Goal: Task Accomplishment & Management: Use online tool/utility

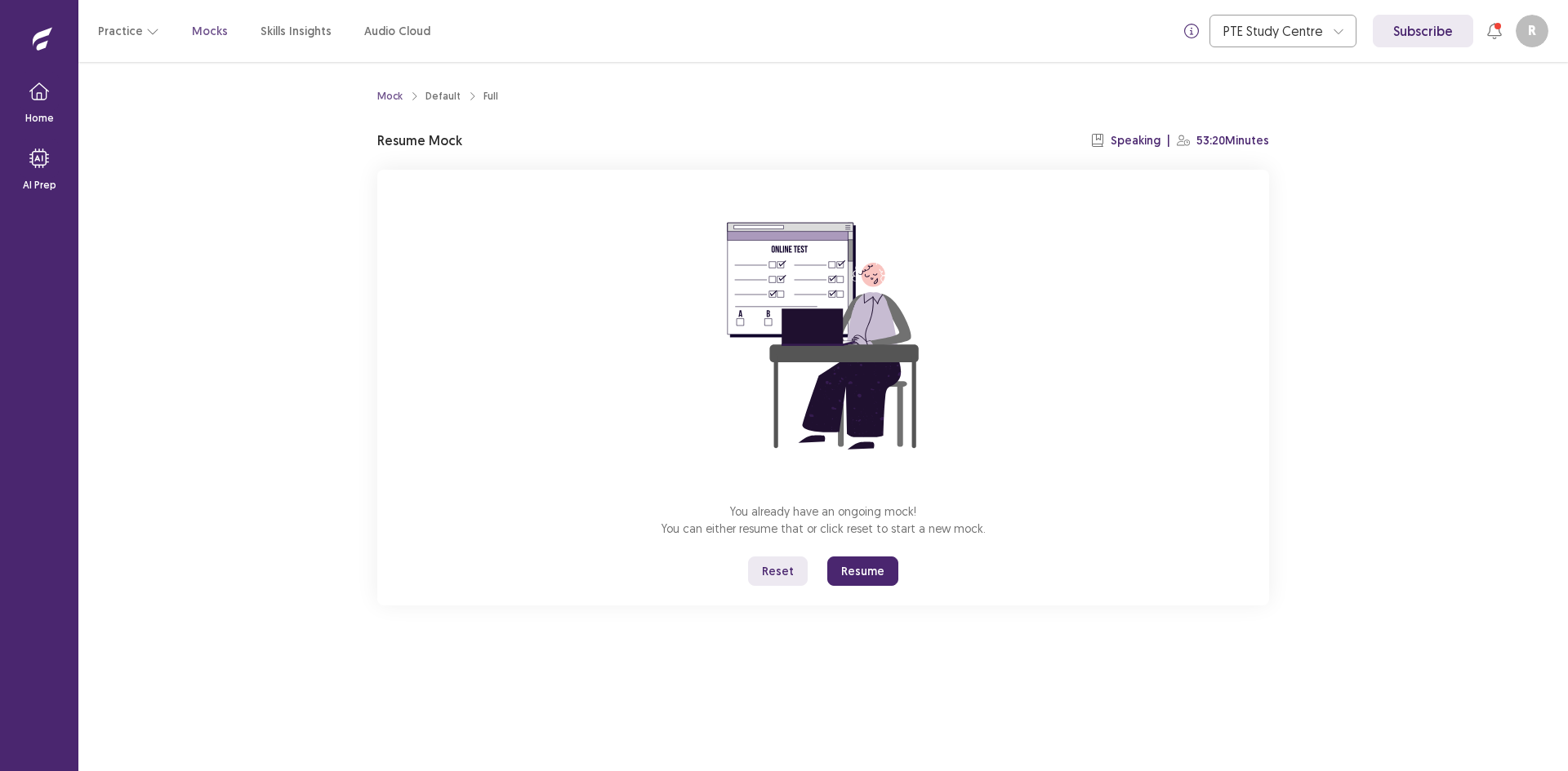
click at [861, 569] on button "Resume" at bounding box center [862, 571] width 71 height 29
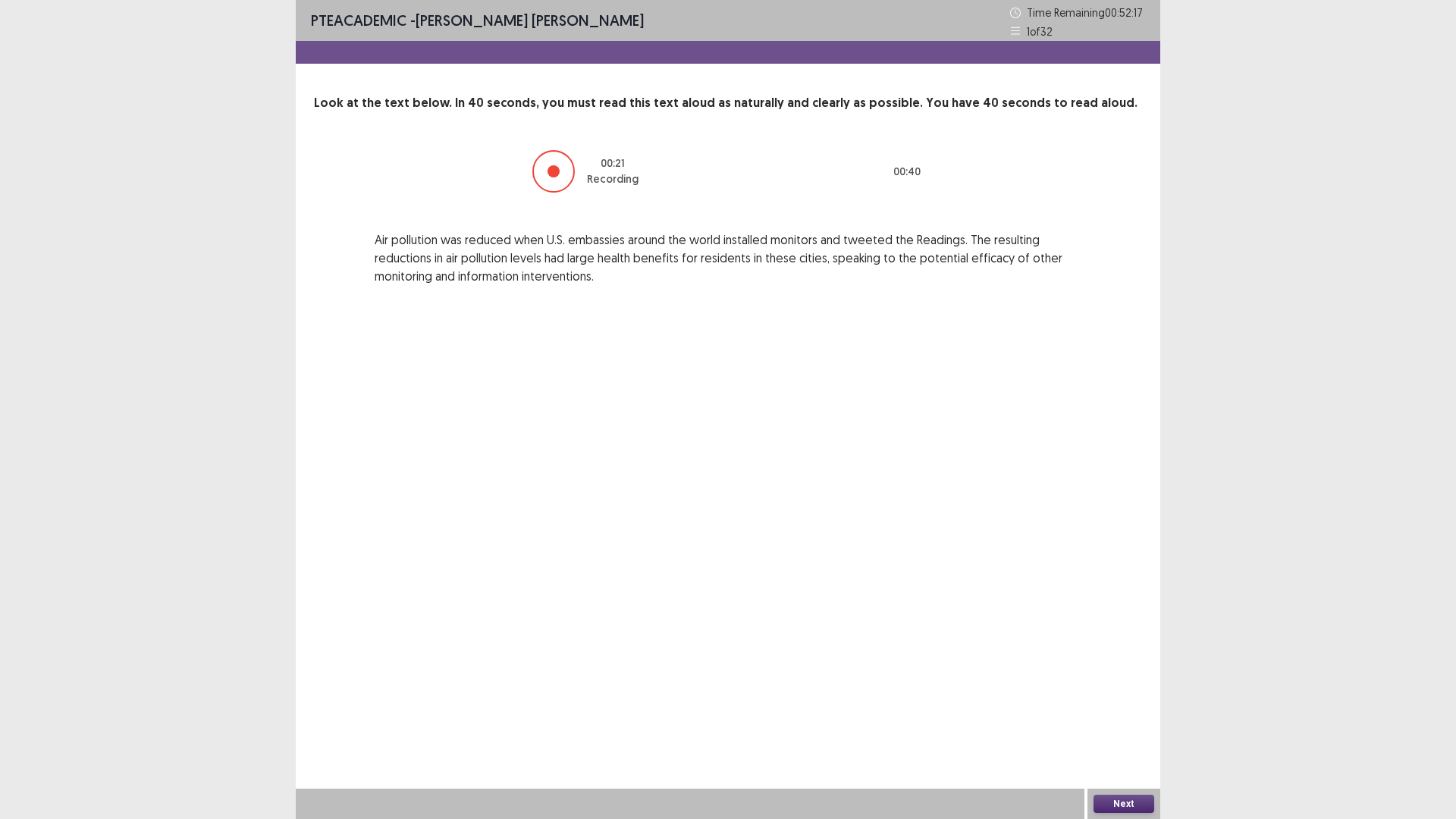
click at [1121, 717] on button "Next" at bounding box center [1124, 805] width 61 height 18
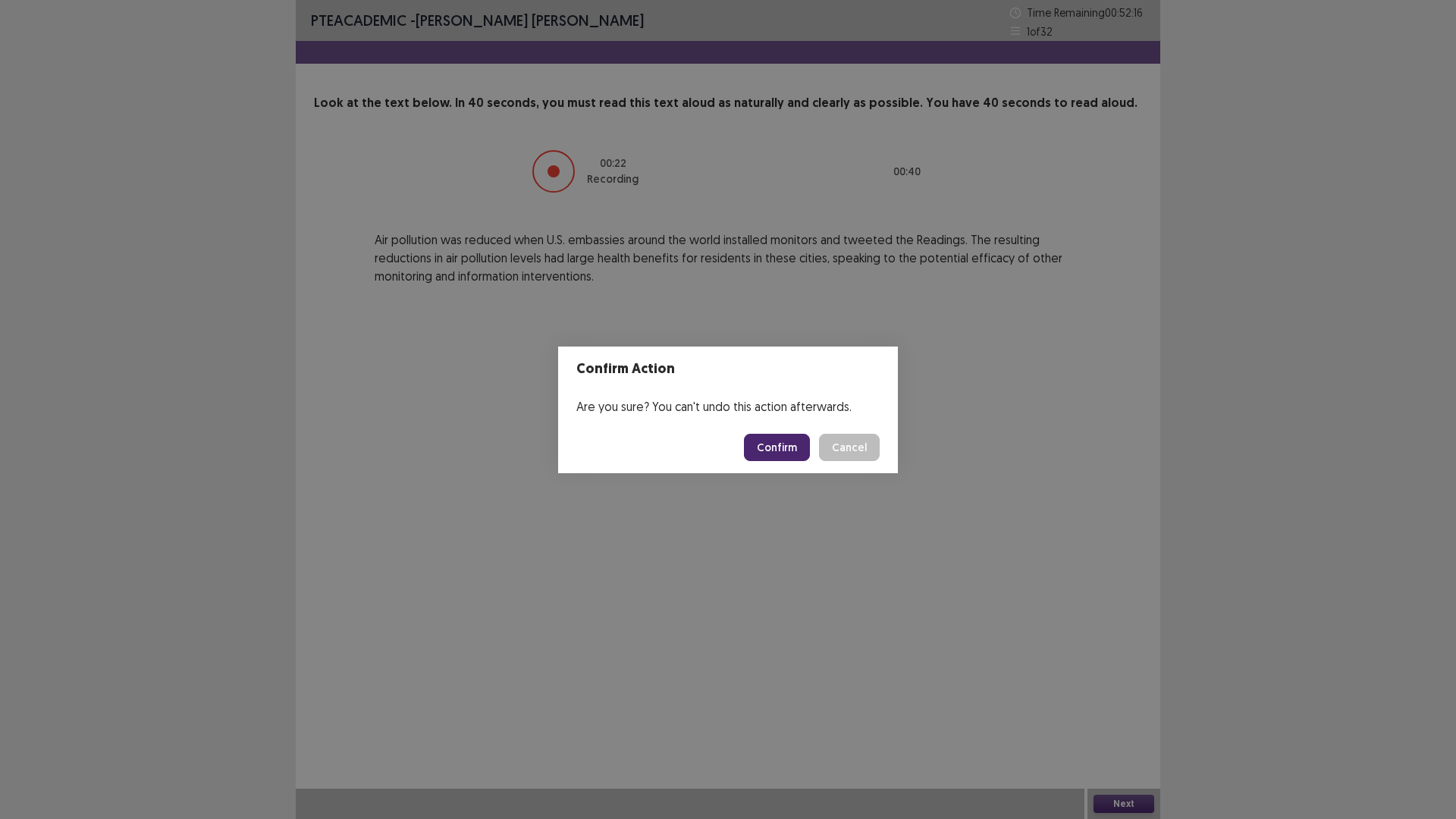
click at [779, 446] on button "Confirm" at bounding box center [777, 448] width 66 height 27
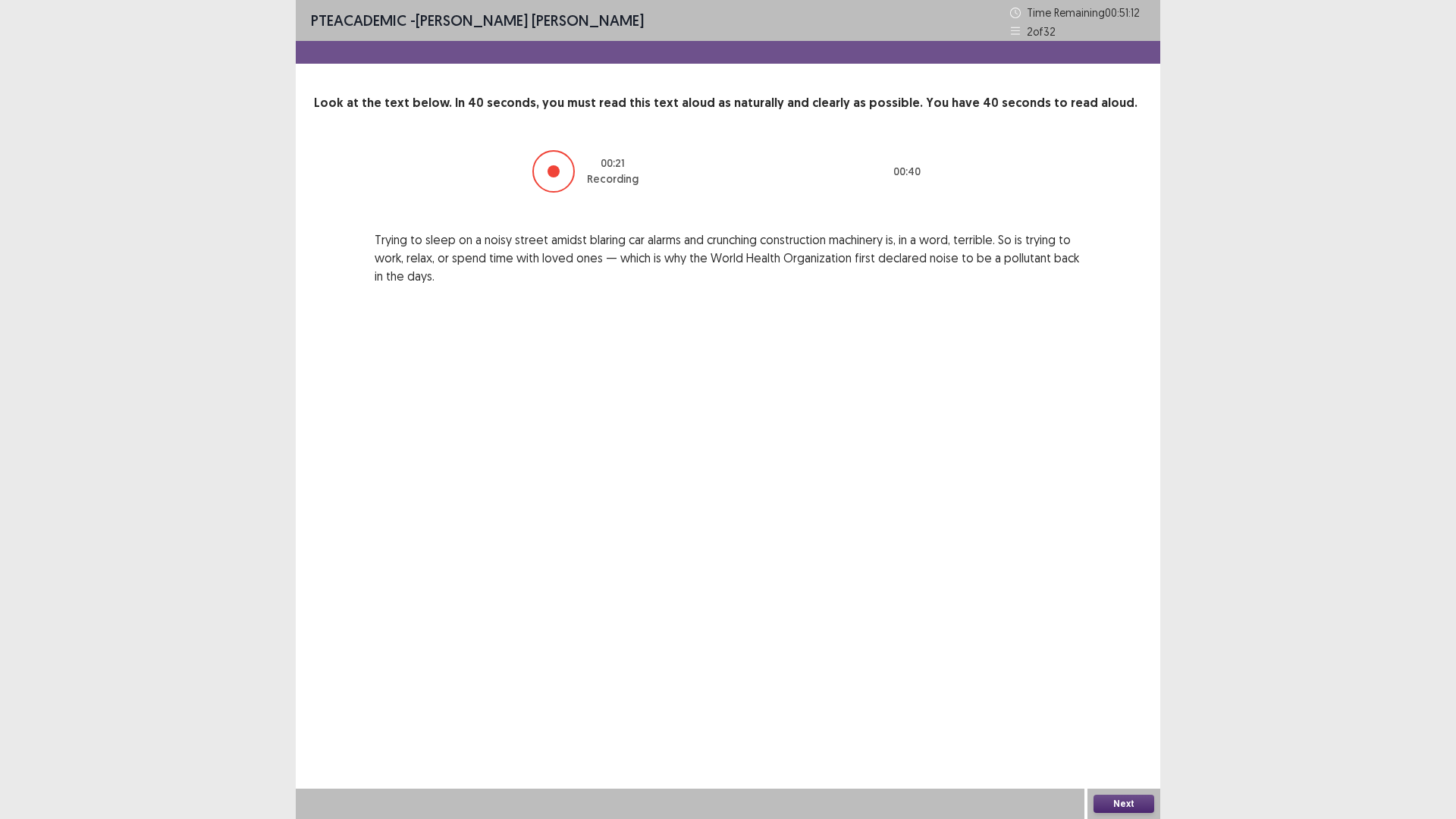
click at [1126, 717] on button "Next" at bounding box center [1124, 805] width 61 height 18
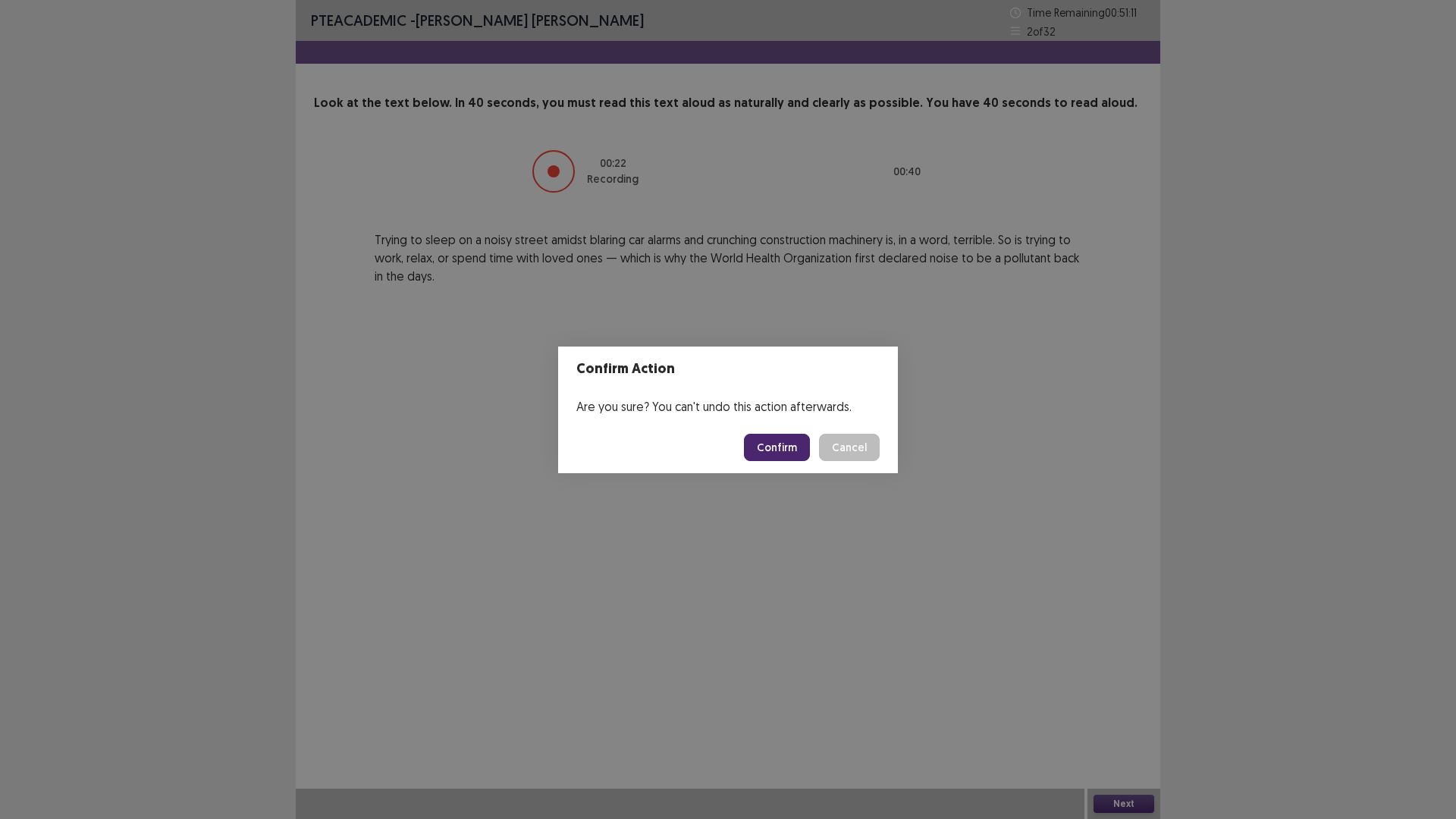
click at [772, 438] on button "Confirm" at bounding box center [777, 448] width 66 height 27
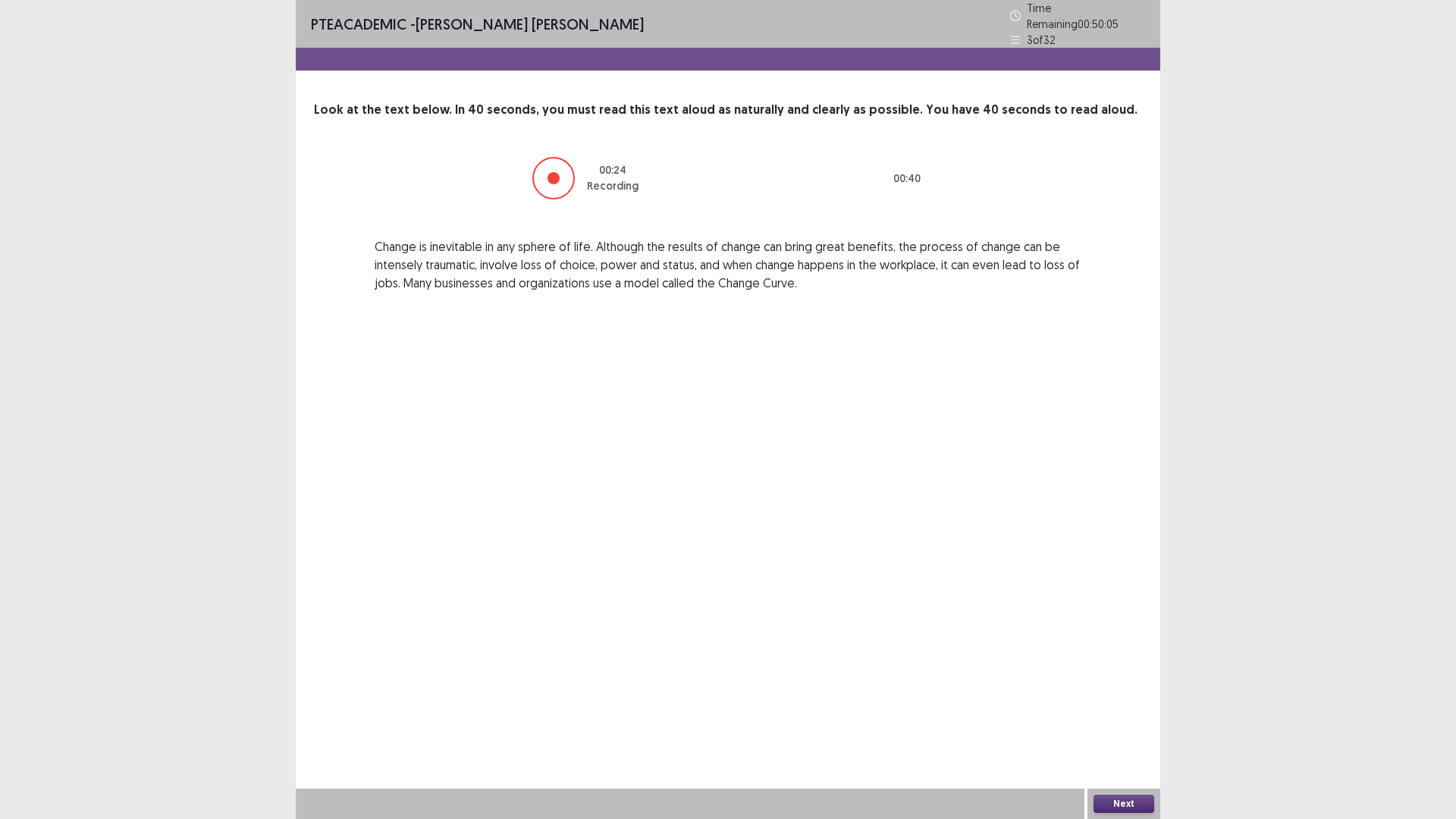
click at [1130, 717] on button "Next" at bounding box center [1124, 805] width 61 height 18
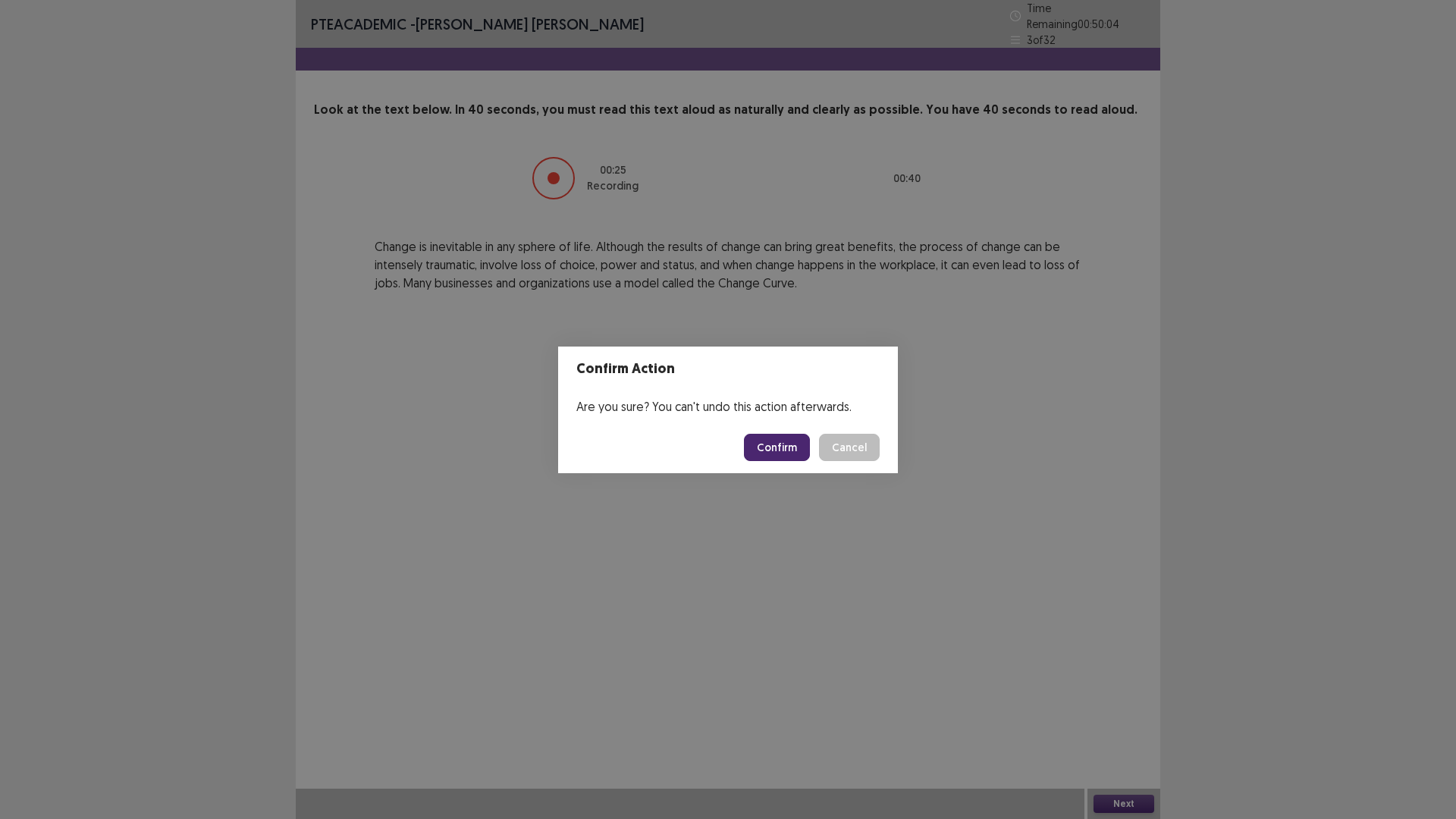
click at [767, 442] on button "Confirm" at bounding box center [777, 448] width 66 height 27
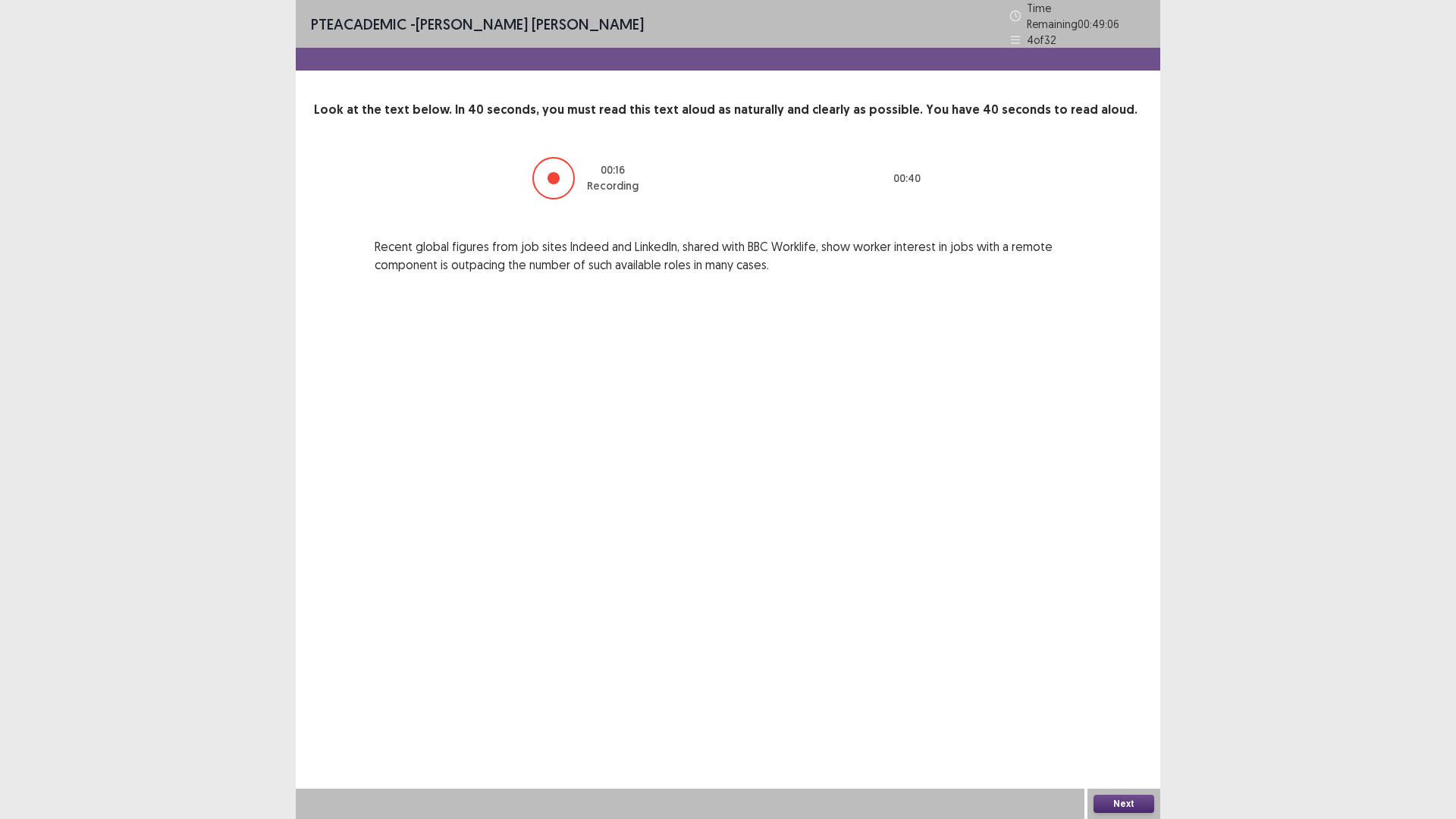
click at [1136, 717] on div "Next" at bounding box center [1124, 804] width 72 height 30
click at [1125, 717] on button "Next" at bounding box center [1124, 805] width 61 height 18
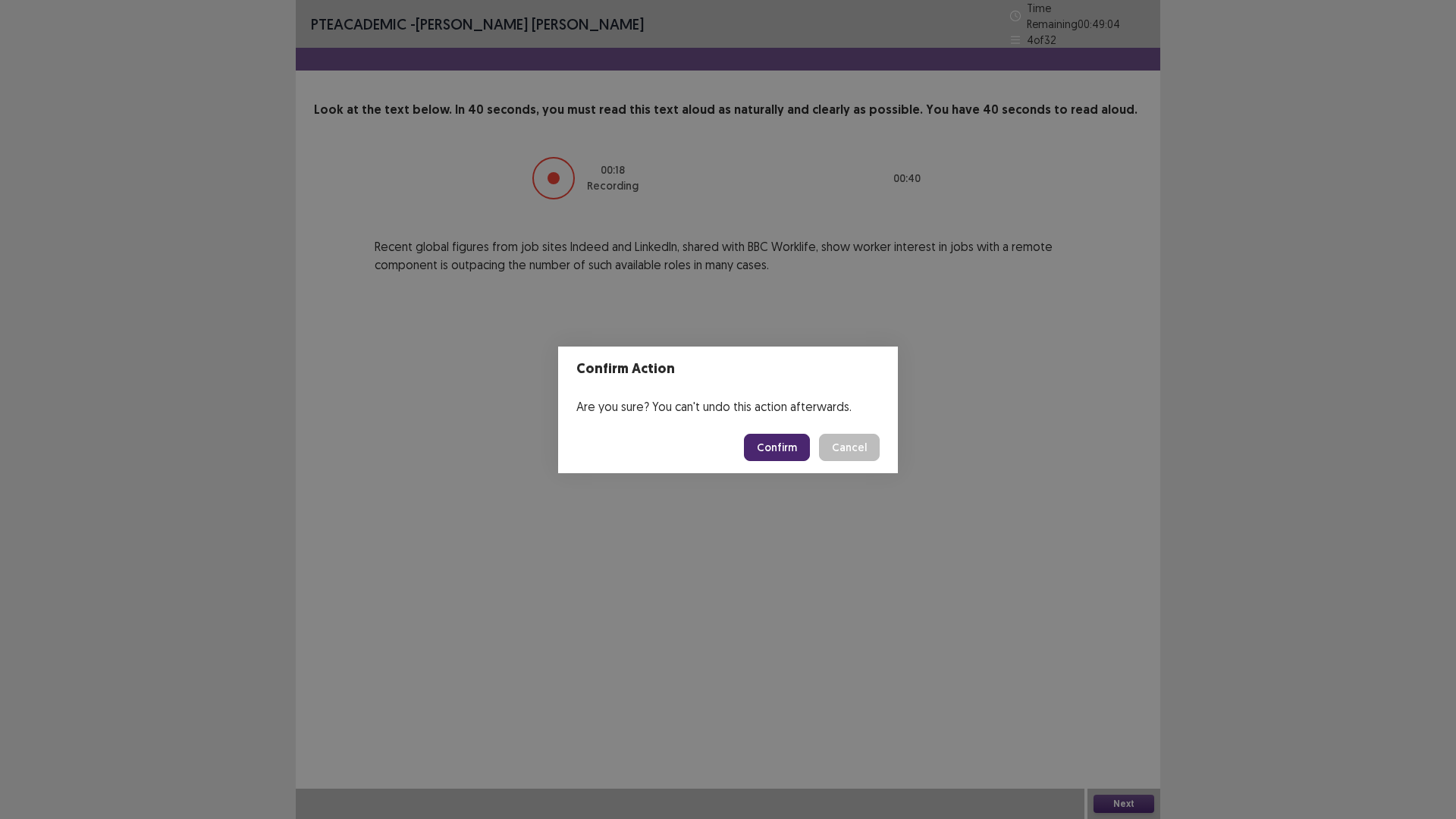
click at [776, 447] on button "Confirm" at bounding box center [777, 448] width 66 height 27
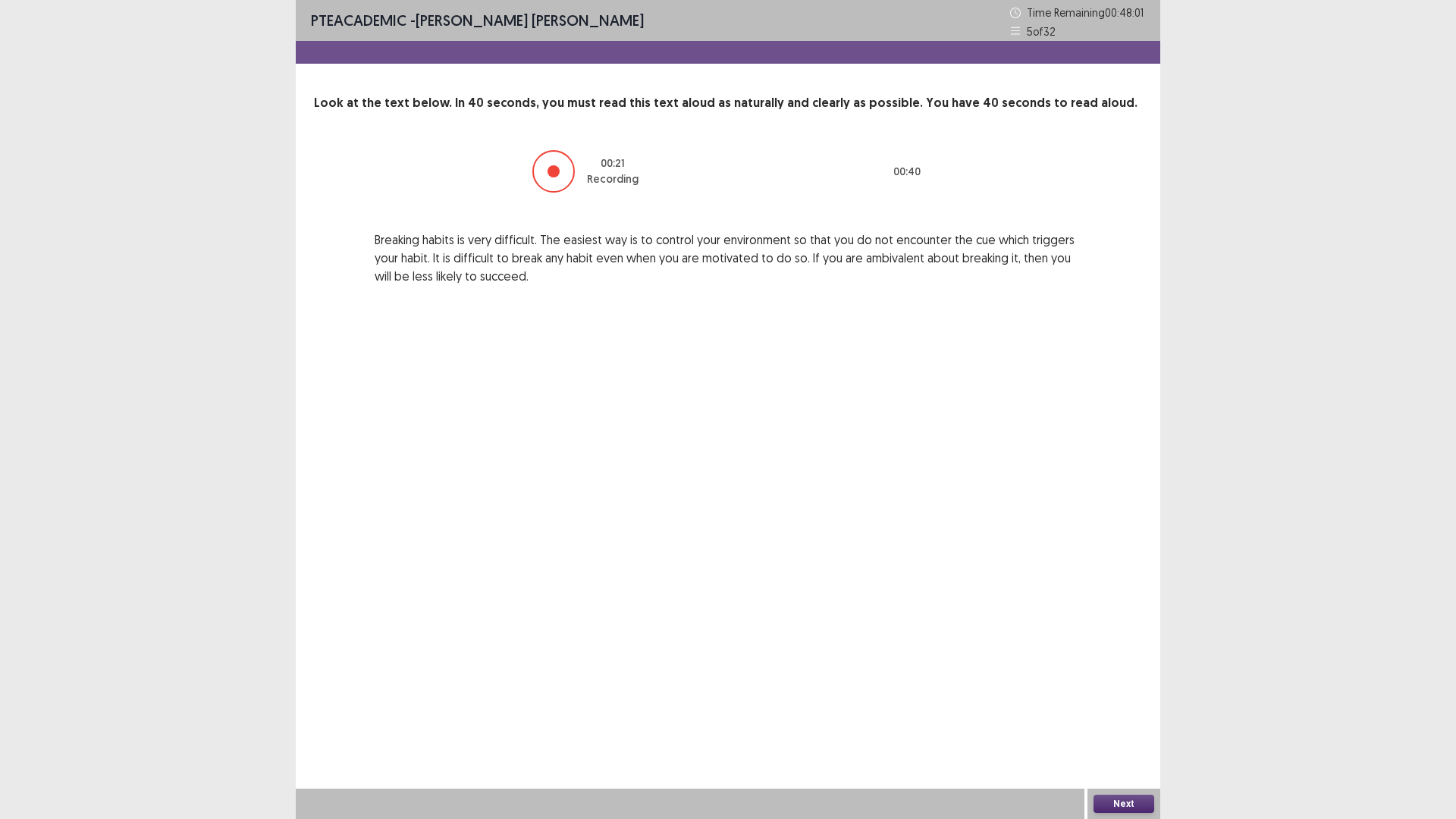
click at [1122, 717] on div "Next" at bounding box center [1124, 804] width 72 height 30
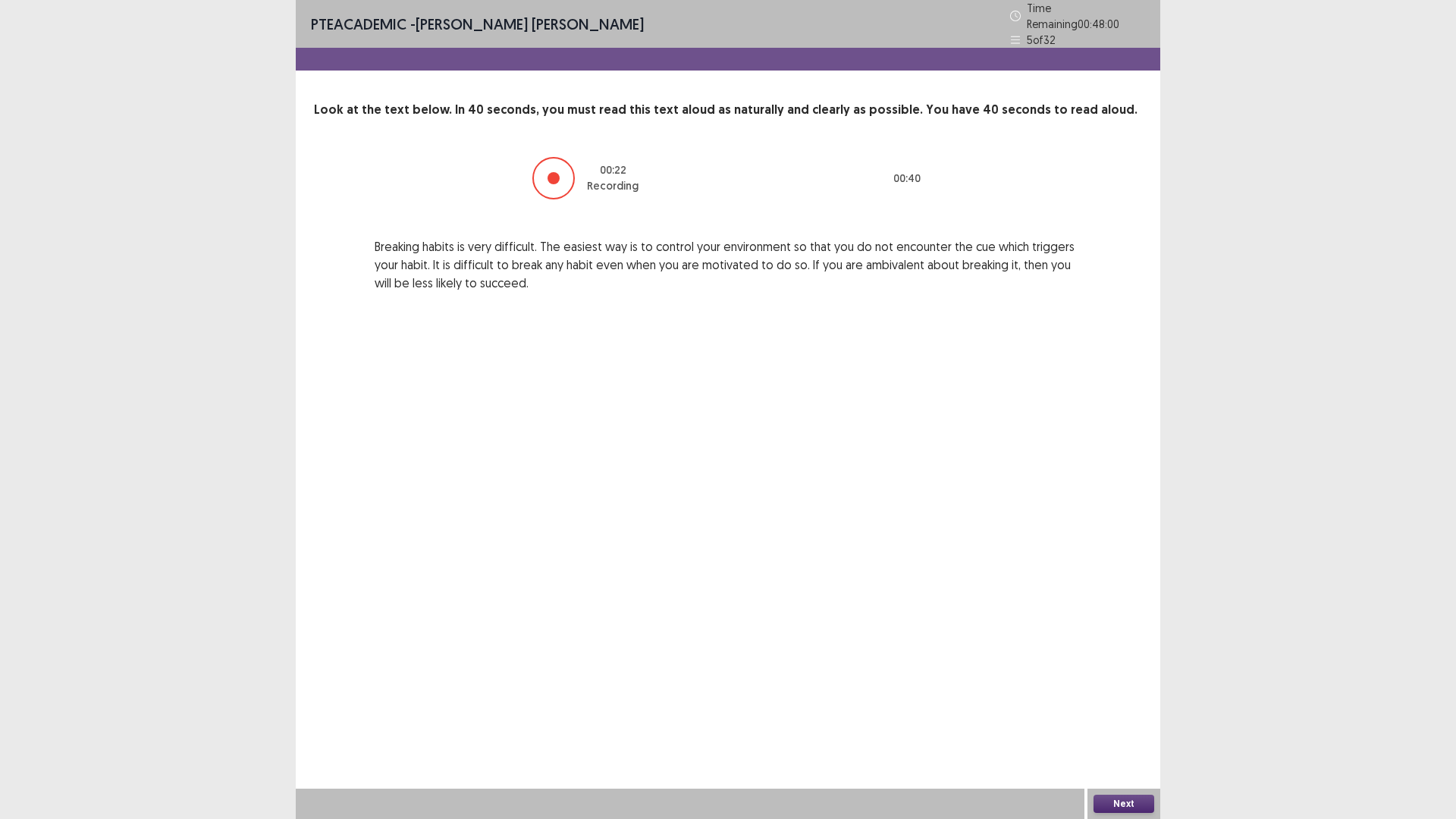
click at [1134, 717] on button "Next" at bounding box center [1124, 805] width 61 height 18
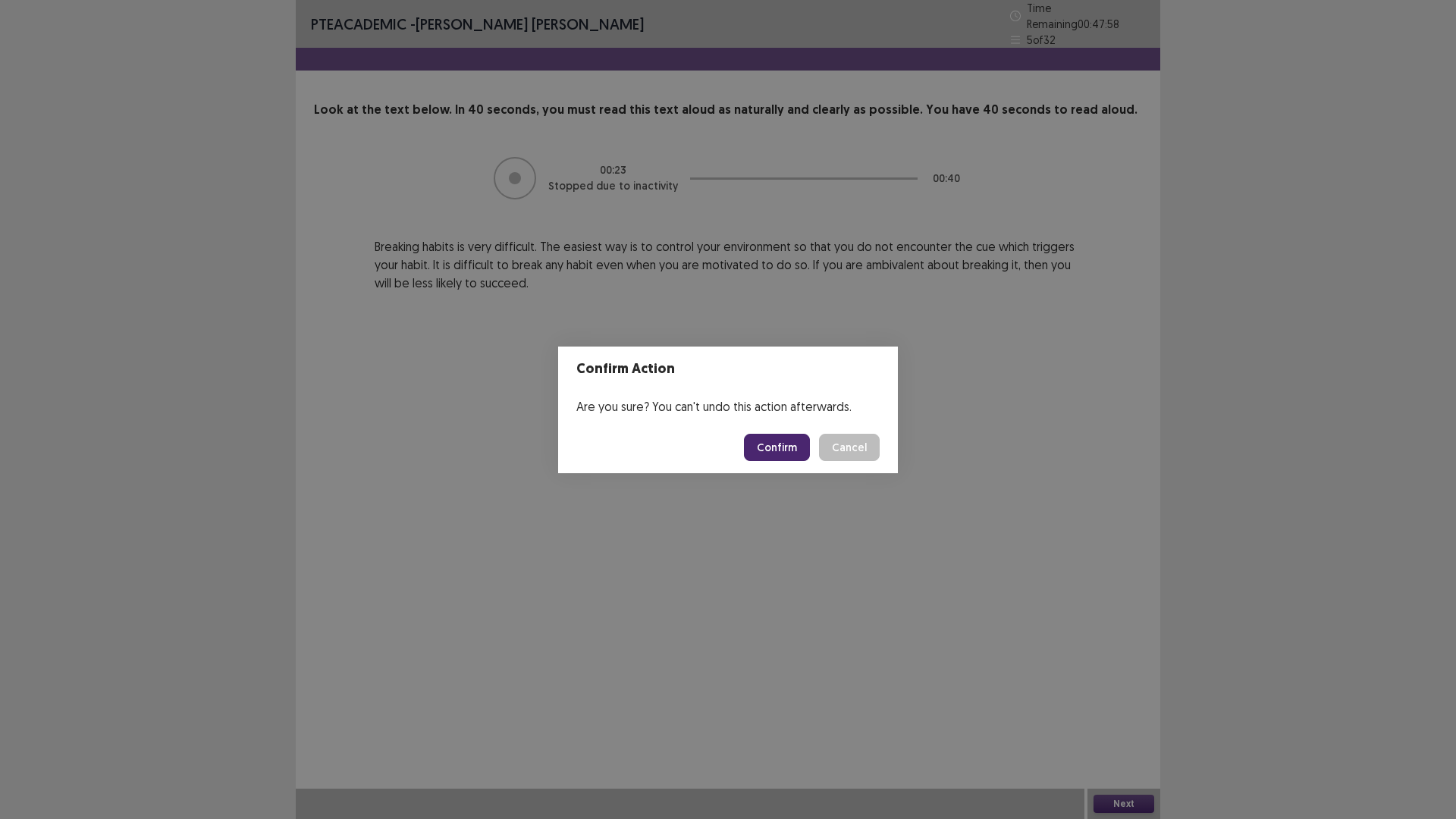
click at [768, 447] on button "Confirm" at bounding box center [777, 448] width 66 height 27
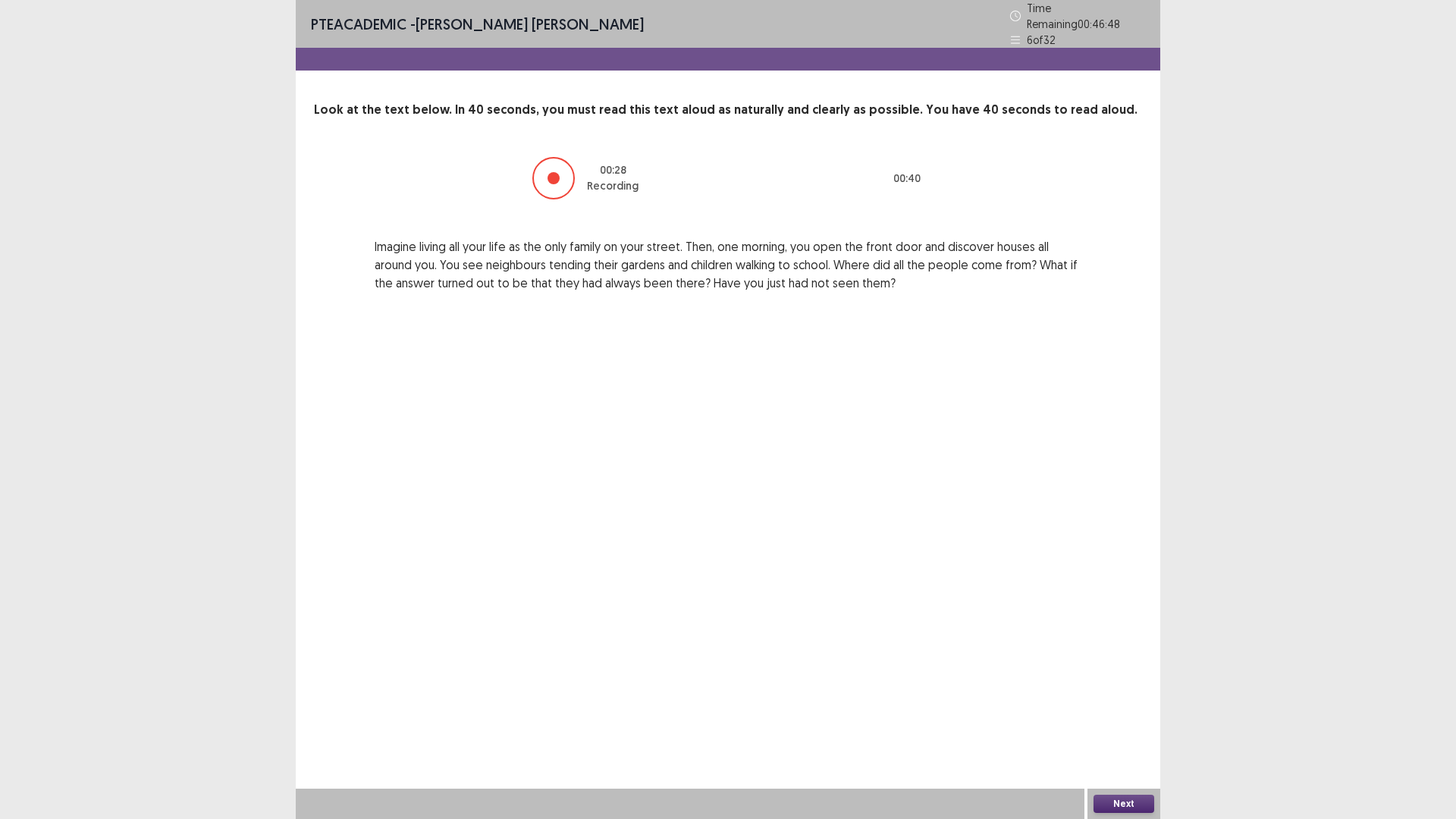
click at [1117, 717] on button "Next" at bounding box center [1124, 805] width 61 height 18
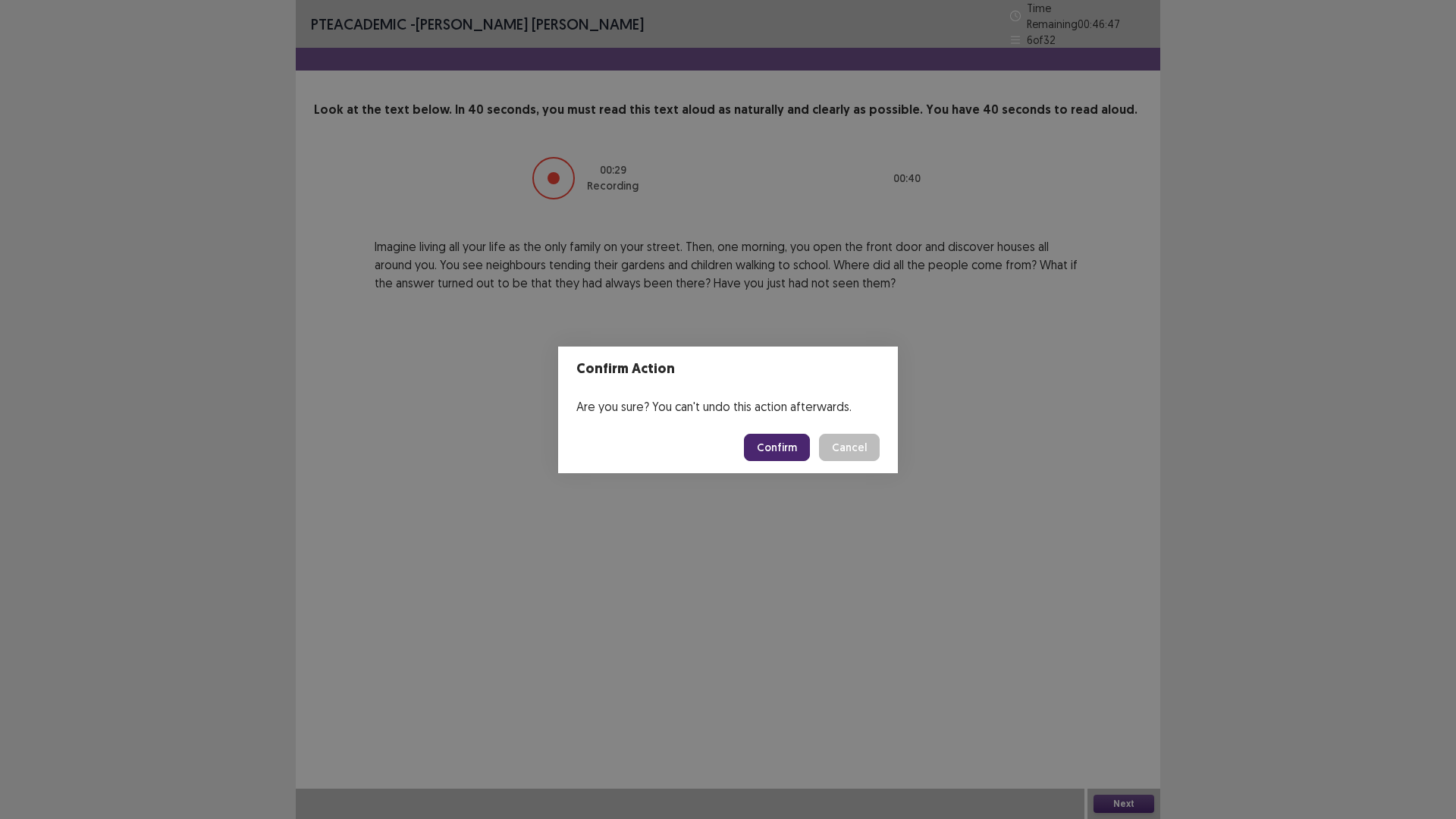
click at [778, 450] on button "Confirm" at bounding box center [777, 448] width 66 height 27
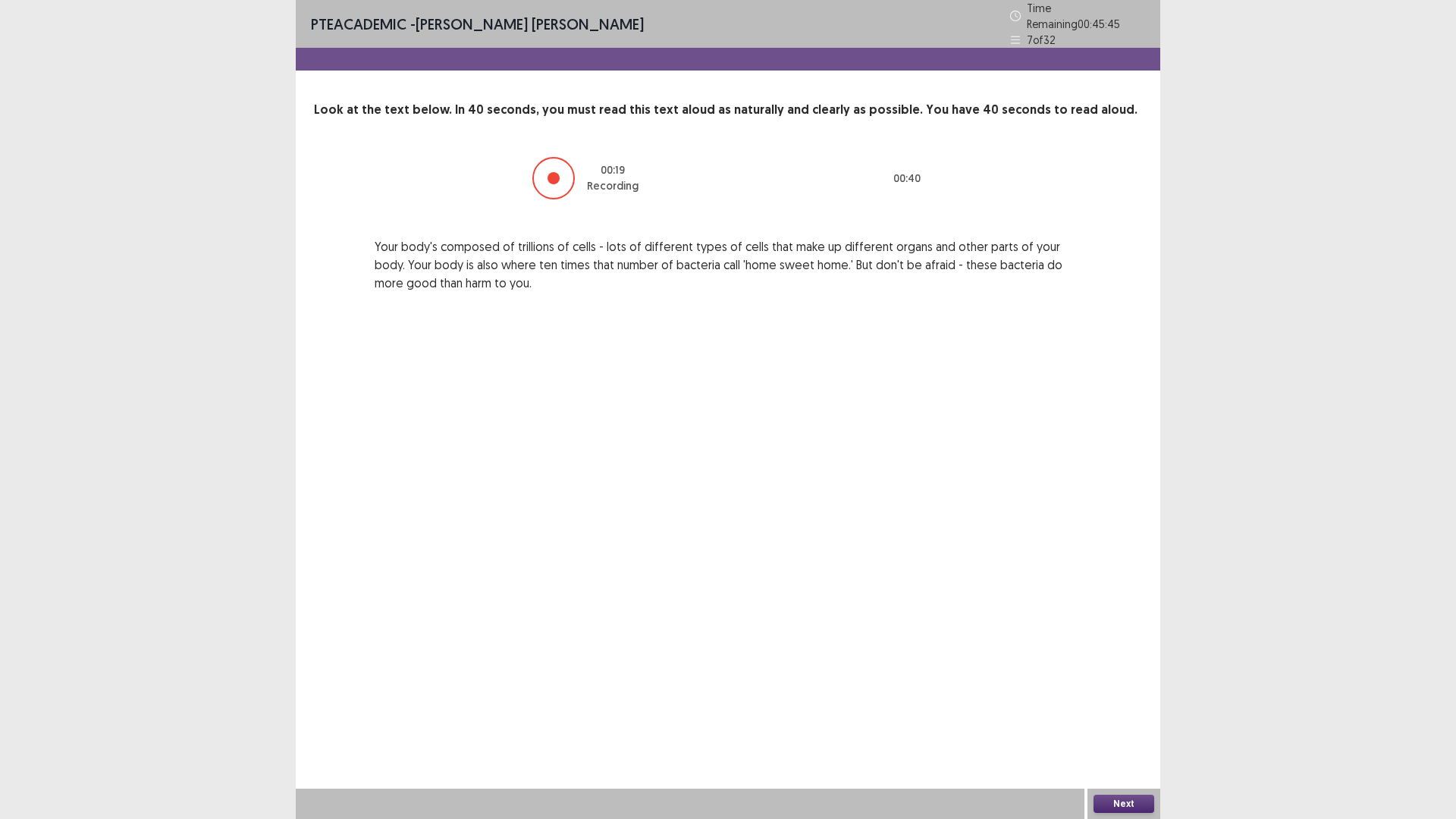
click at [1136, 717] on button "Next" at bounding box center [1124, 805] width 61 height 18
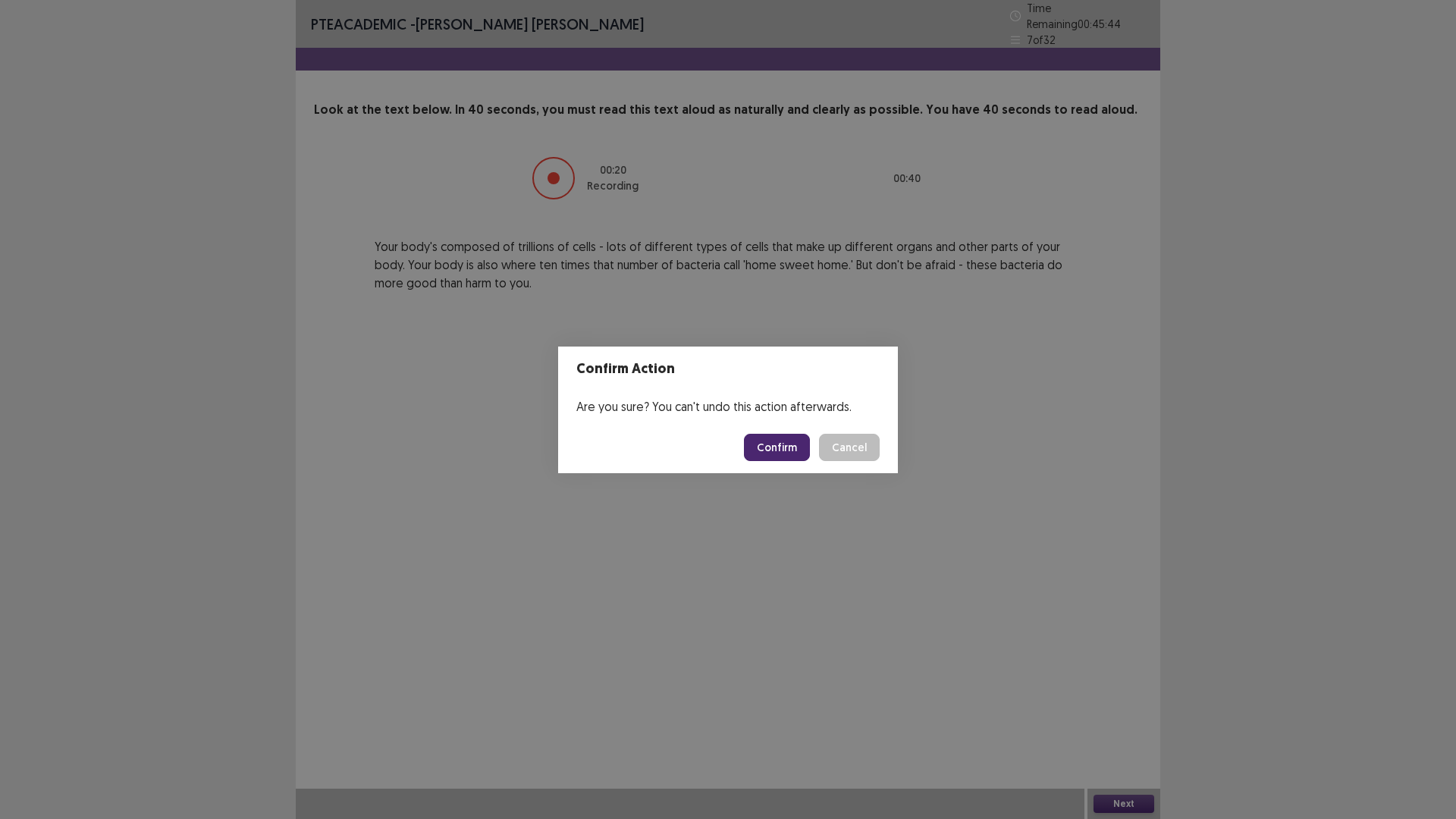
click at [768, 448] on button "Confirm" at bounding box center [777, 448] width 66 height 27
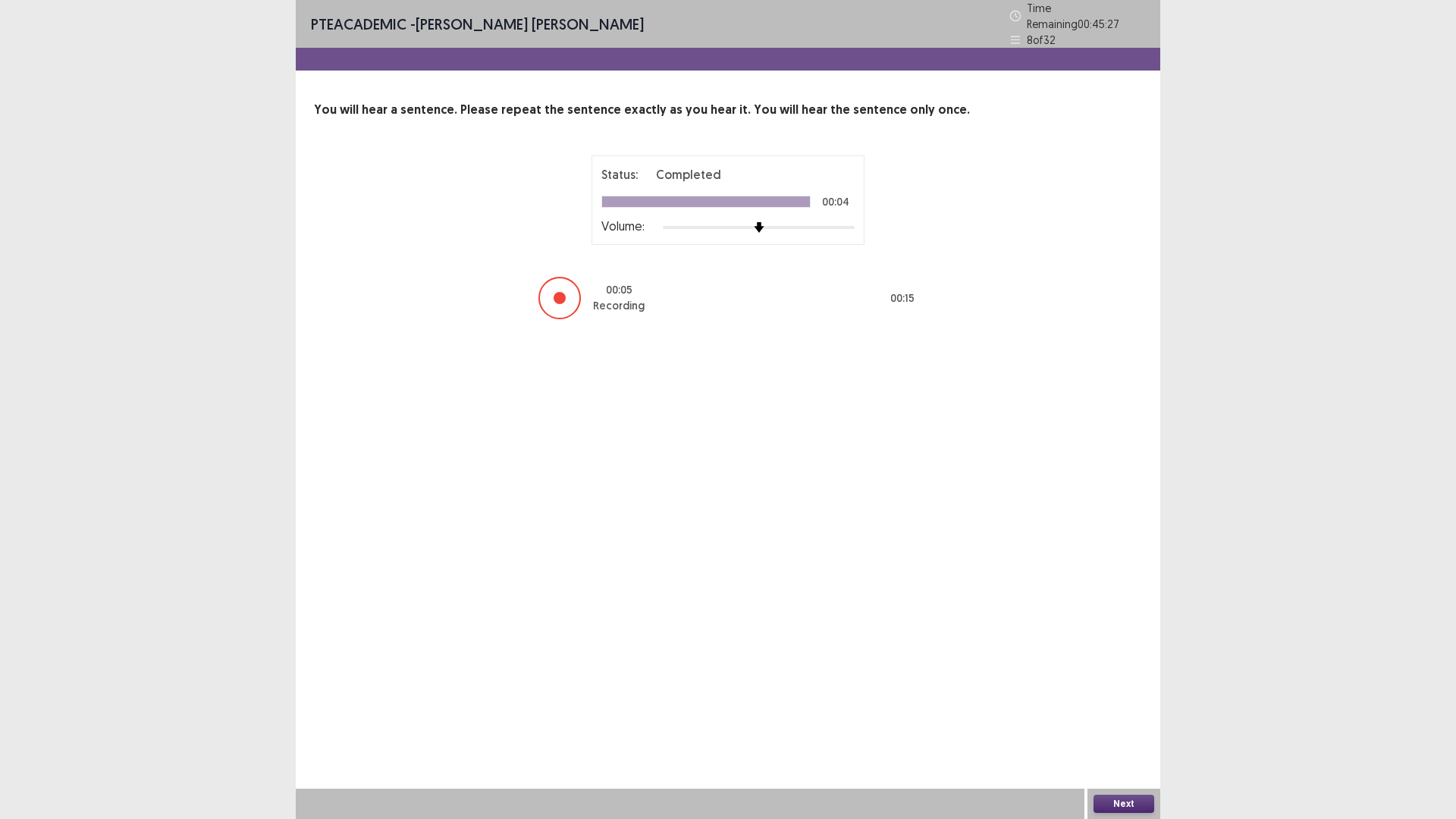
click at [1095, 717] on button "Next" at bounding box center [1124, 805] width 61 height 18
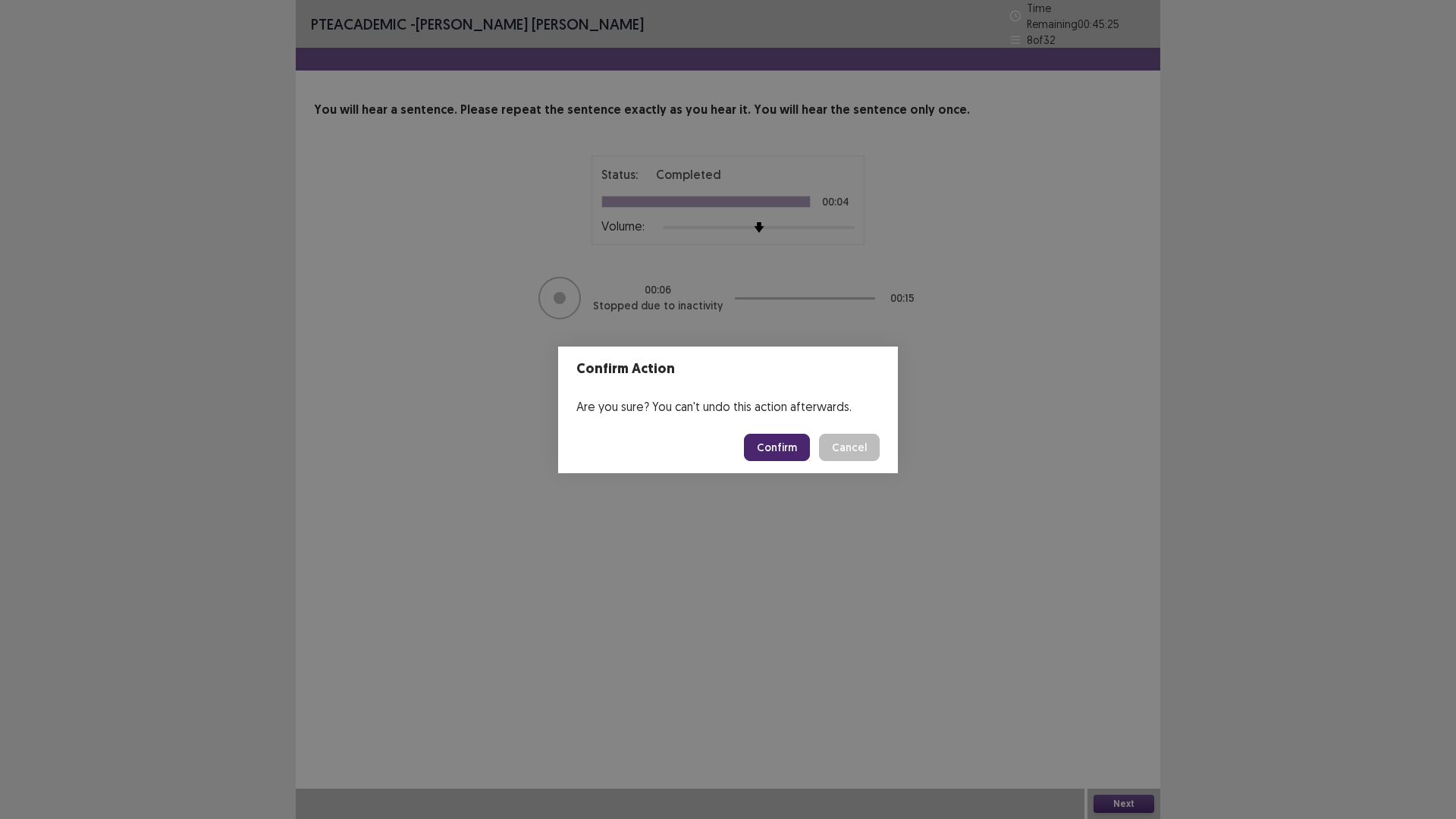
click at [777, 444] on button "Confirm" at bounding box center [777, 448] width 66 height 27
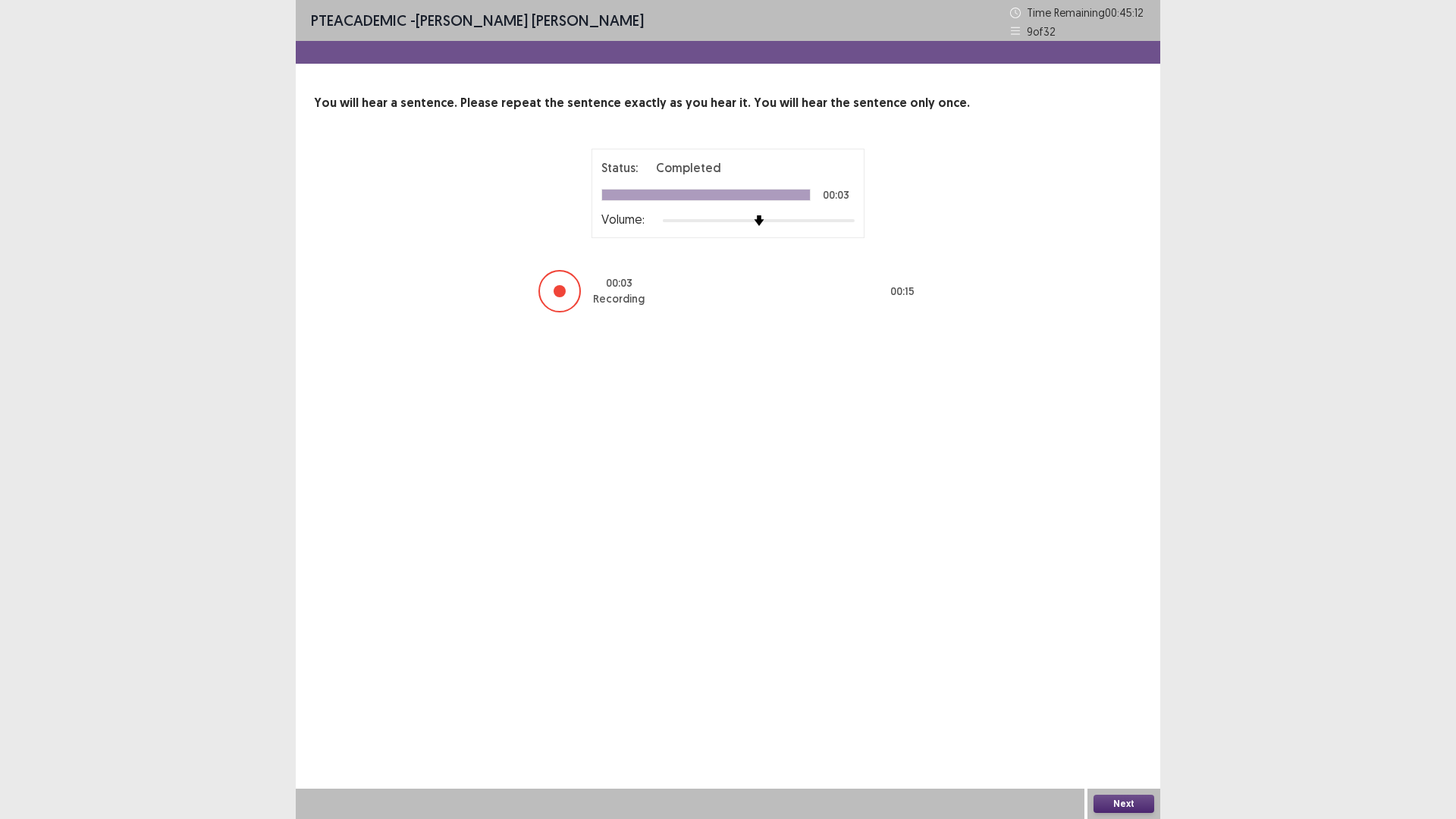
click at [1136, 717] on button "Next" at bounding box center [1124, 805] width 61 height 18
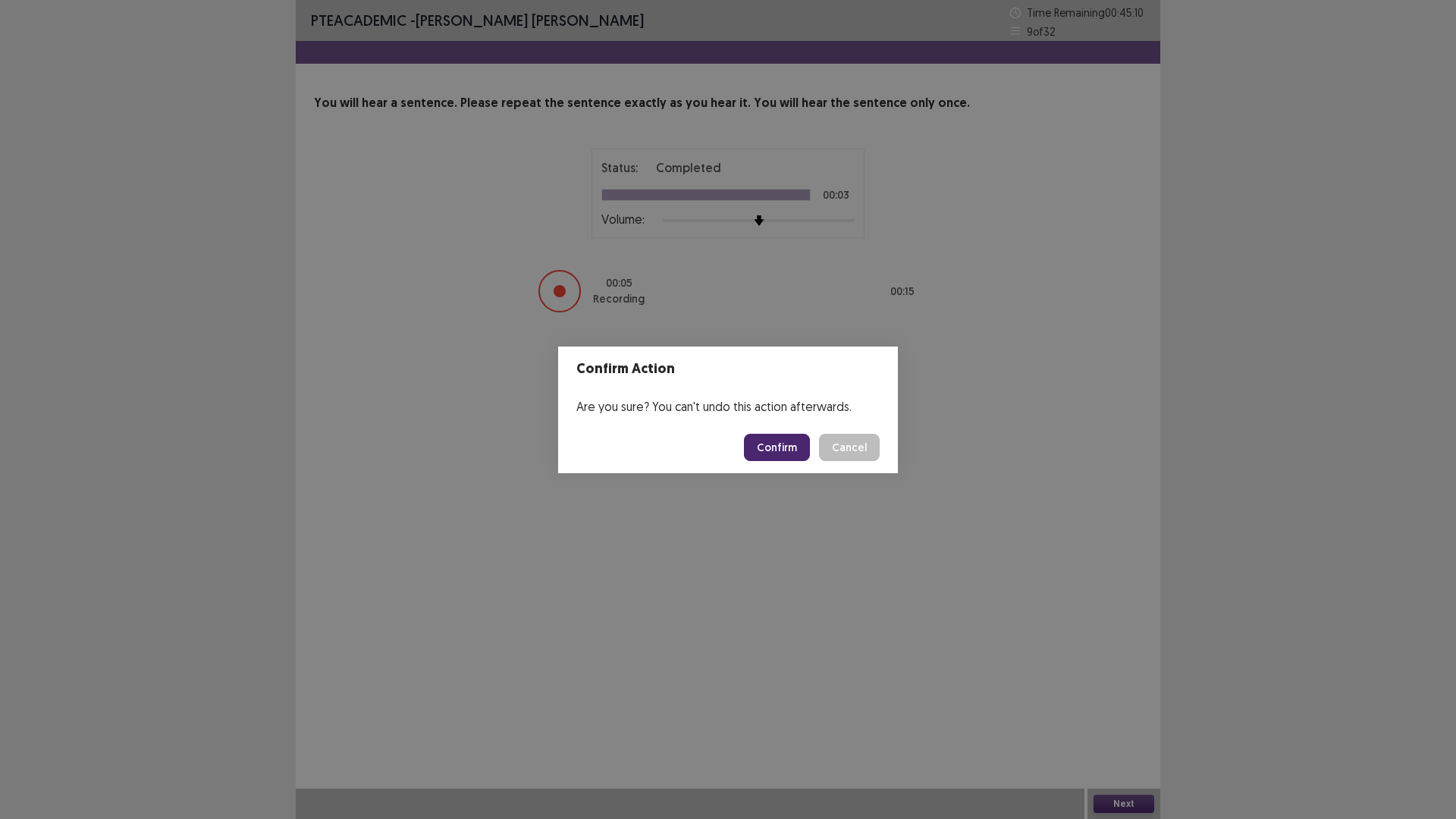
click at [767, 447] on button "Confirm" at bounding box center [777, 448] width 66 height 27
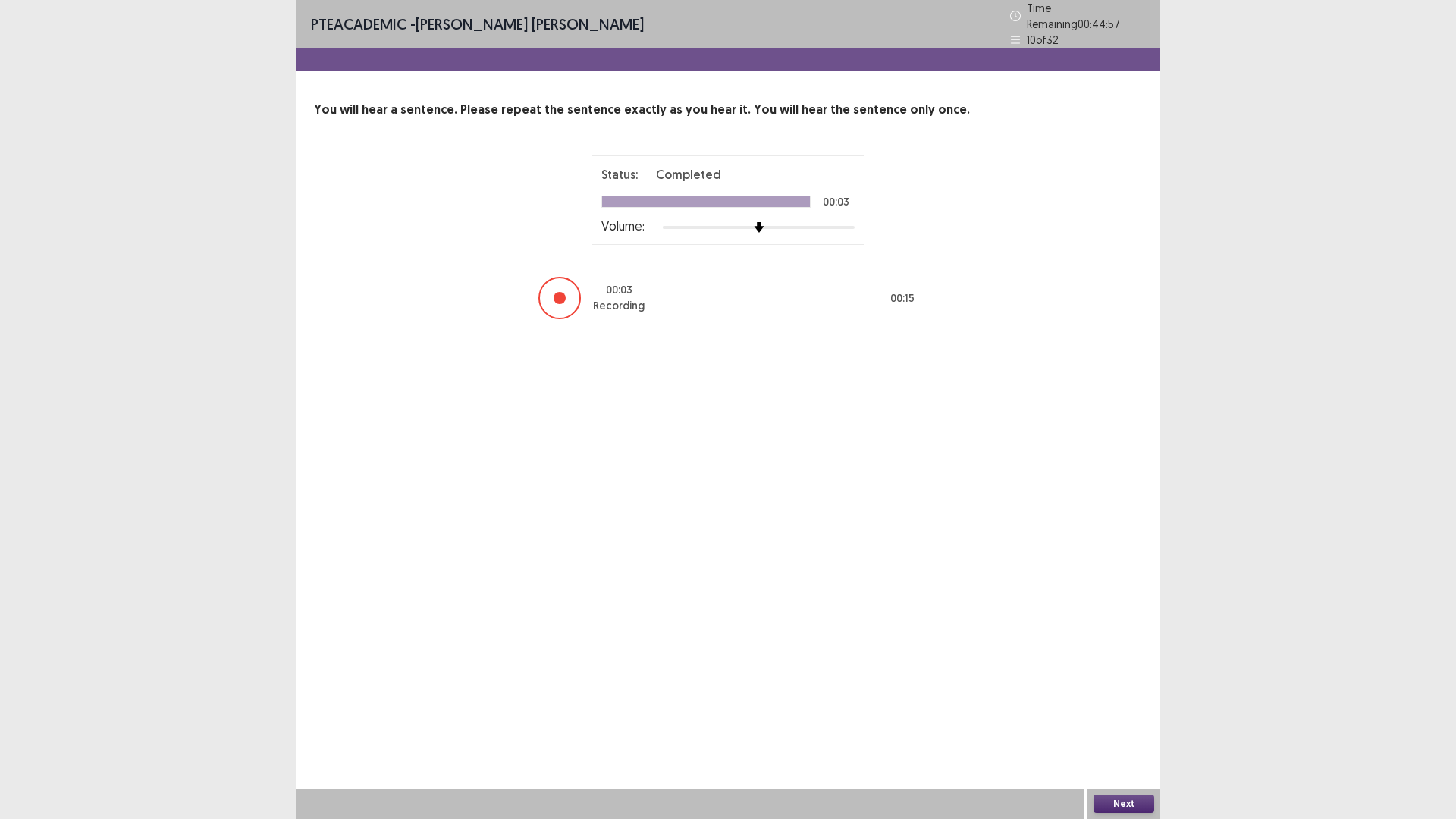
click at [1133, 717] on button "Next" at bounding box center [1124, 805] width 61 height 18
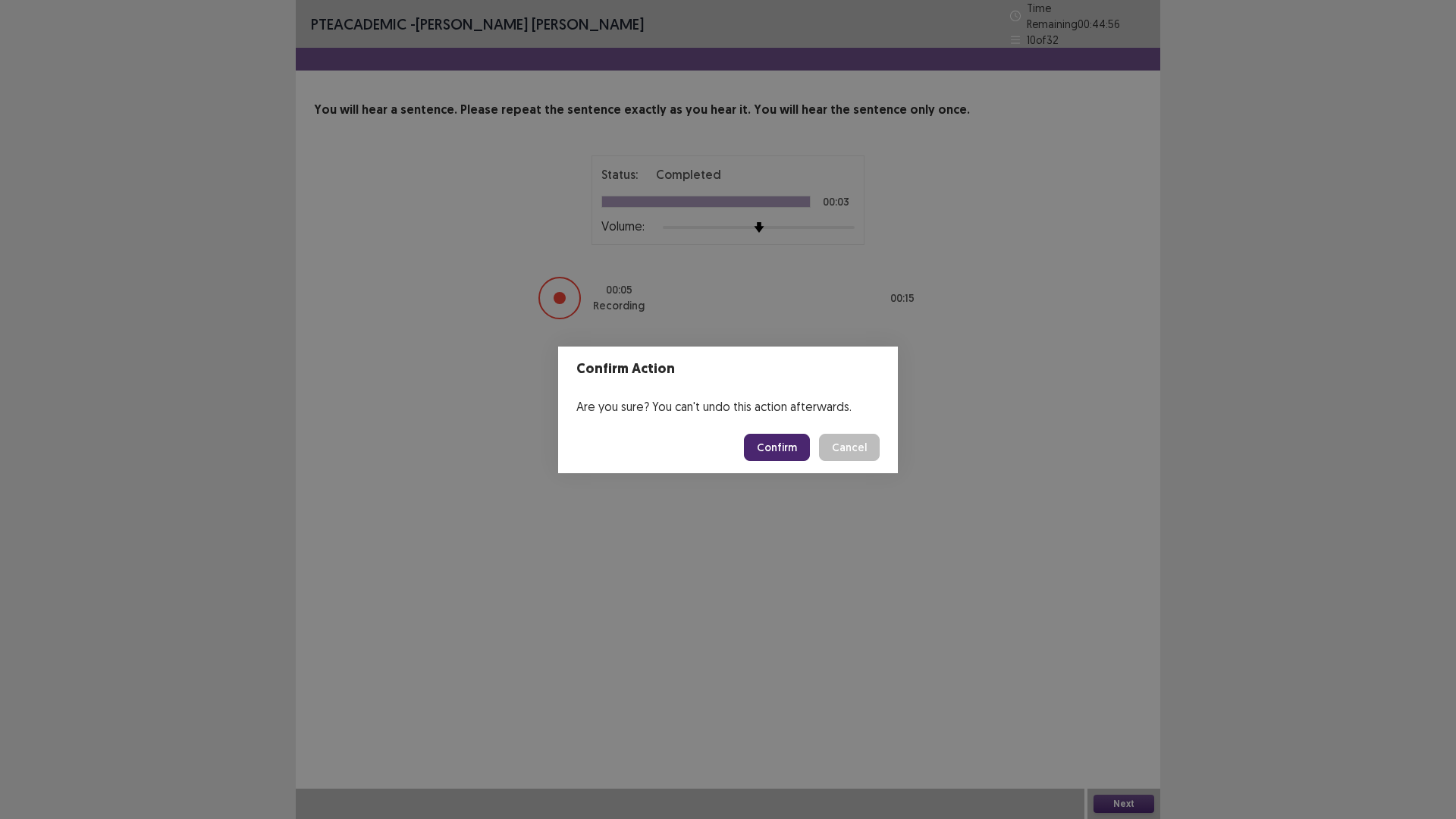
click at [782, 444] on button "Confirm" at bounding box center [777, 448] width 66 height 27
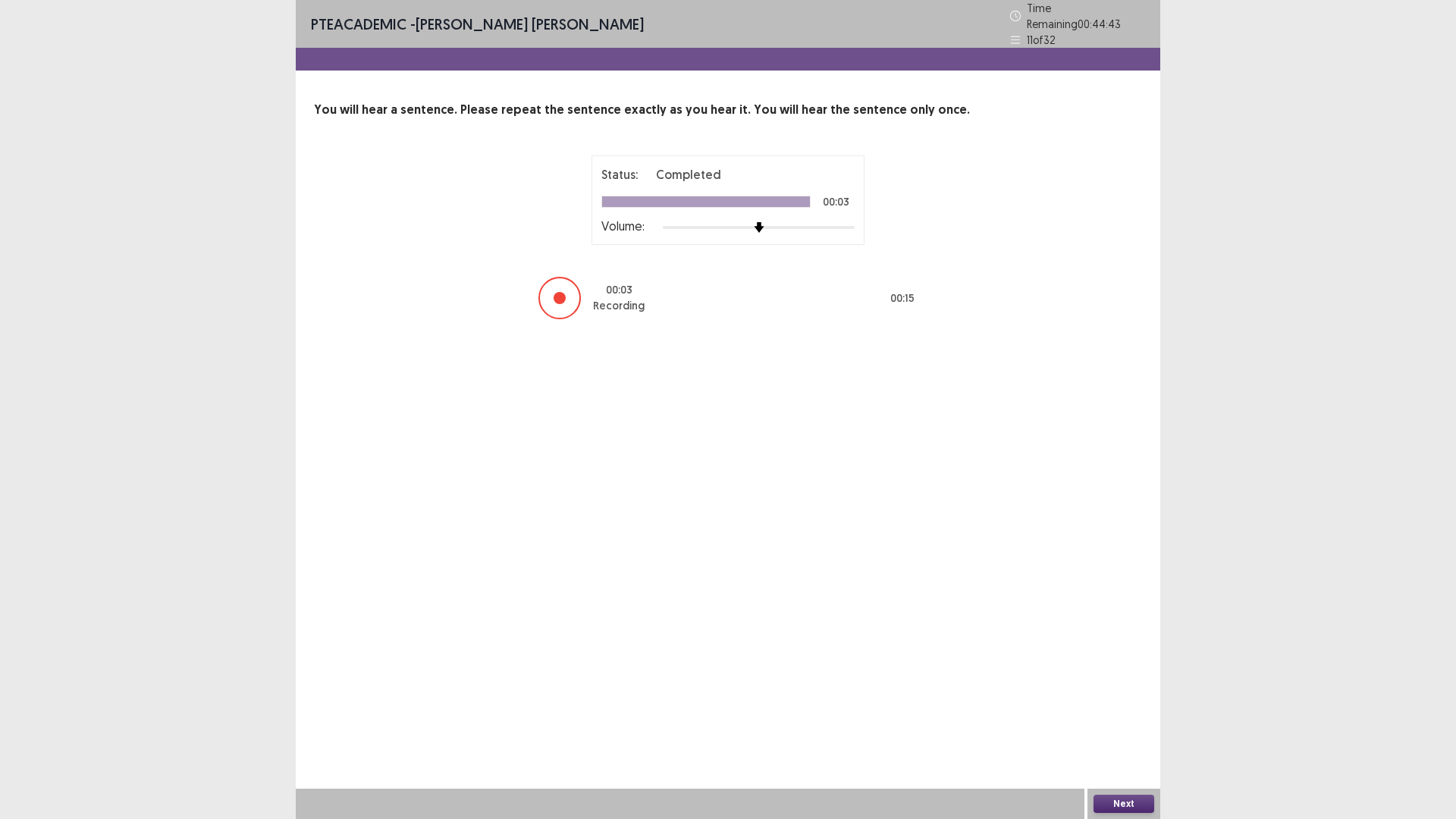
click at [1136, 717] on button "Next" at bounding box center [1124, 805] width 61 height 18
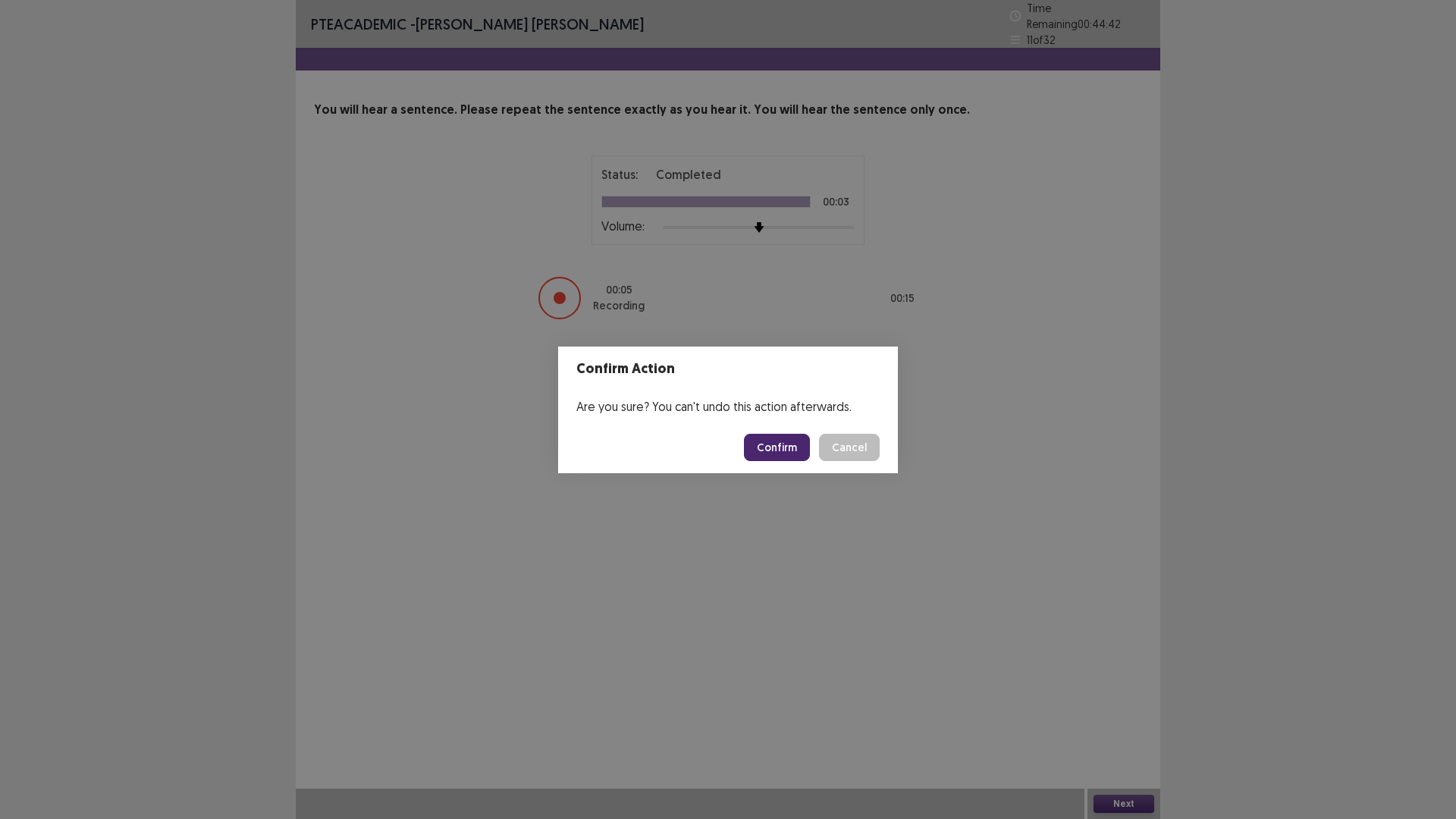
click at [779, 460] on button "Confirm" at bounding box center [777, 448] width 66 height 27
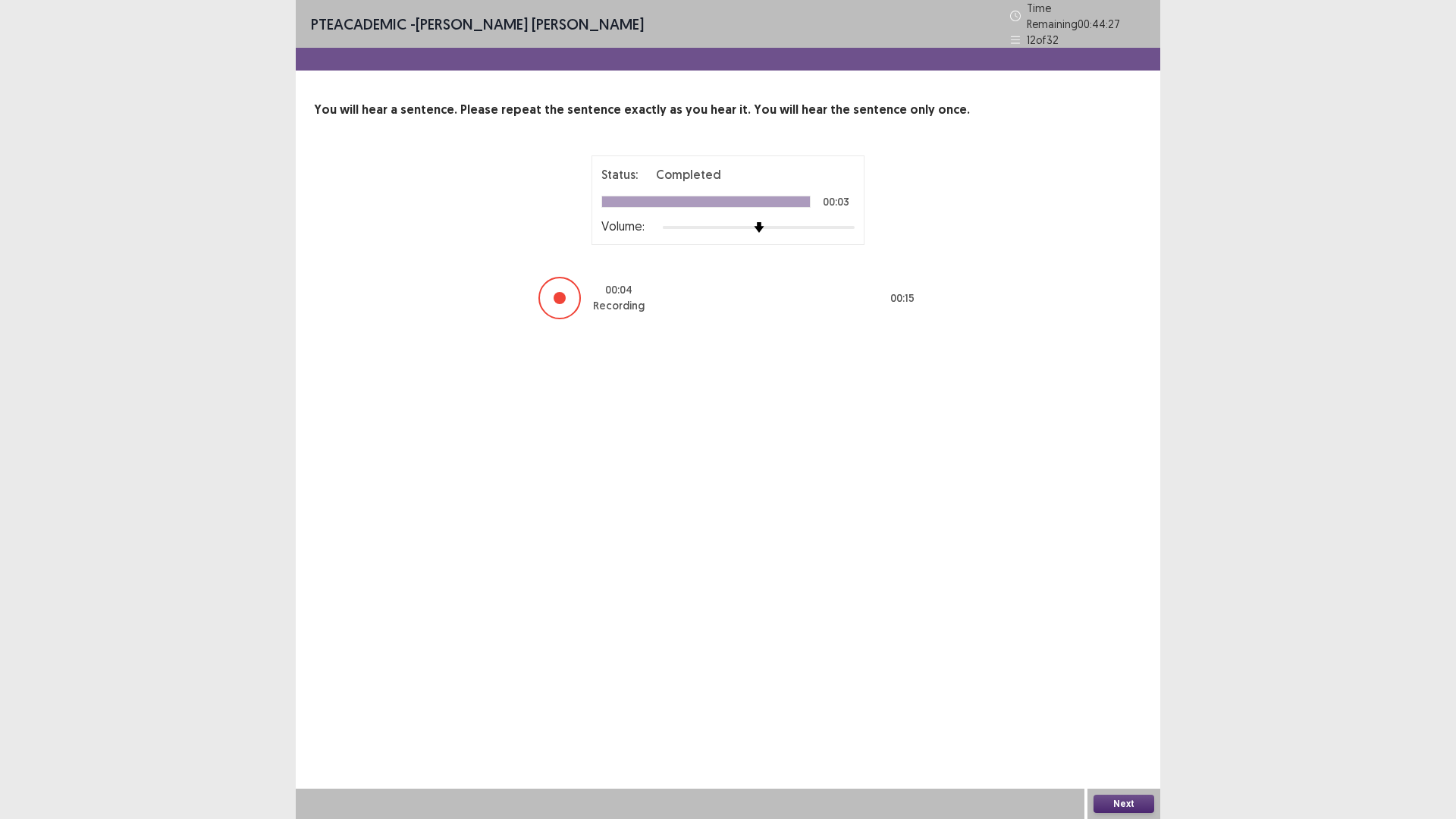
click at [1117, 717] on button "Next" at bounding box center [1124, 805] width 61 height 18
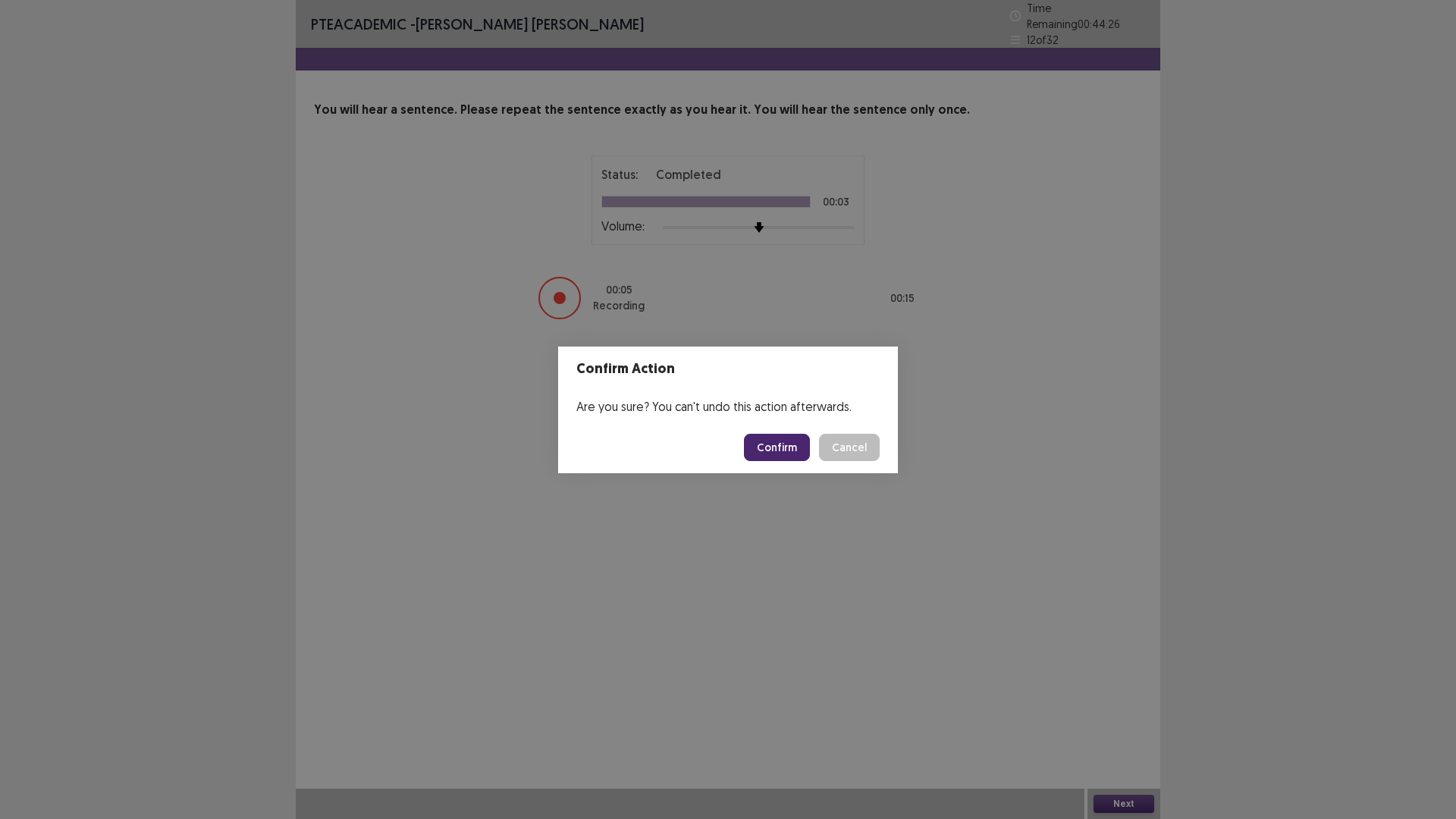
click at [776, 441] on button "Confirm" at bounding box center [777, 448] width 66 height 27
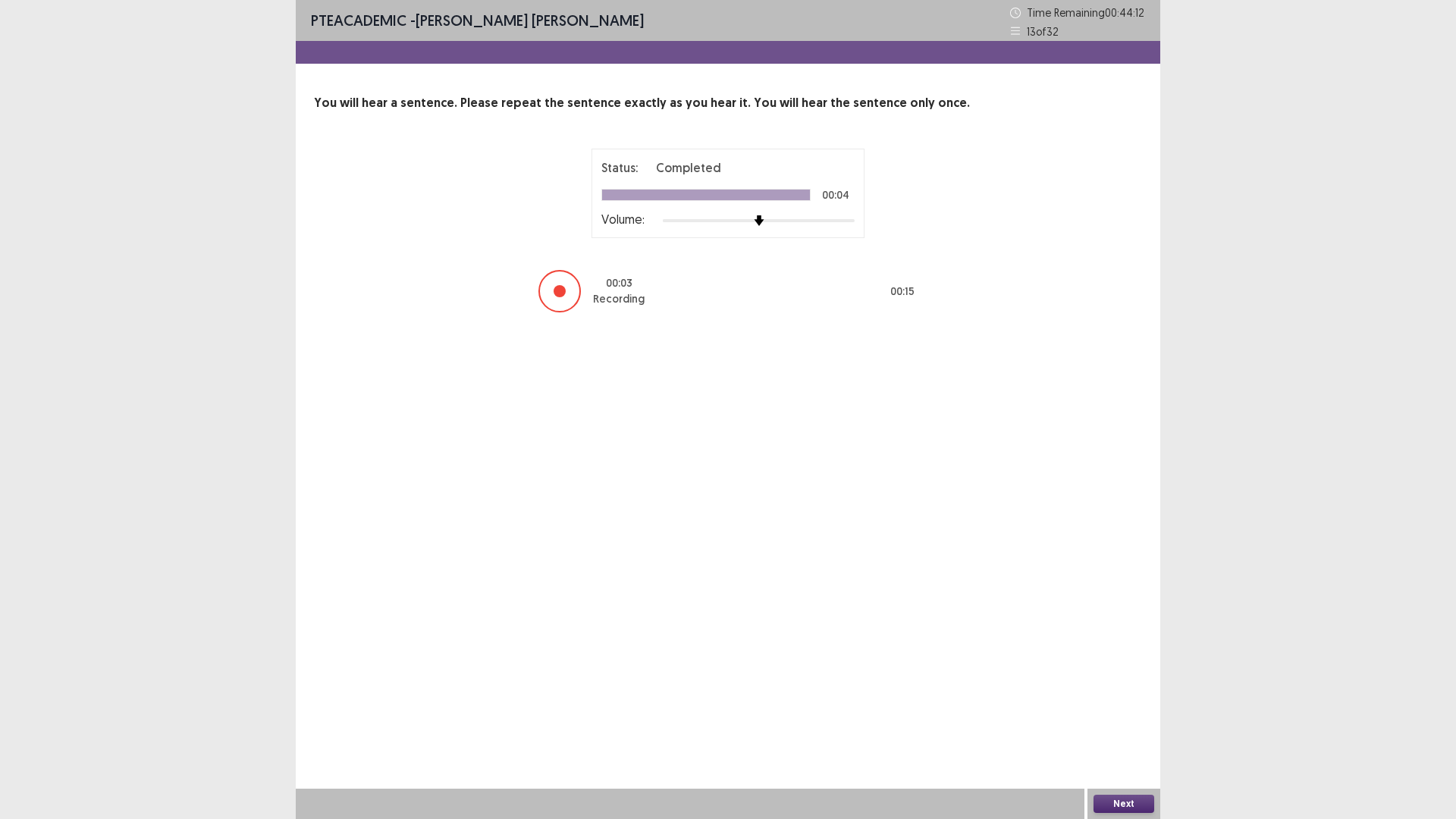
click at [1123, 717] on button "Next" at bounding box center [1124, 805] width 61 height 18
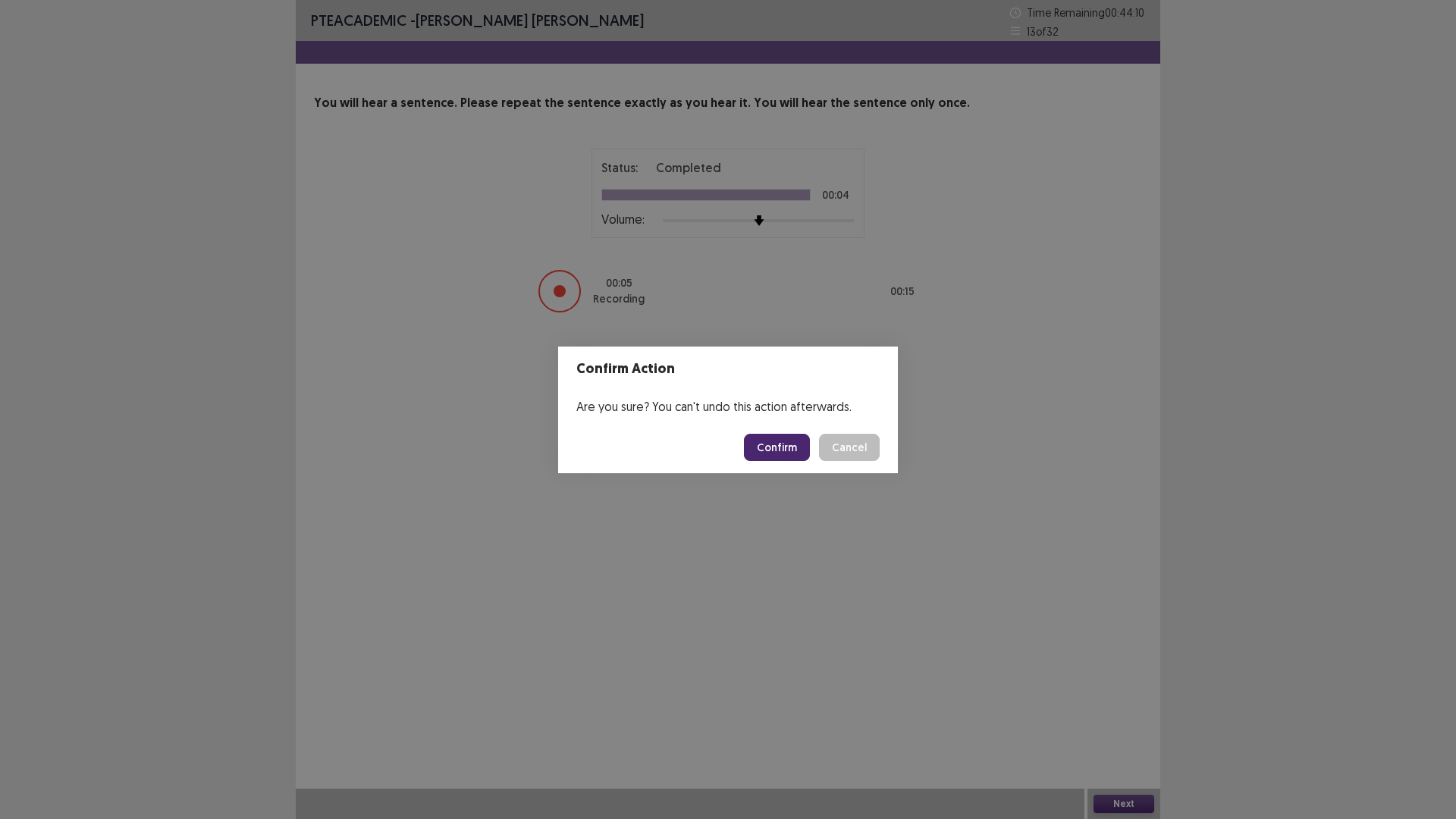
click at [769, 442] on button "Confirm" at bounding box center [777, 448] width 66 height 27
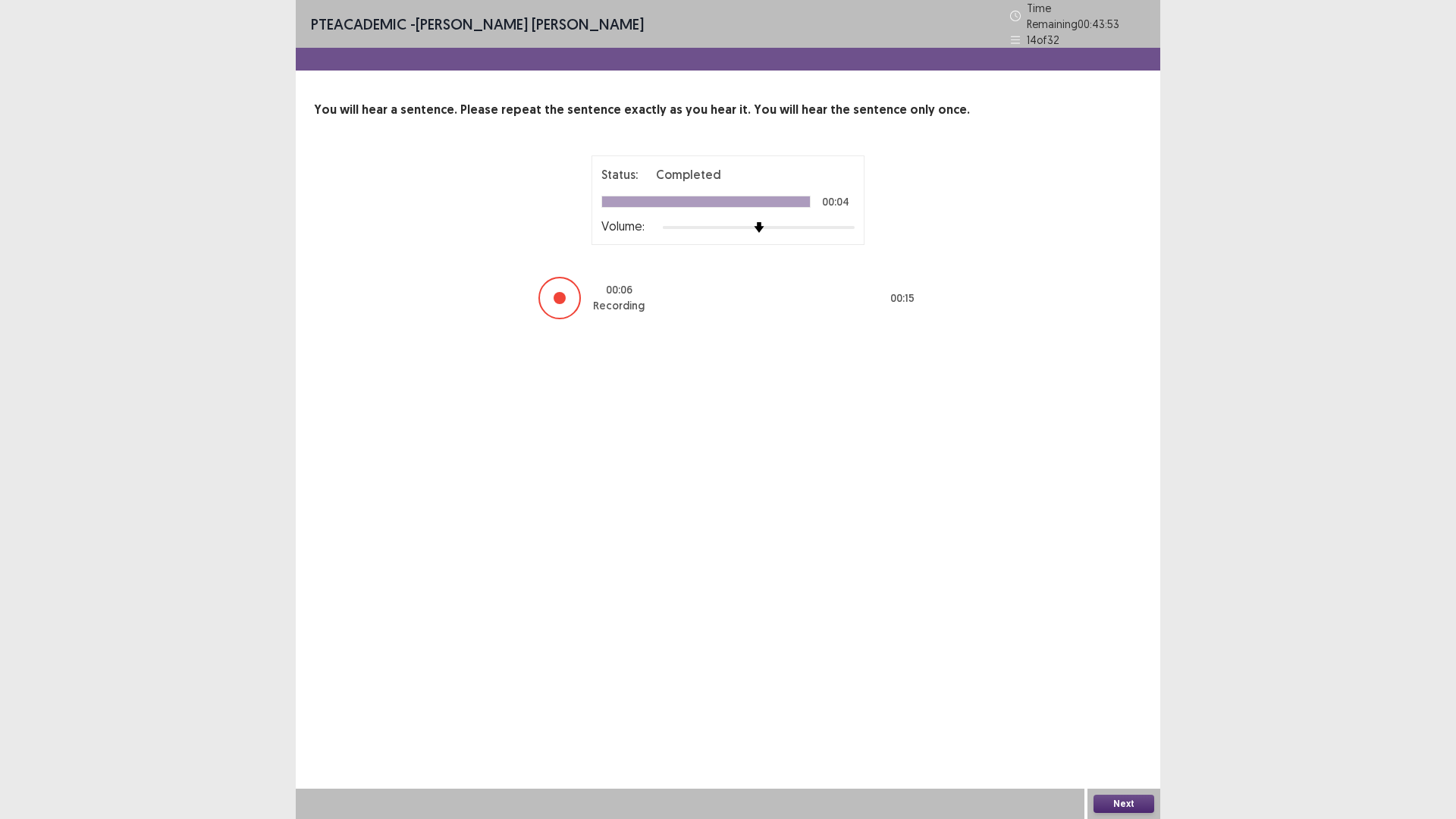
click at [1132, 717] on button "Next" at bounding box center [1124, 805] width 61 height 18
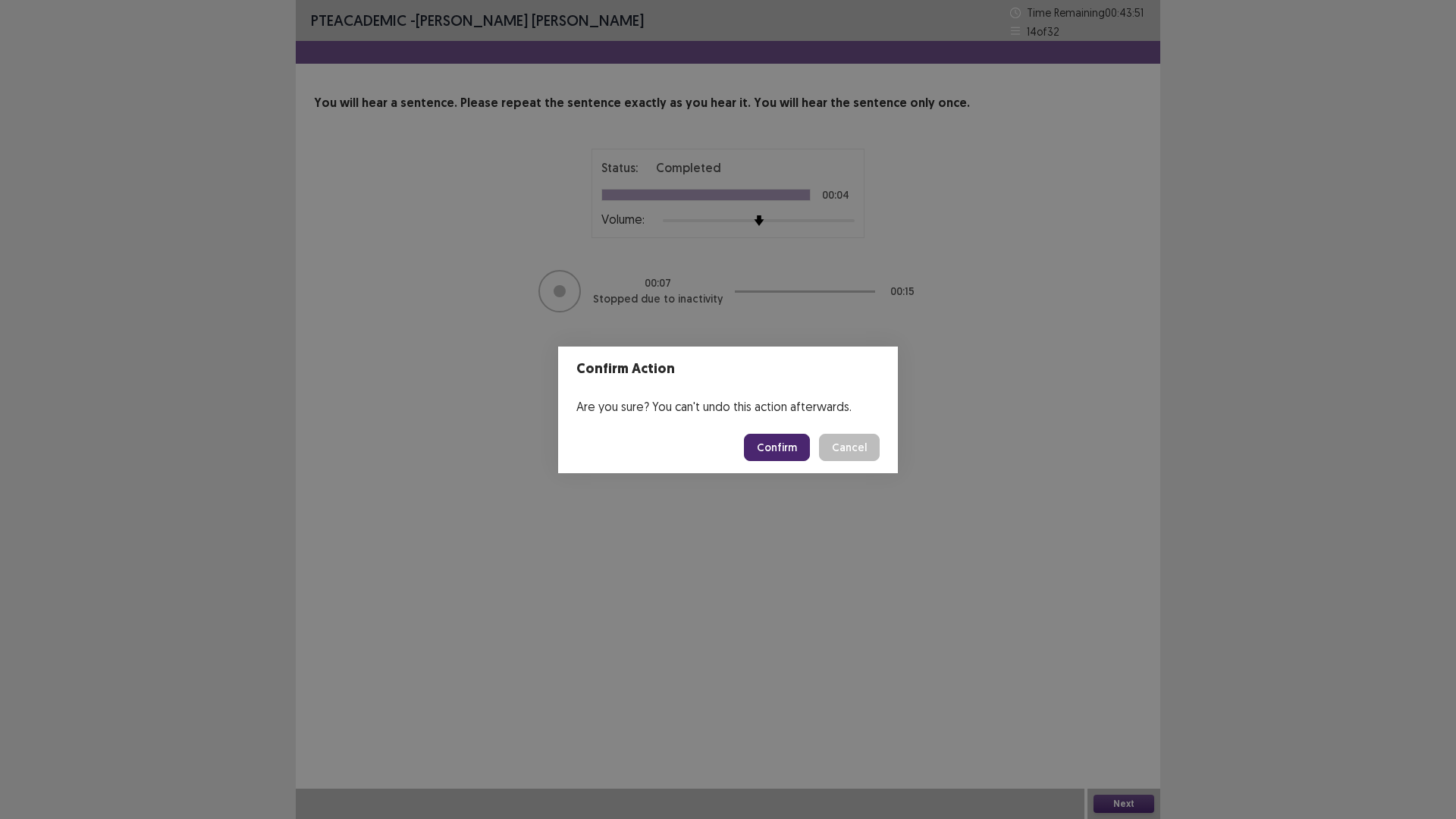
click at [793, 450] on button "Confirm" at bounding box center [777, 448] width 66 height 27
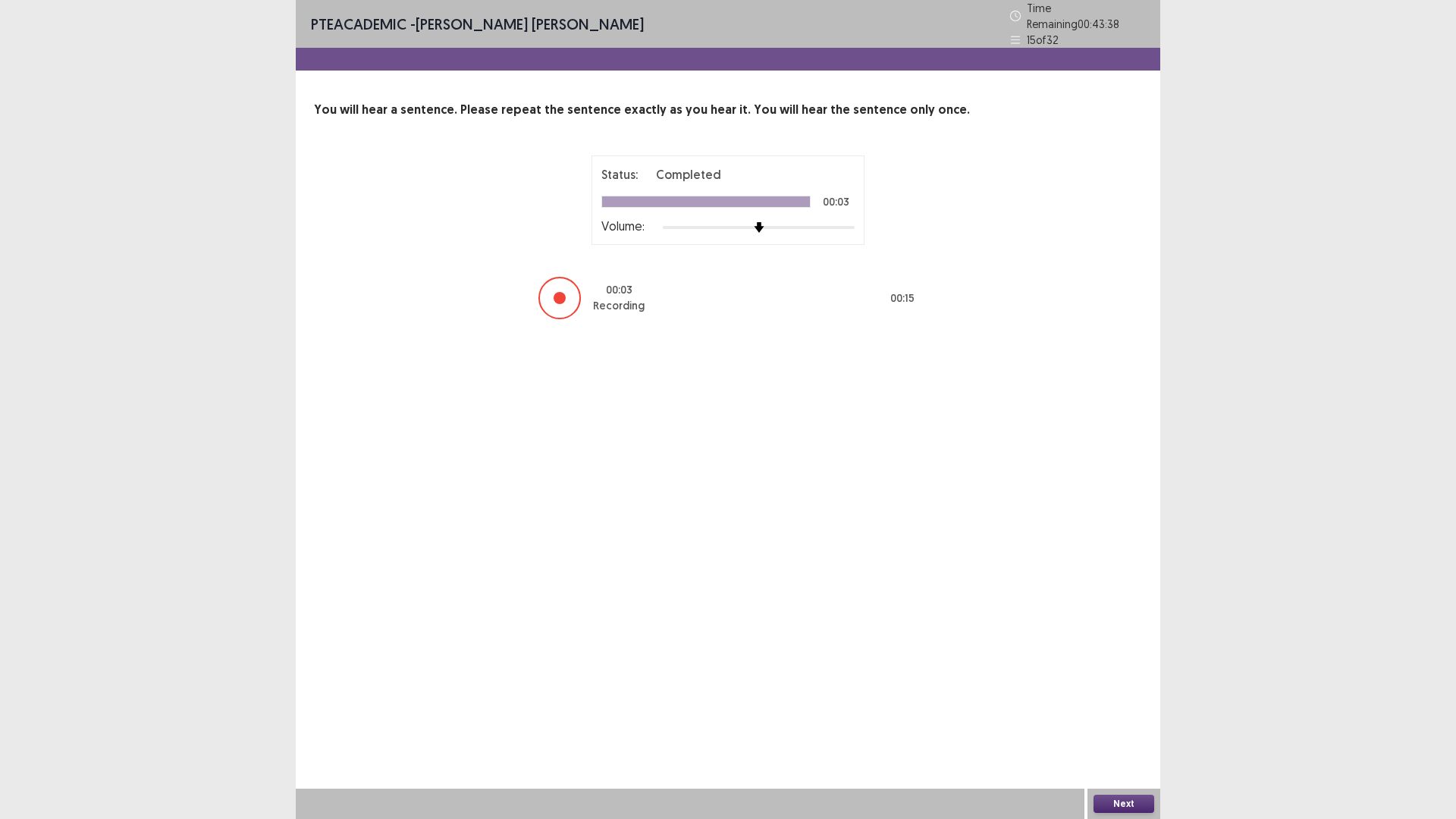
click at [1118, 717] on button "Next" at bounding box center [1124, 805] width 61 height 18
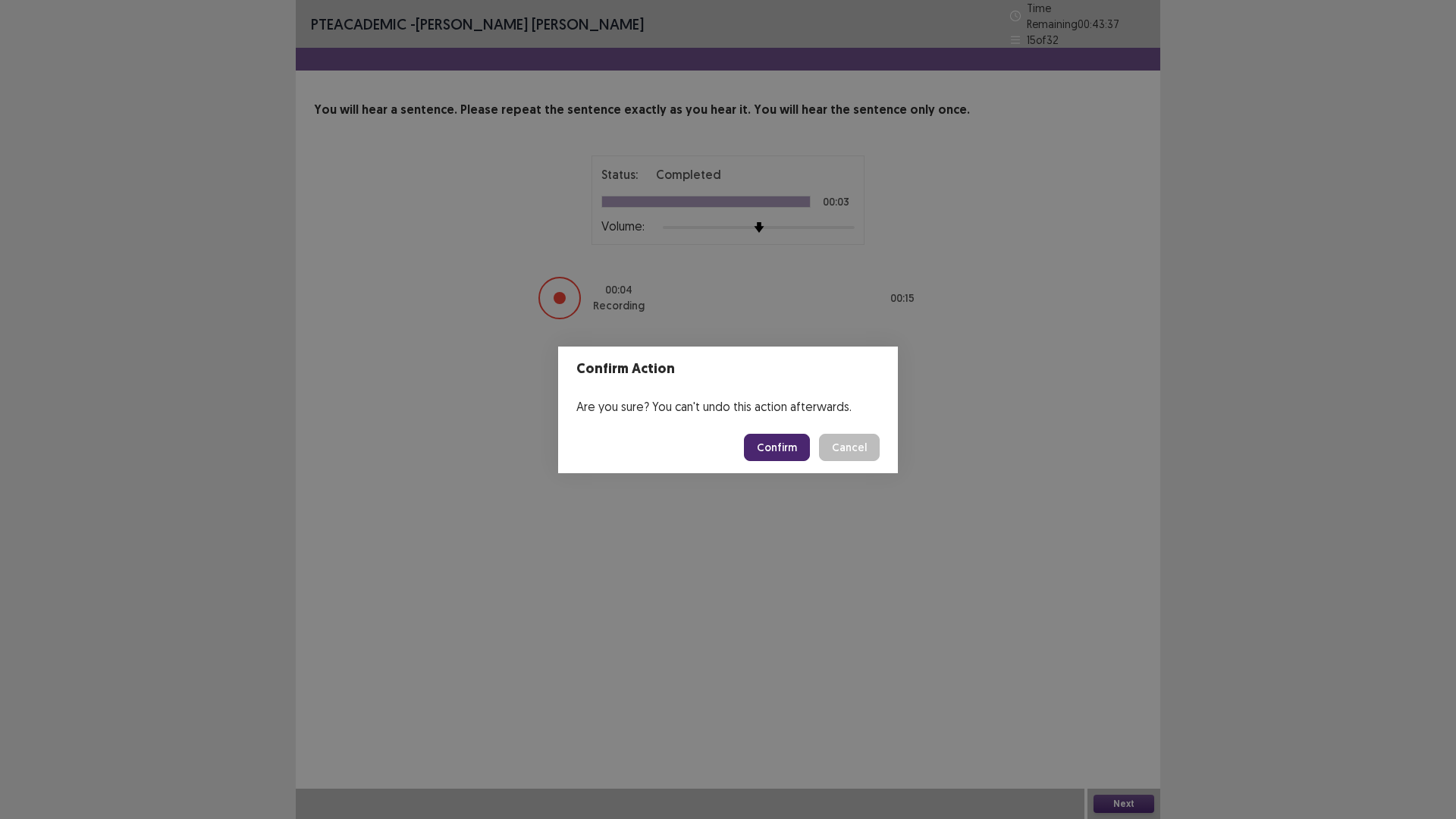
click at [793, 450] on button "Confirm" at bounding box center [777, 448] width 66 height 27
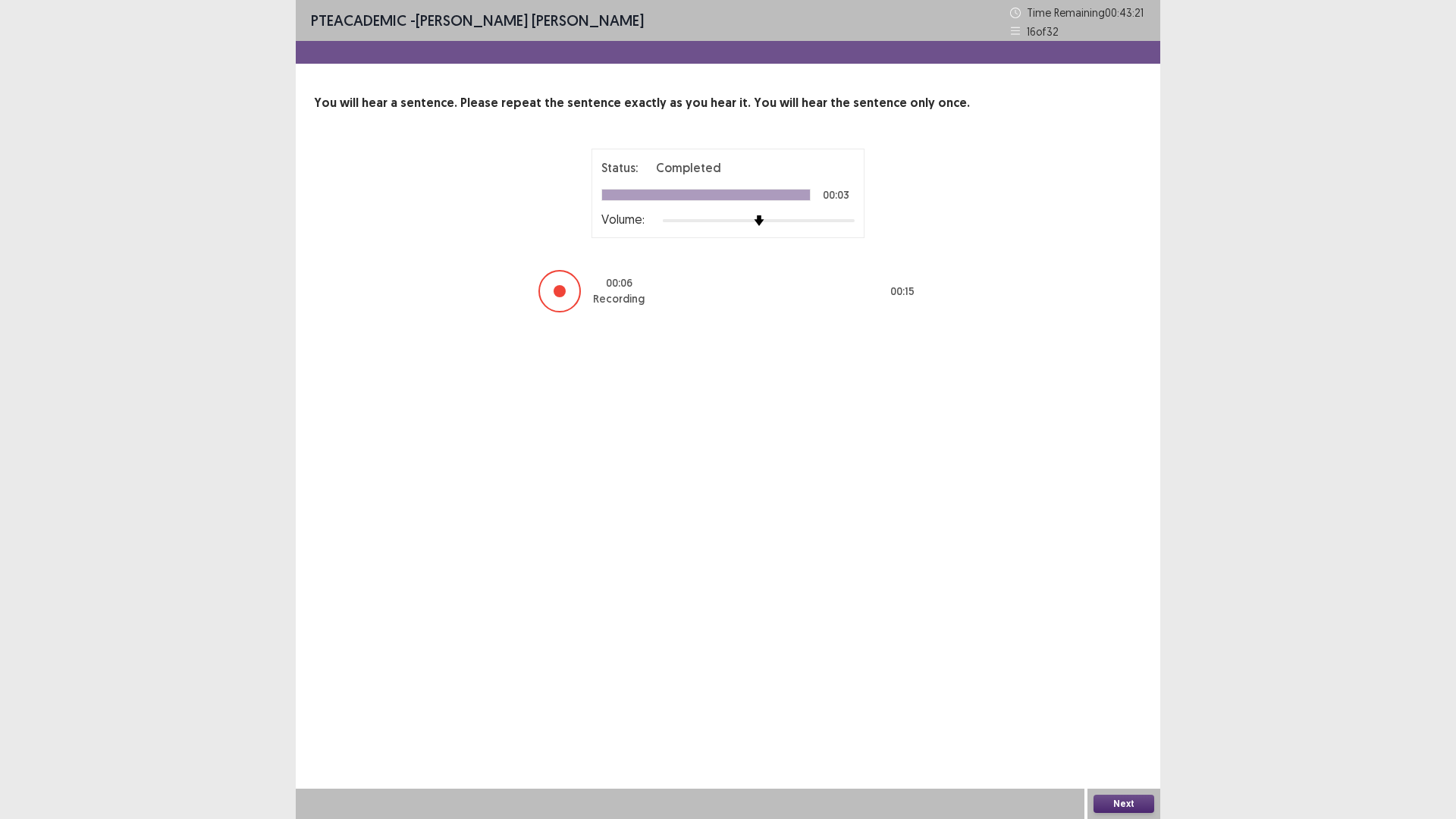
click at [1115, 717] on button "Next" at bounding box center [1124, 805] width 61 height 18
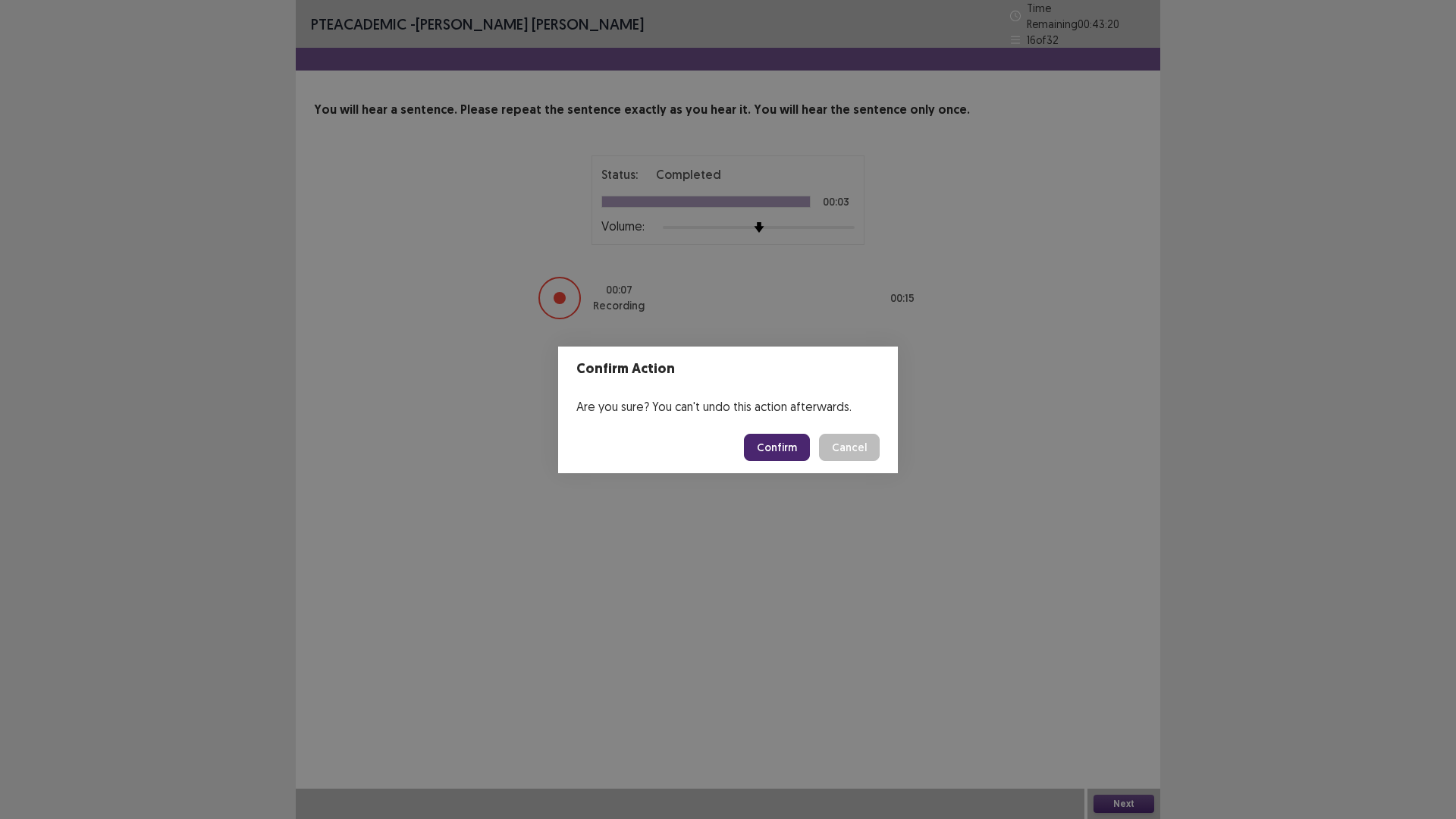
click at [801, 450] on button "Confirm" at bounding box center [777, 448] width 66 height 27
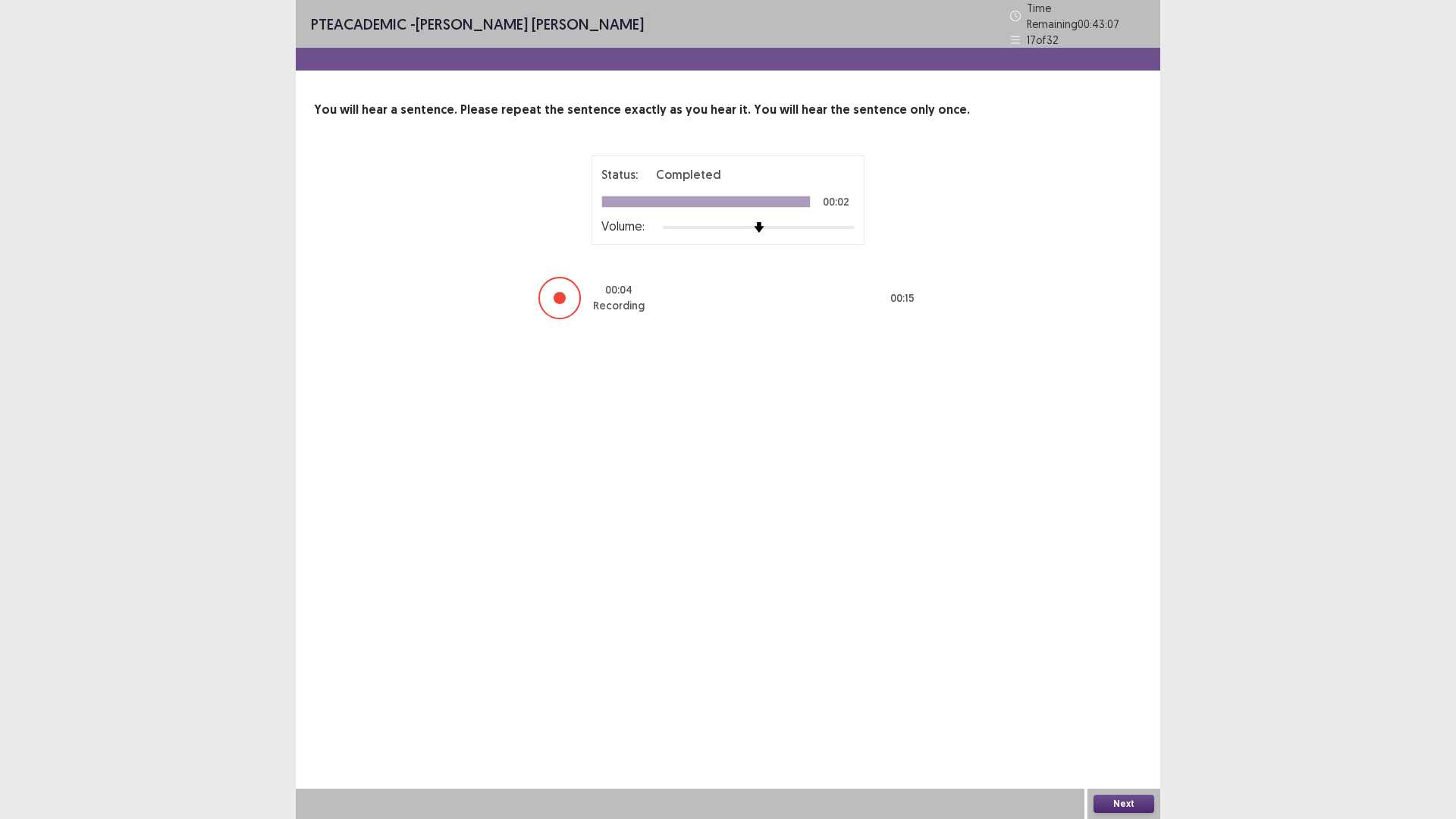
click at [1130, 717] on button "Next" at bounding box center [1124, 805] width 61 height 18
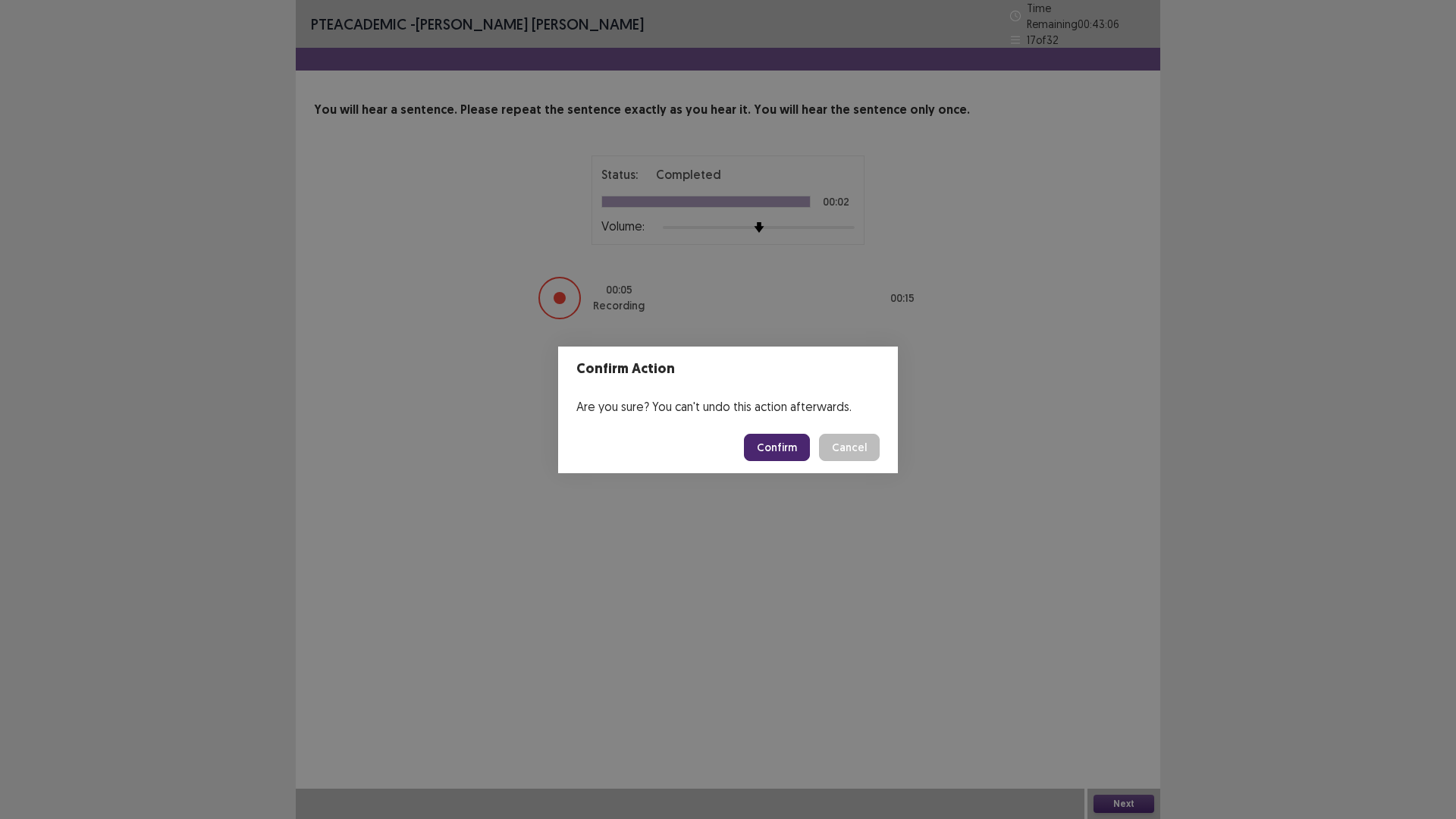
click at [790, 452] on button "Confirm" at bounding box center [777, 448] width 66 height 27
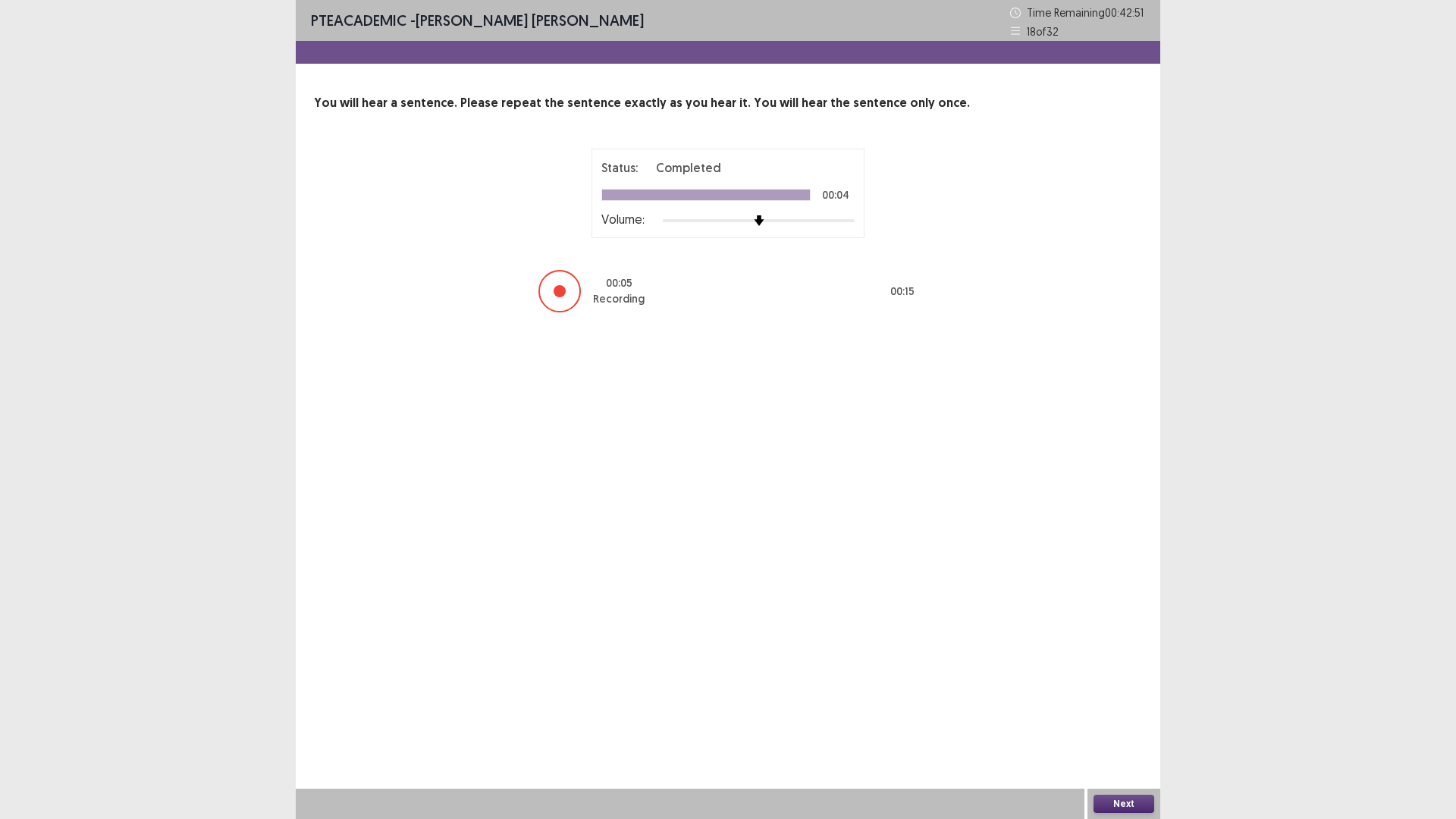
click at [1118, 717] on button "Next" at bounding box center [1124, 805] width 61 height 18
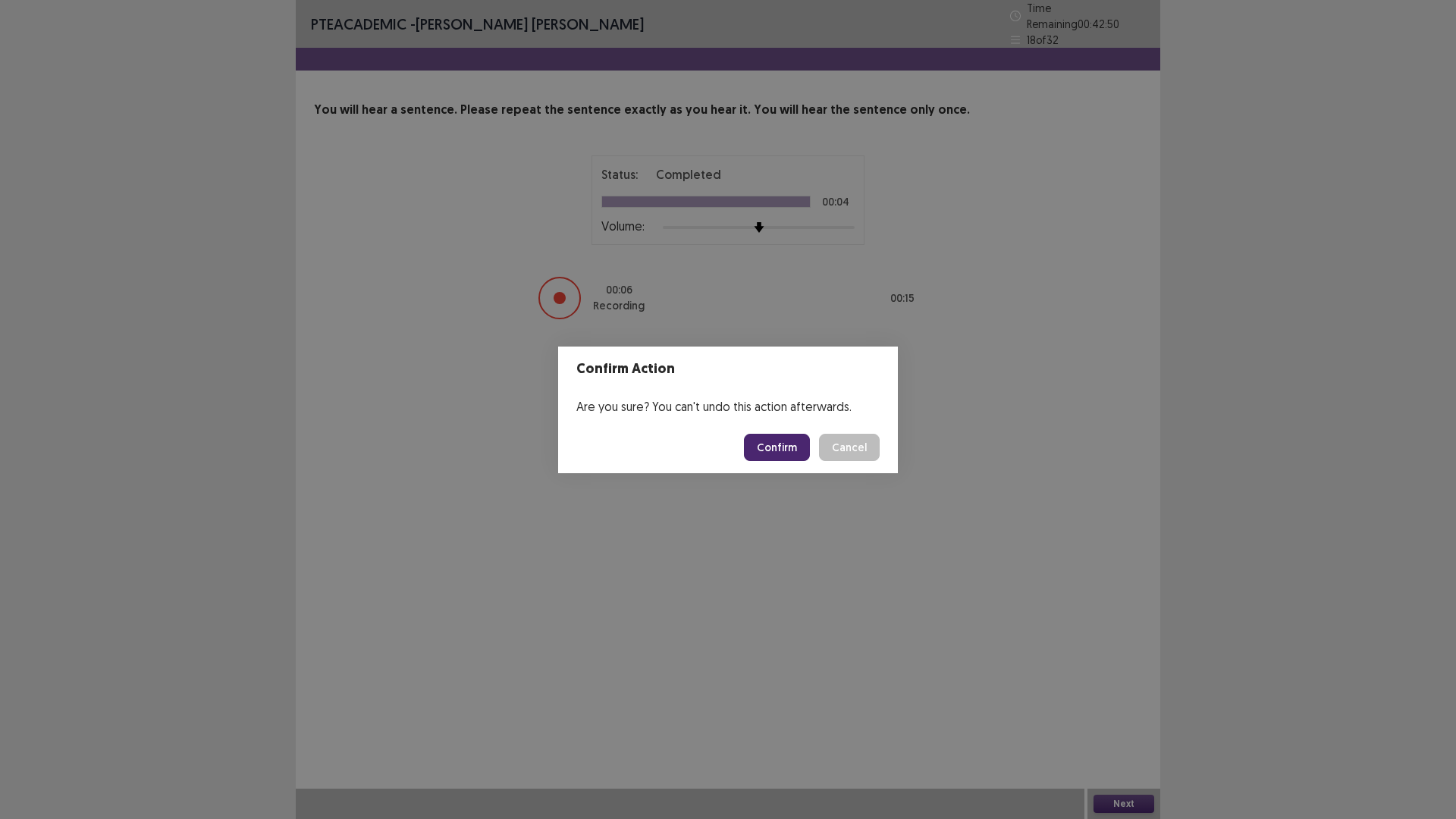
click at [805, 448] on button "Confirm" at bounding box center [777, 448] width 66 height 27
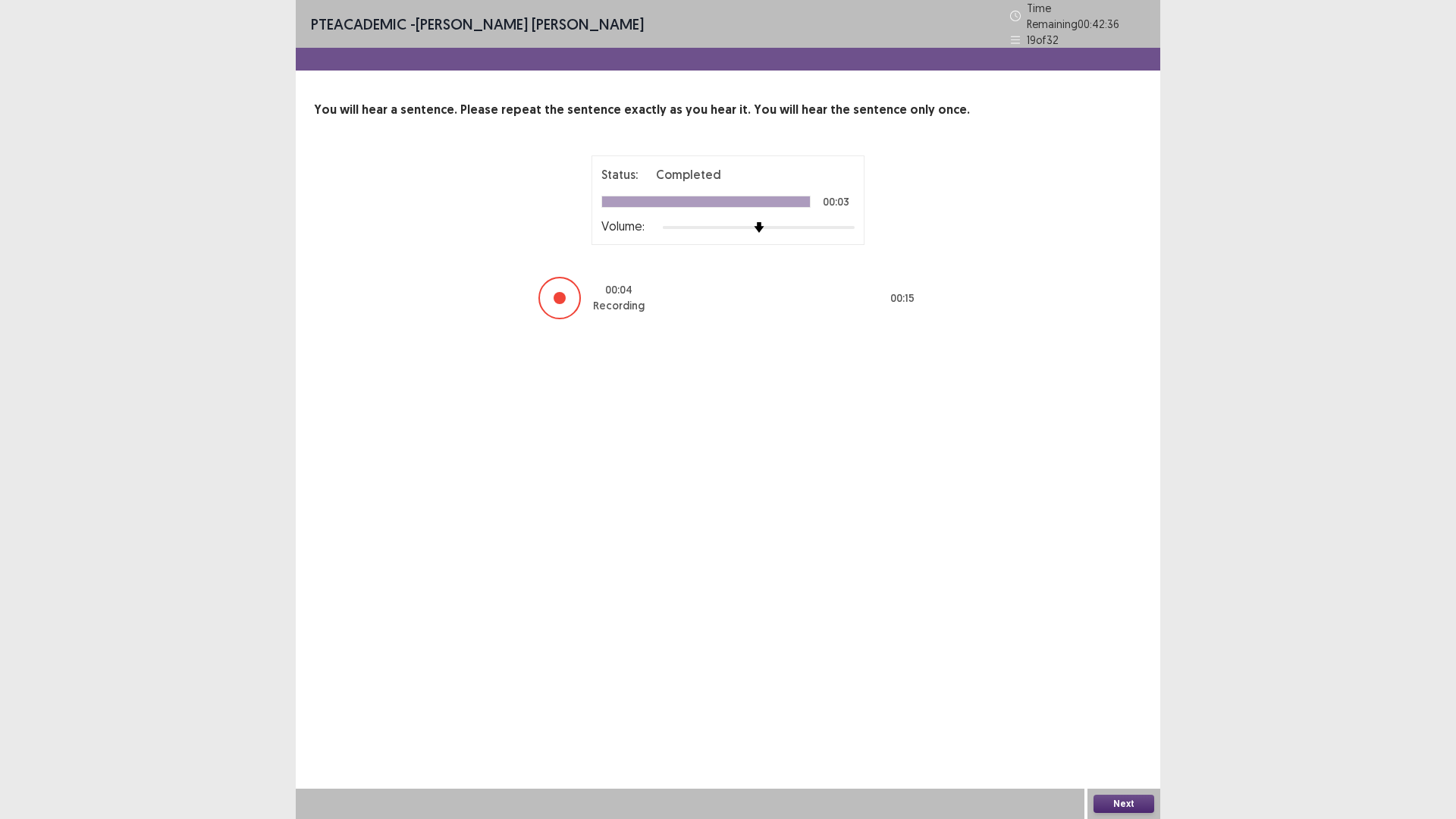
click at [1126, 717] on button "Next" at bounding box center [1124, 805] width 61 height 18
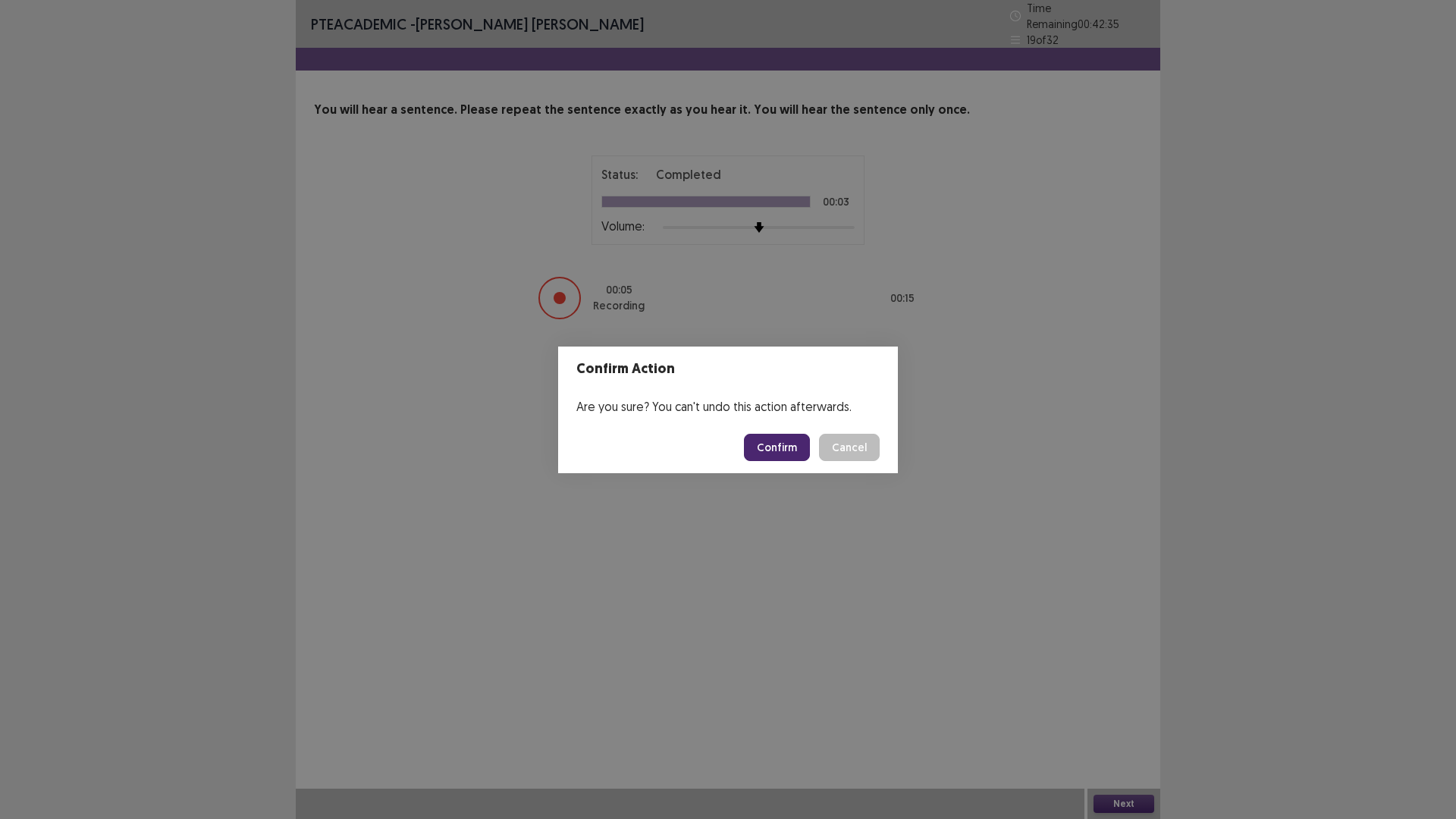
click at [764, 447] on button "Confirm" at bounding box center [777, 448] width 66 height 27
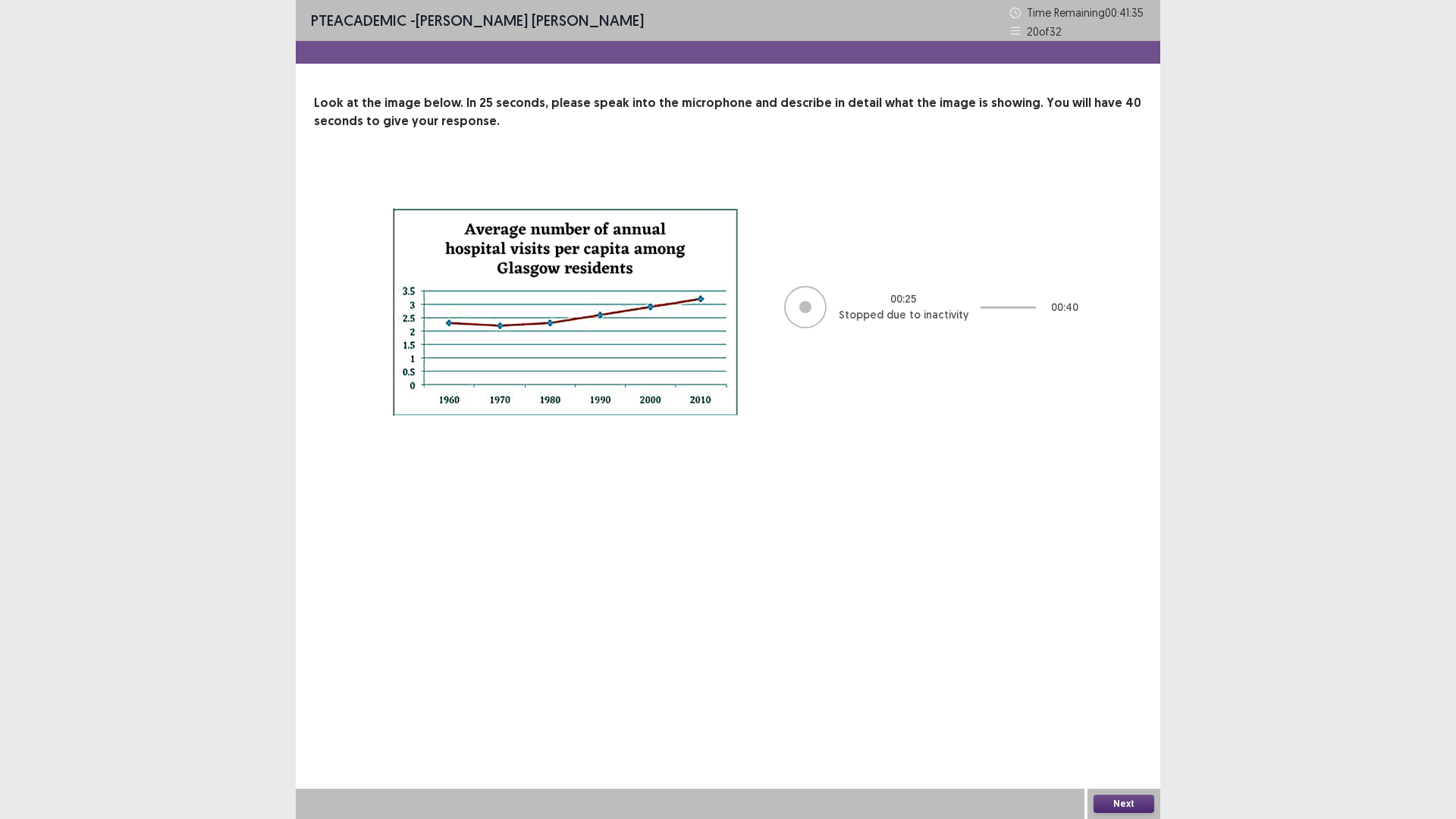
click at [1107, 717] on button "Next" at bounding box center [1124, 805] width 61 height 18
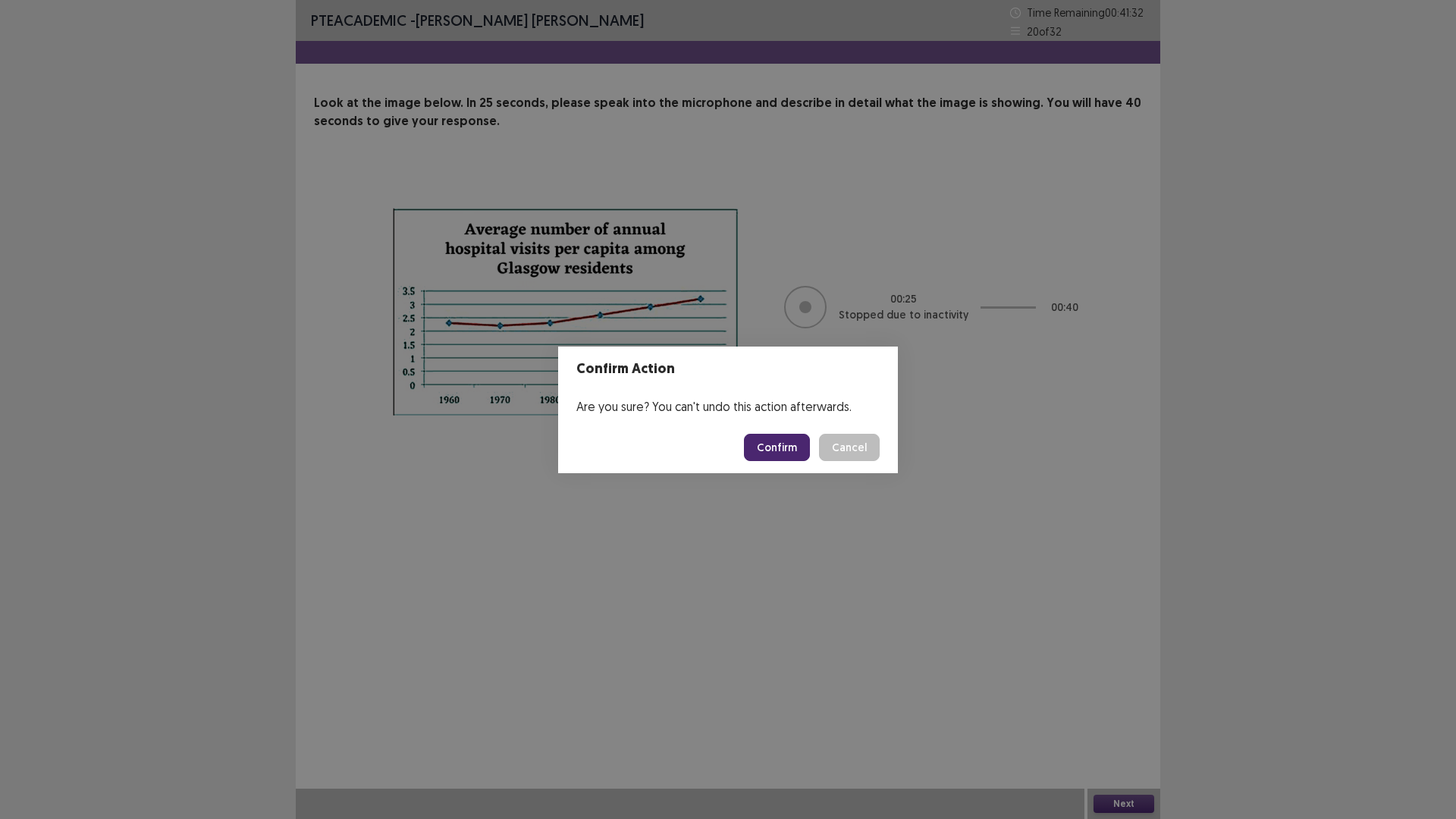
click at [771, 446] on button "Confirm" at bounding box center [777, 448] width 66 height 27
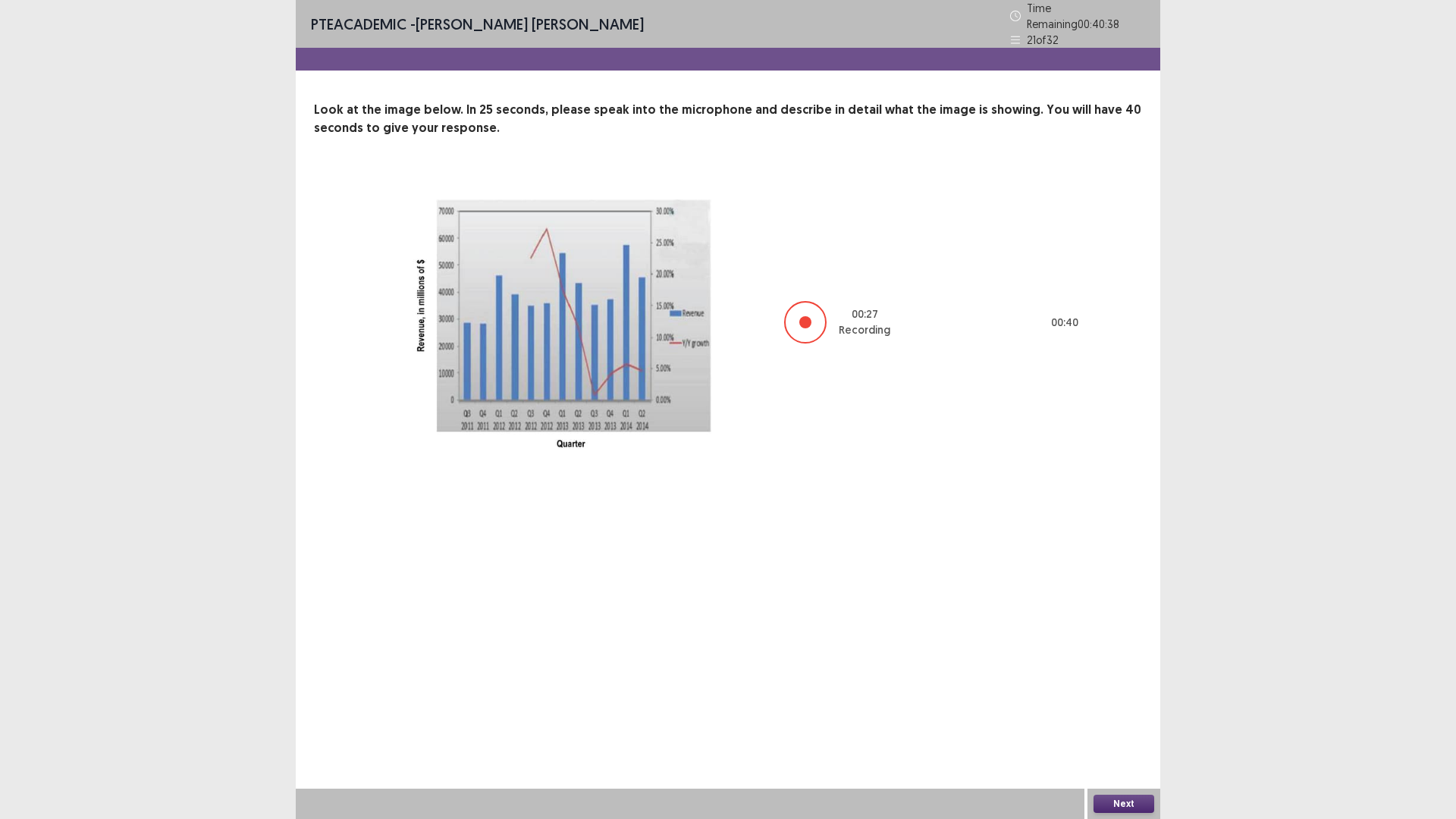
click at [1127, 717] on button "Next" at bounding box center [1124, 805] width 61 height 18
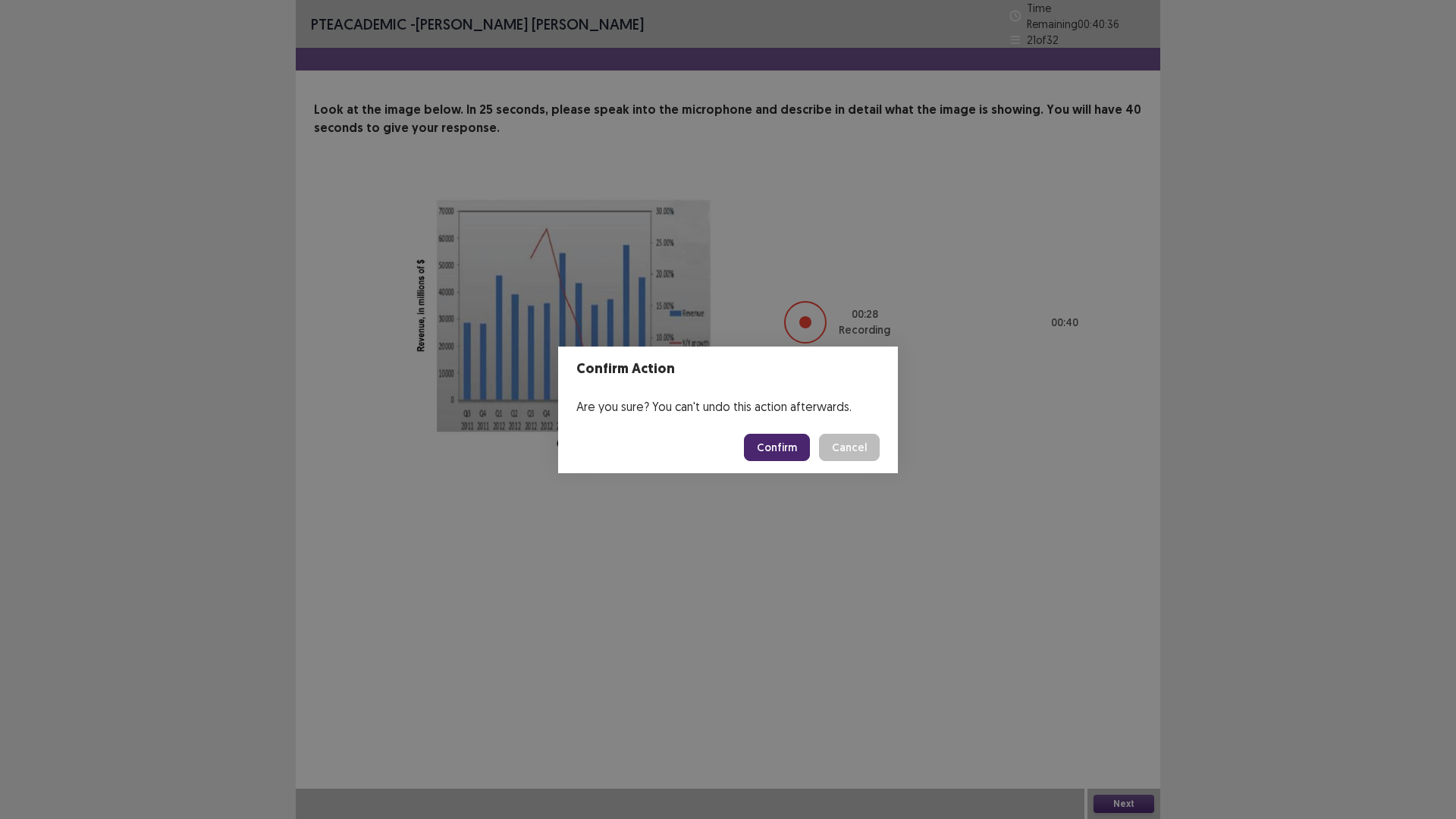
click at [781, 447] on button "Confirm" at bounding box center [777, 448] width 66 height 27
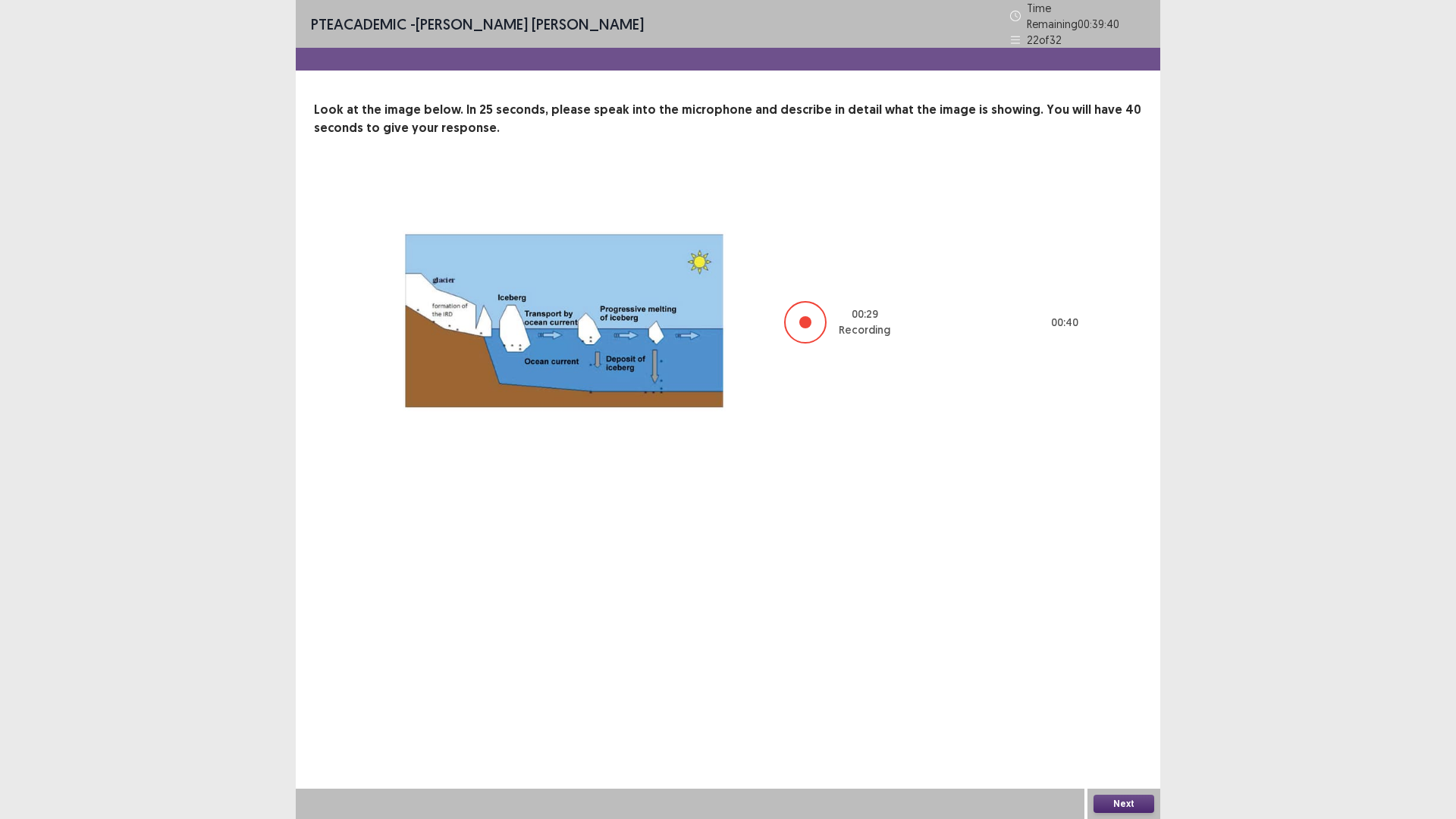
click at [1114, 717] on button "Next" at bounding box center [1124, 805] width 61 height 18
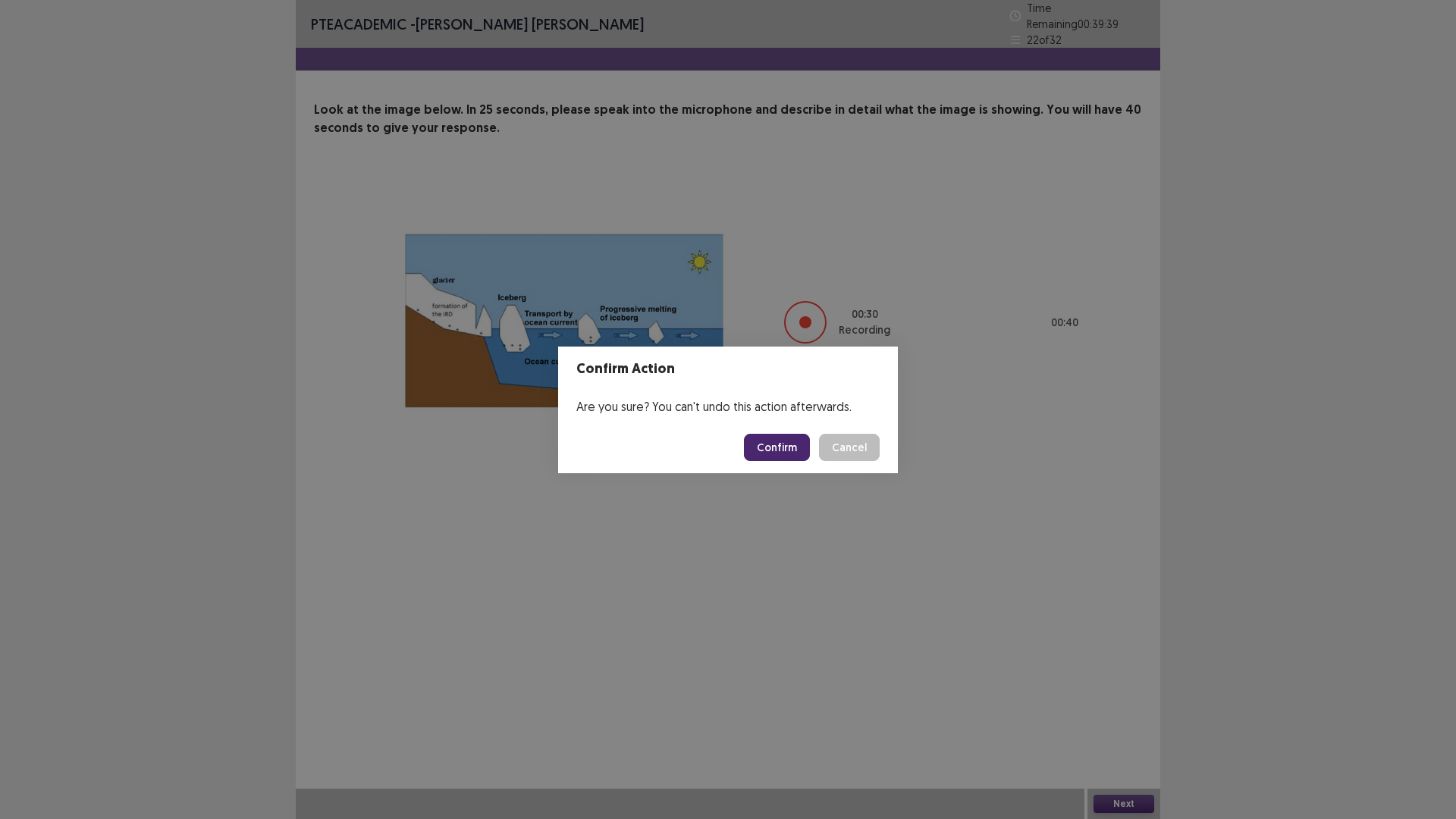
click at [773, 438] on button "Confirm" at bounding box center [777, 448] width 66 height 27
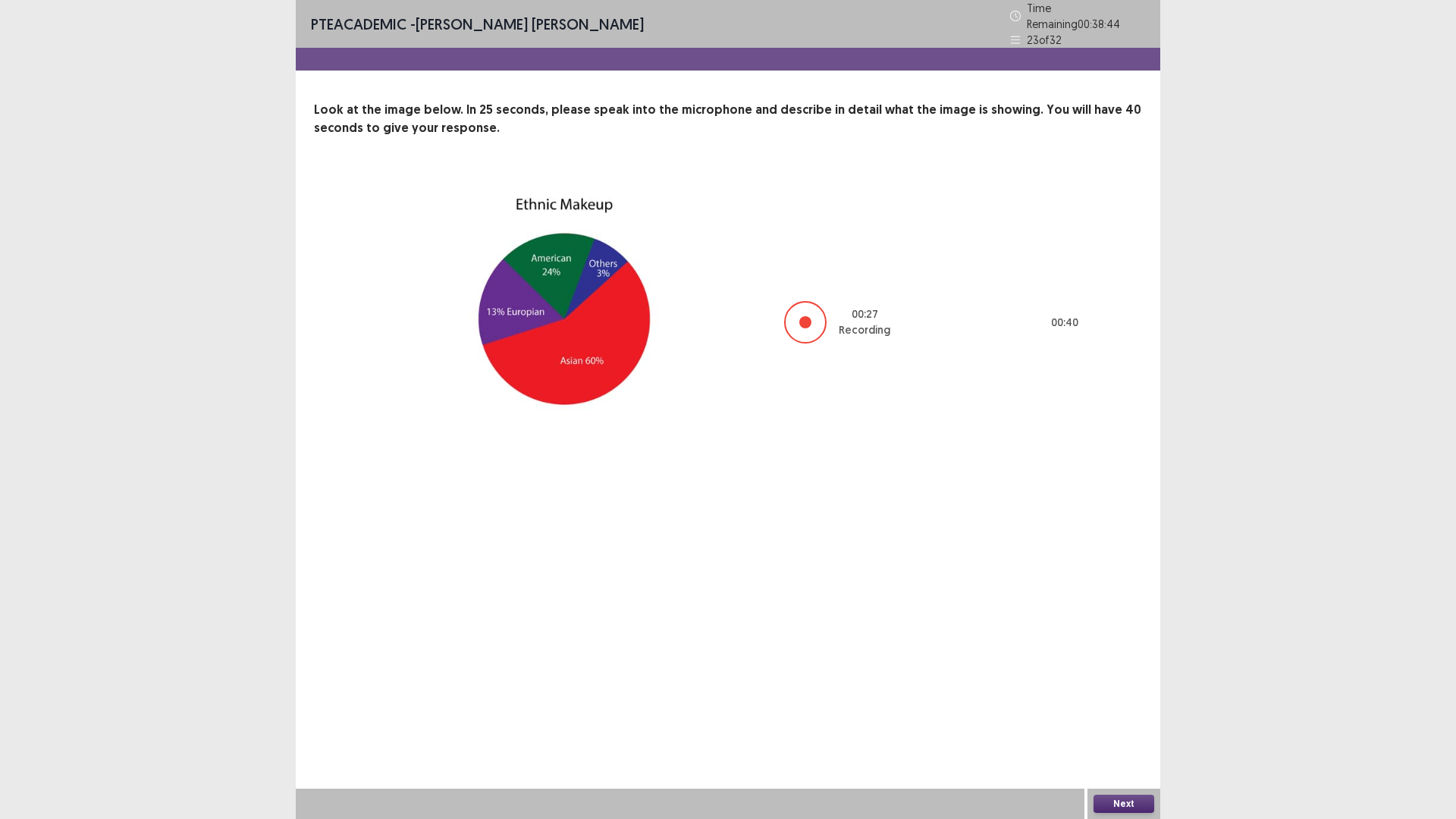
click at [1107, 717] on button "Next" at bounding box center [1124, 805] width 61 height 18
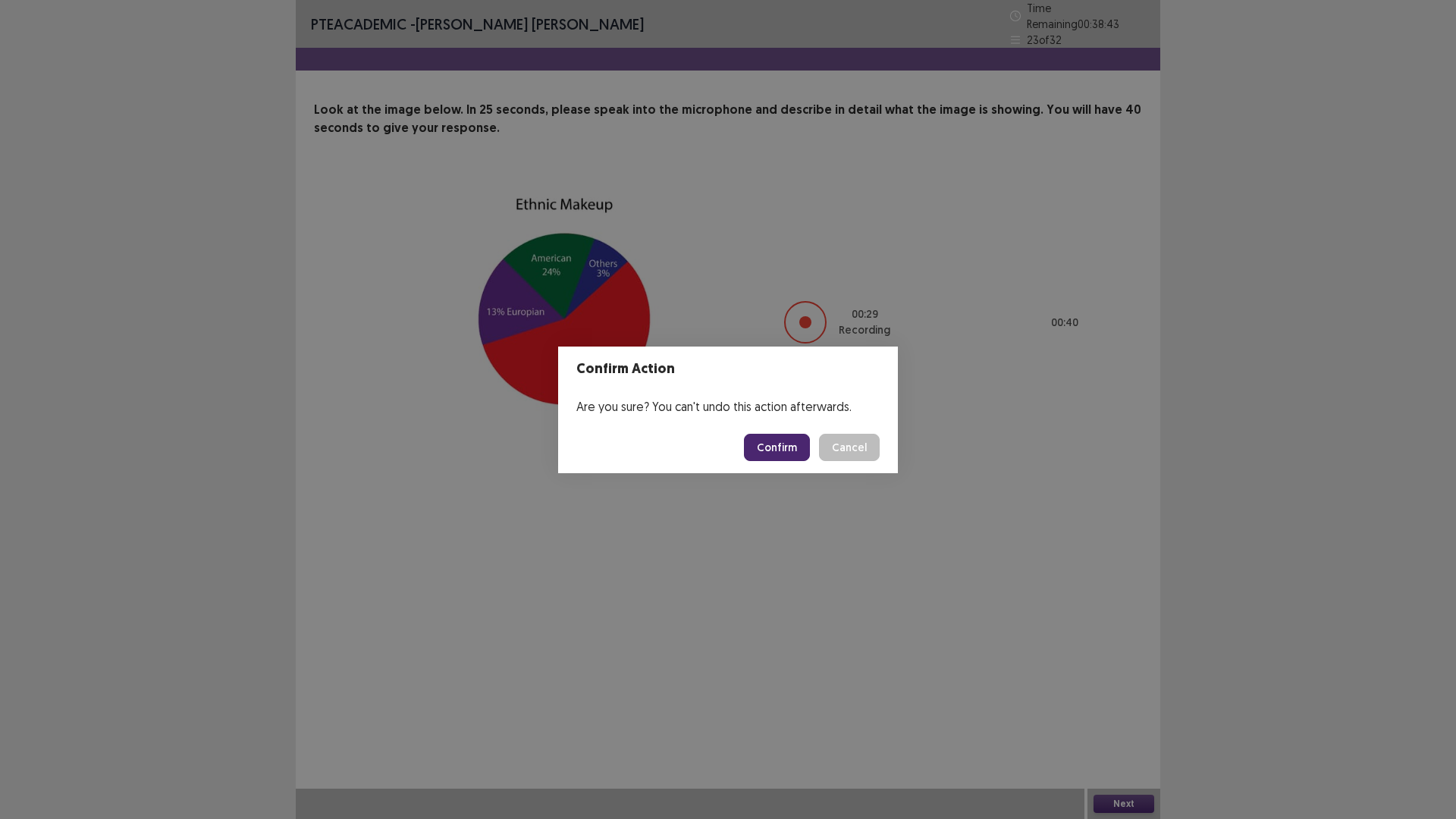
click at [784, 448] on button "Confirm" at bounding box center [777, 448] width 66 height 27
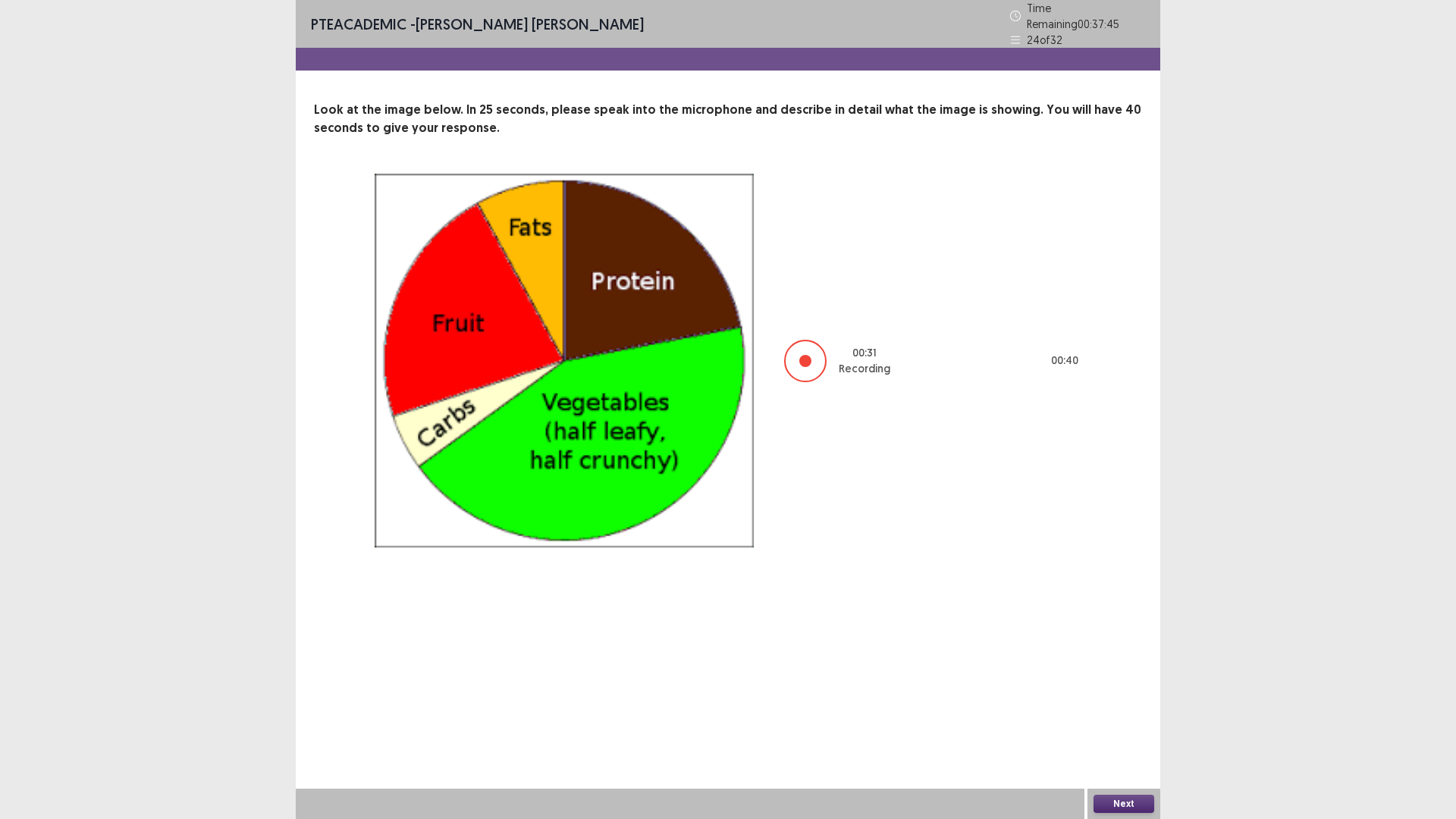
click at [1127, 717] on button "Next" at bounding box center [1124, 805] width 61 height 18
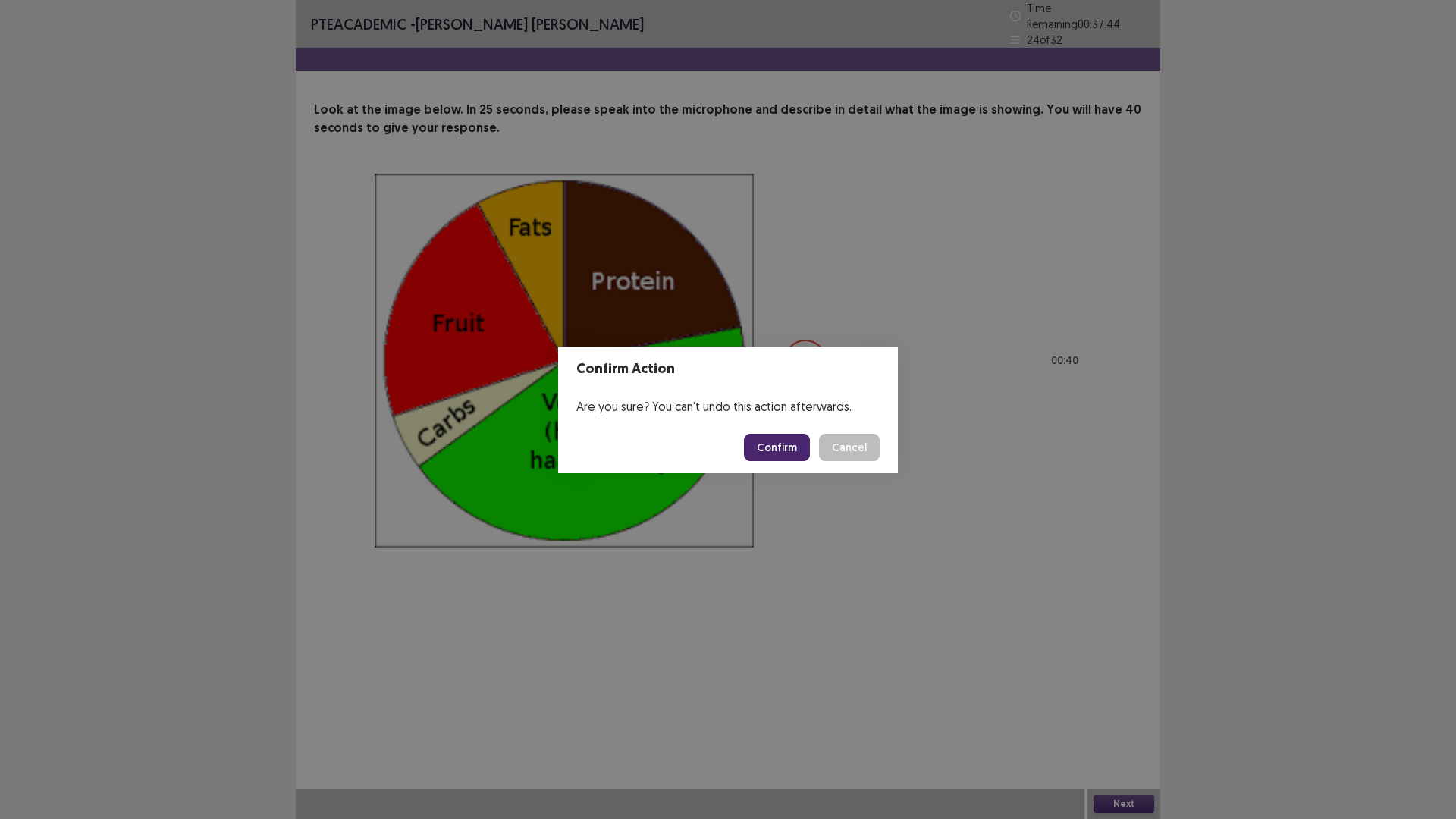
click at [776, 450] on button "Confirm" at bounding box center [777, 448] width 66 height 27
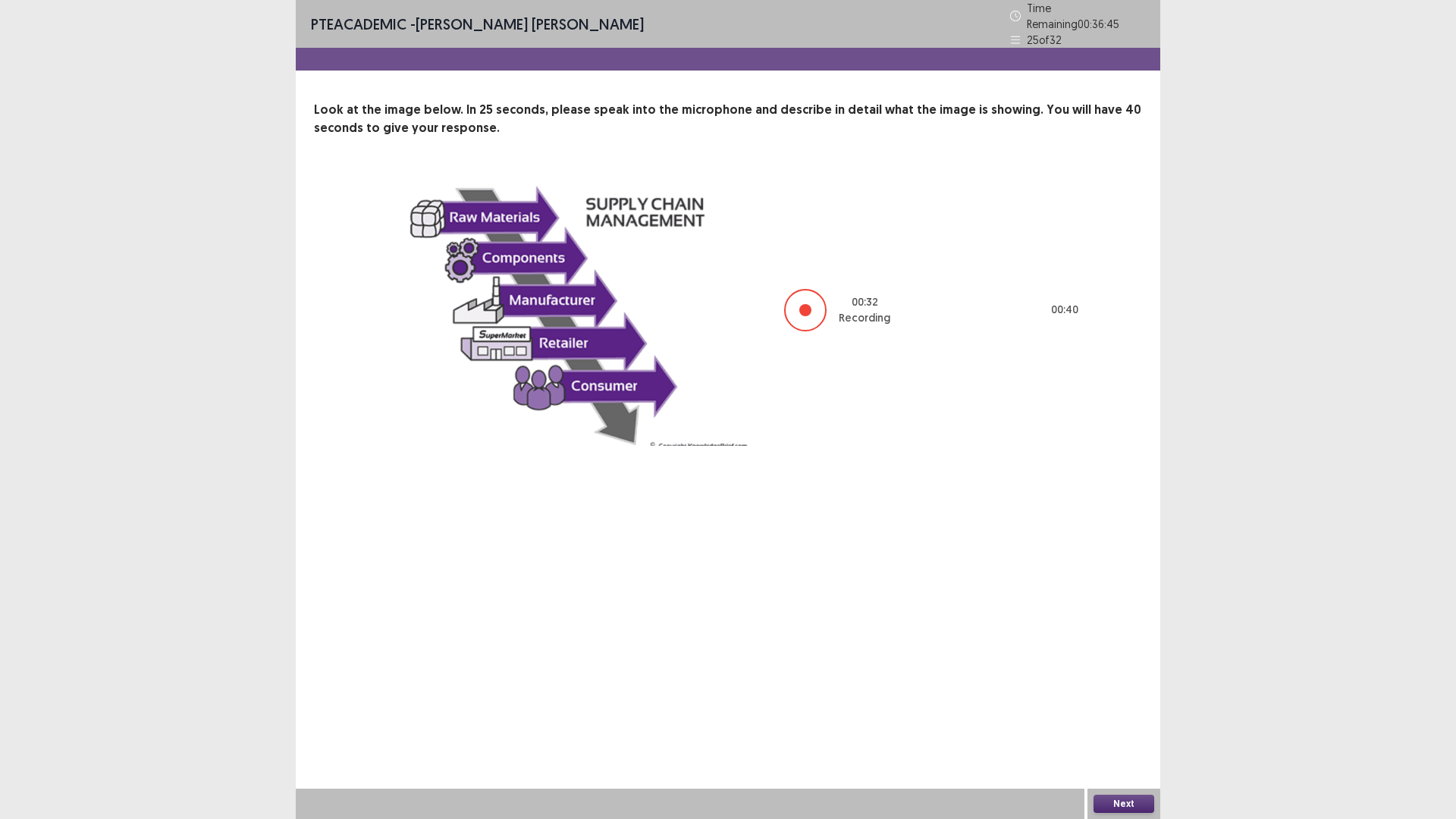
click at [1132, 717] on button "Next" at bounding box center [1124, 805] width 61 height 18
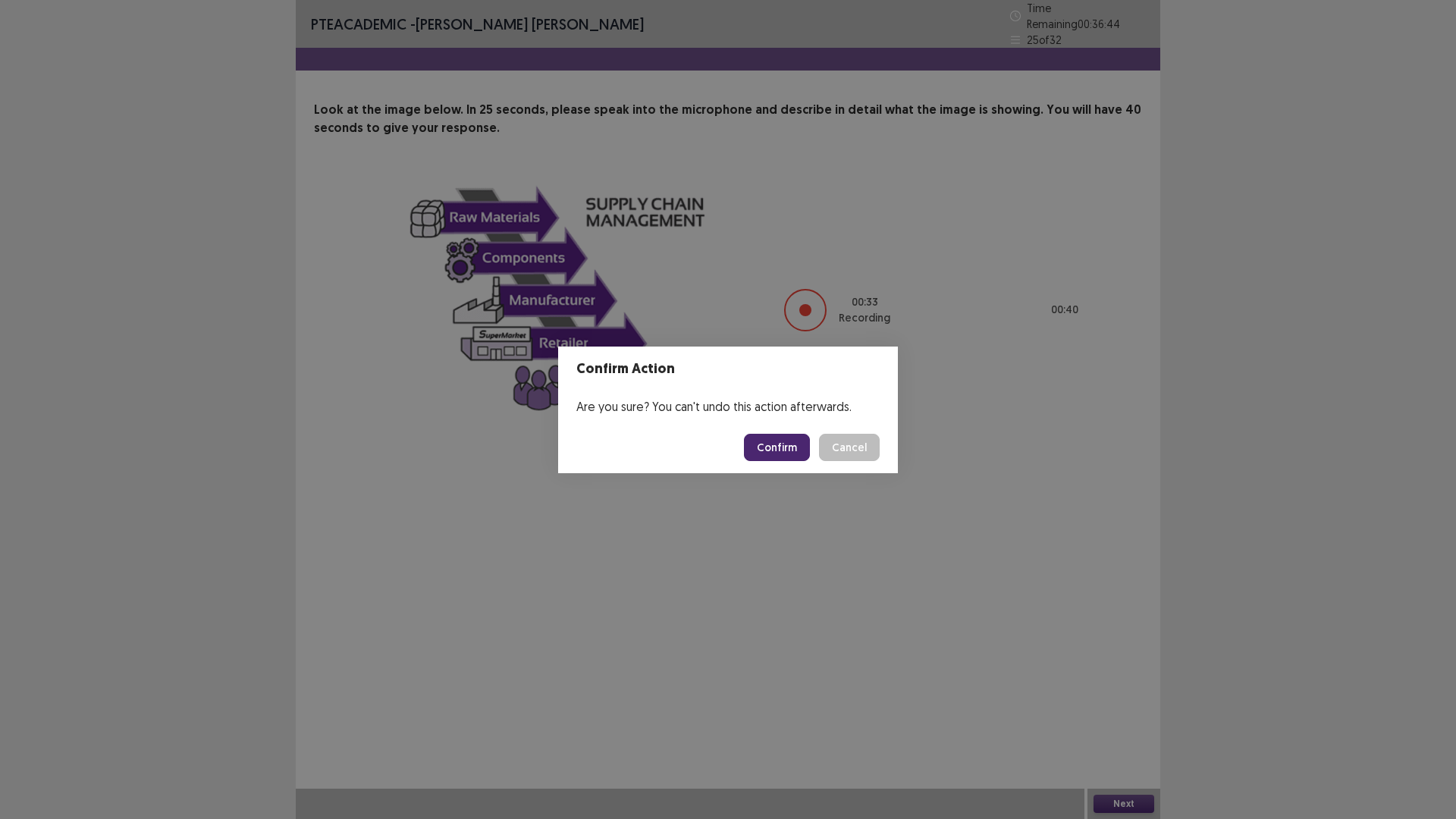
click at [773, 449] on button "Confirm" at bounding box center [777, 448] width 66 height 27
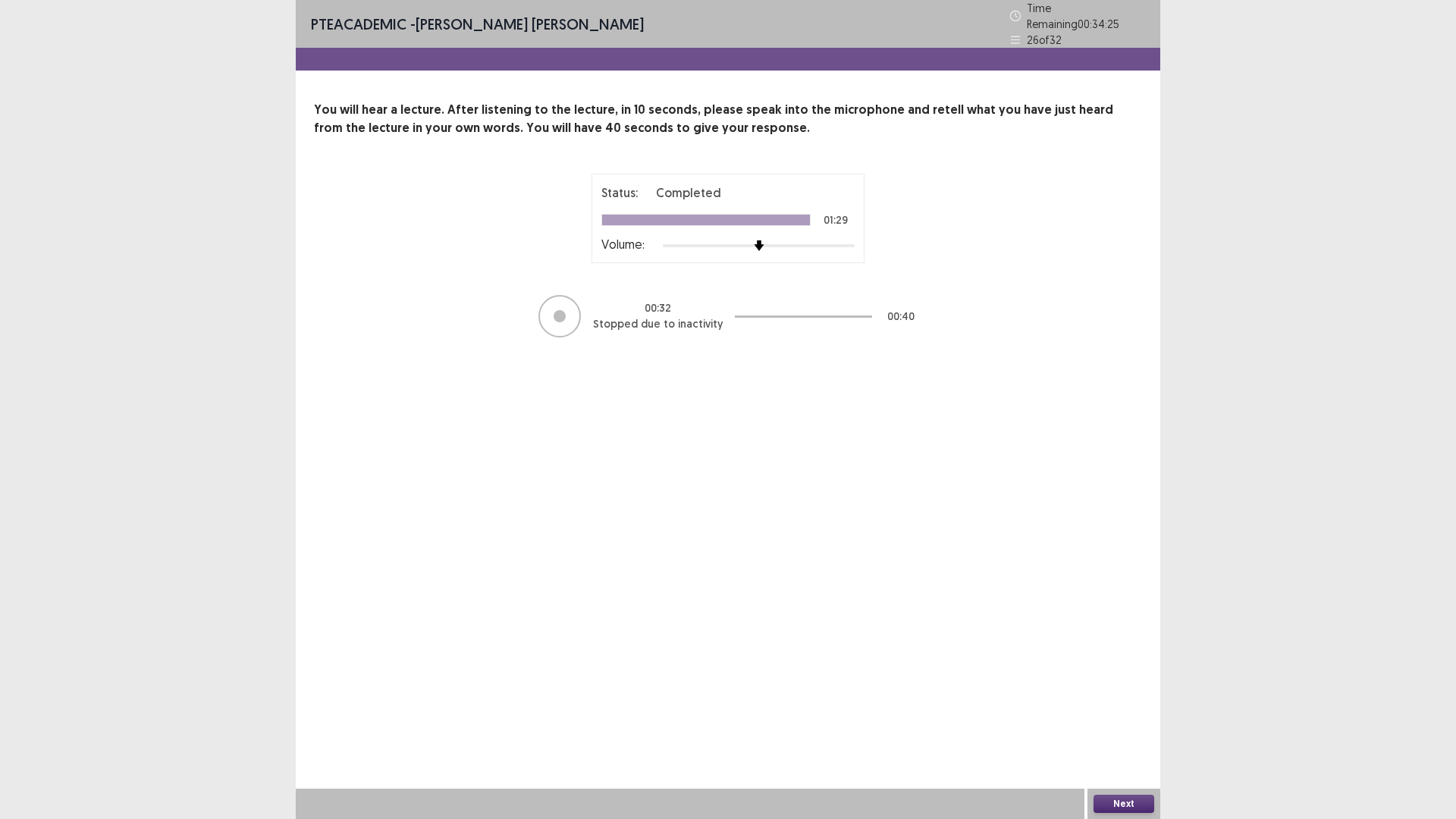
click at [1136, 717] on button "Next" at bounding box center [1124, 805] width 61 height 18
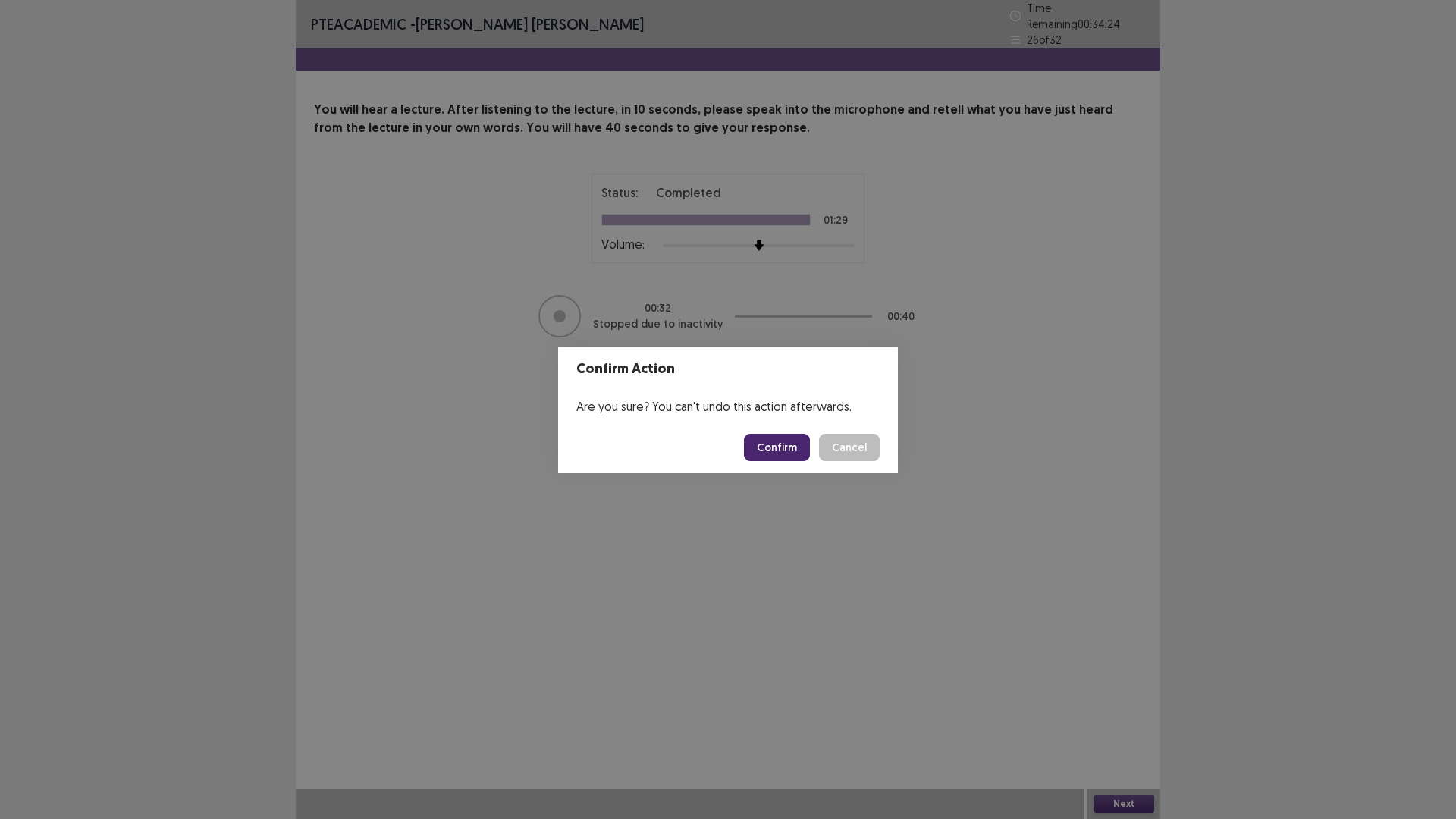
click at [783, 442] on button "Confirm" at bounding box center [777, 448] width 66 height 27
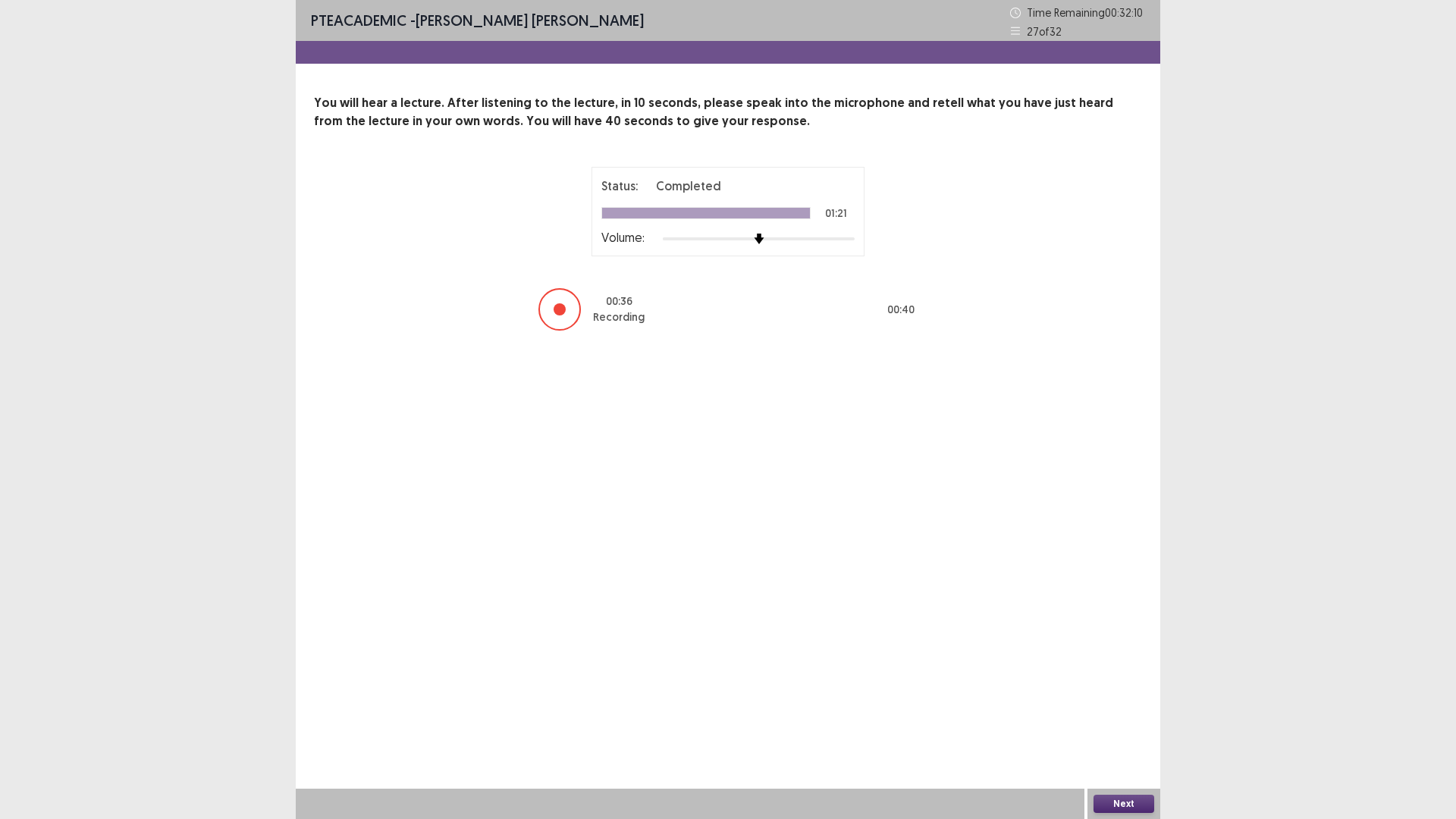
click at [1135, 717] on button "Next" at bounding box center [1124, 805] width 61 height 18
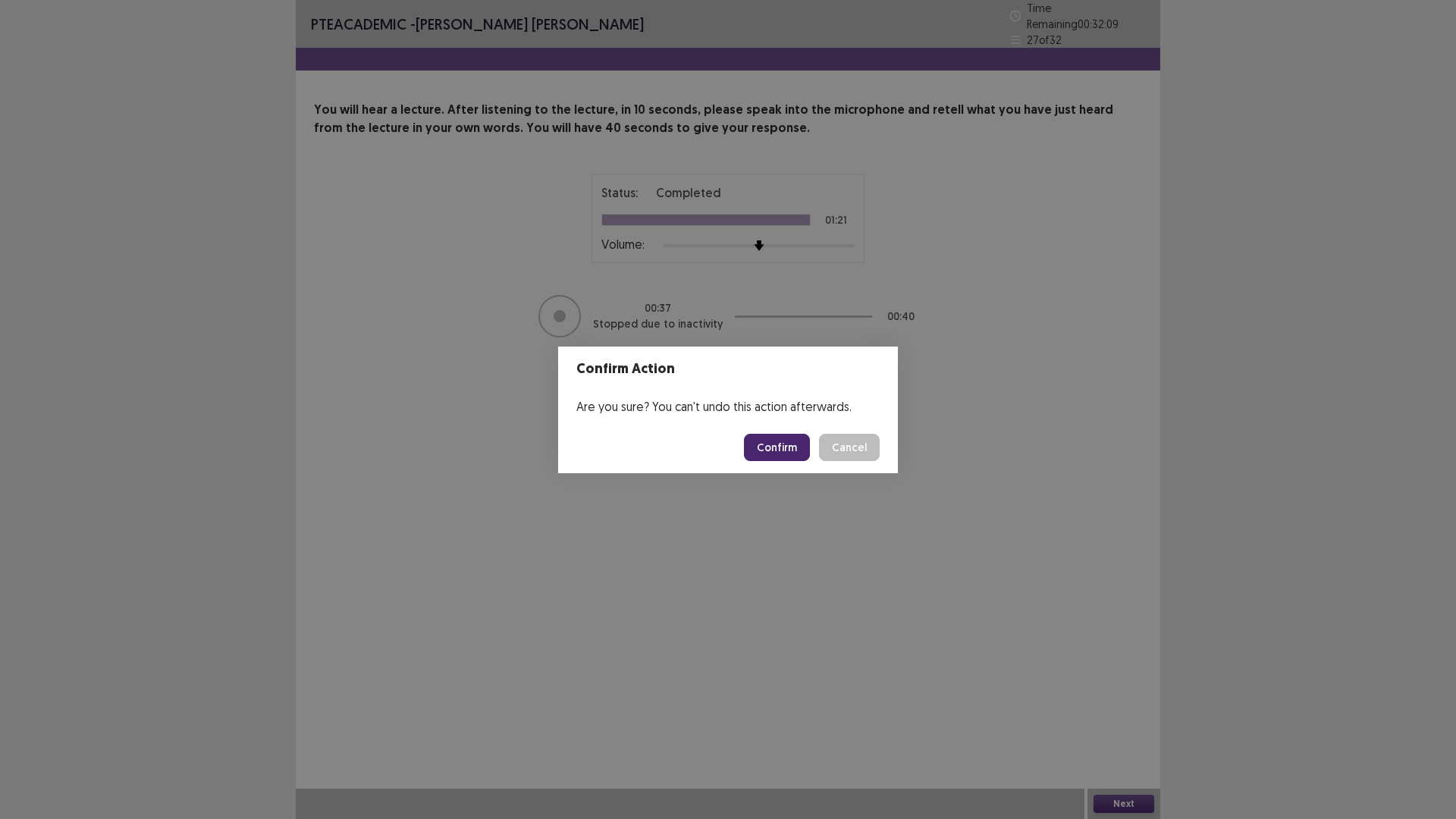
click at [783, 444] on button "Confirm" at bounding box center [777, 448] width 66 height 27
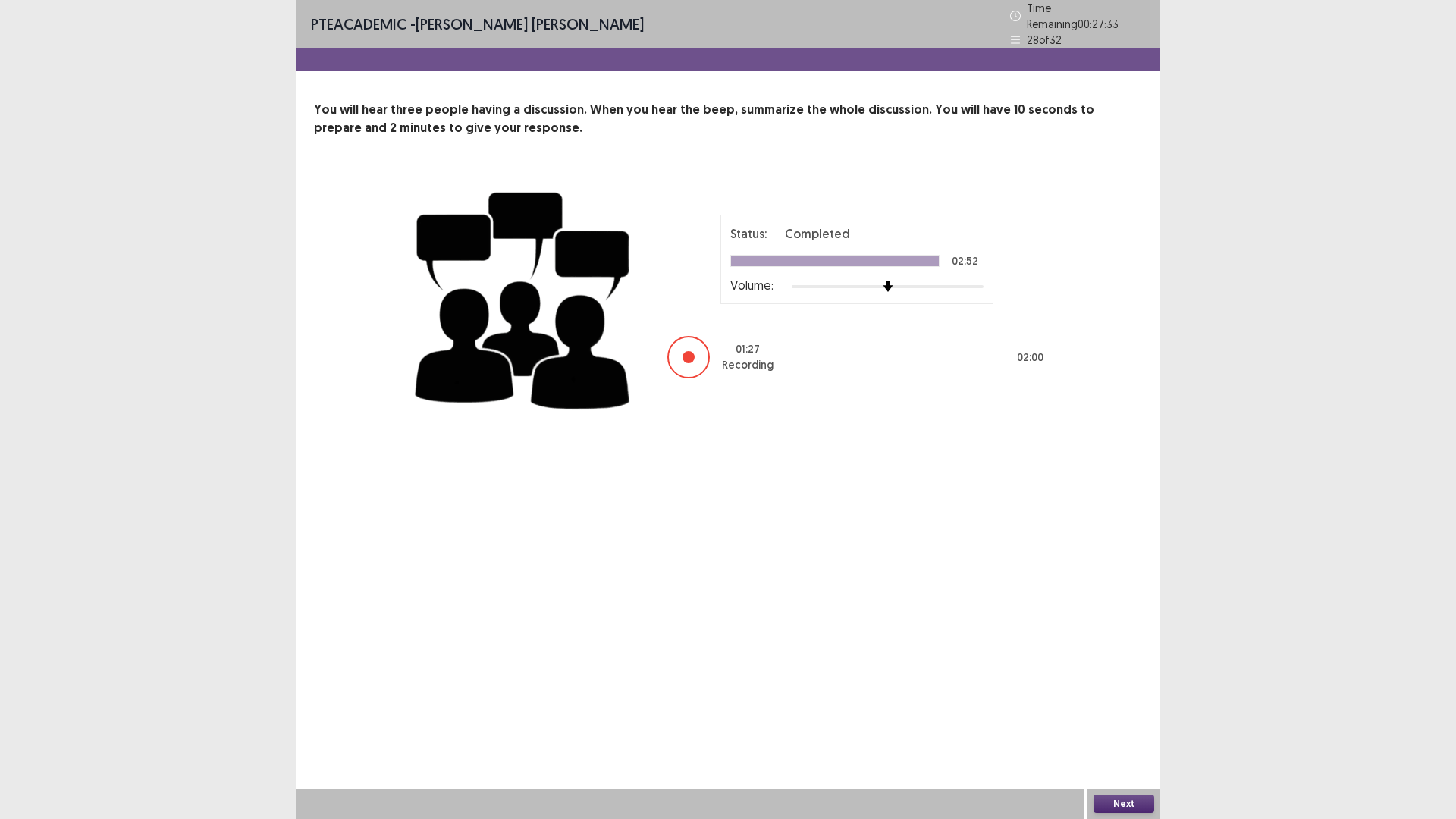
click at [1113, 717] on button "Next" at bounding box center [1124, 805] width 61 height 18
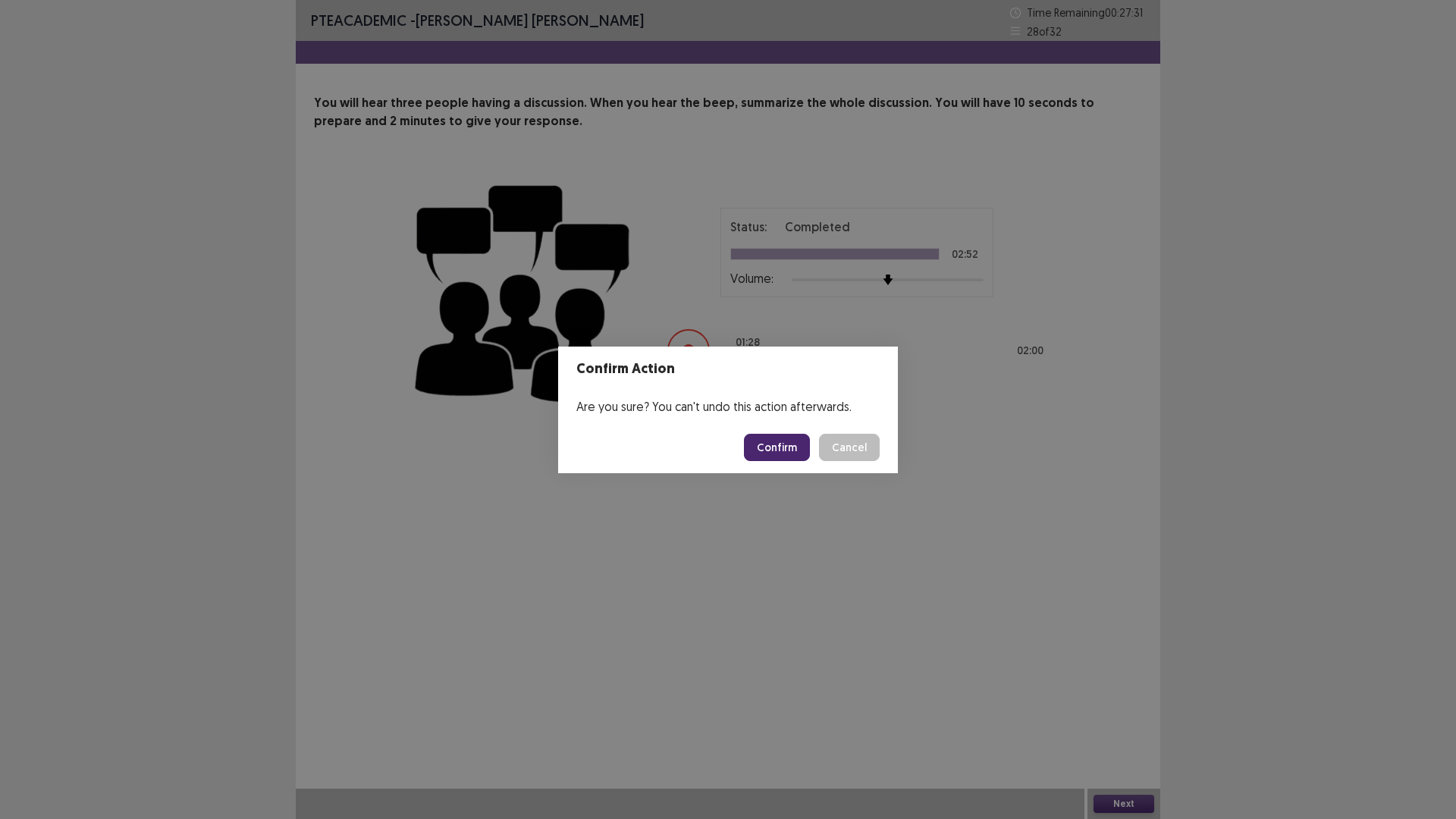
click at [776, 445] on button "Confirm" at bounding box center [777, 448] width 66 height 27
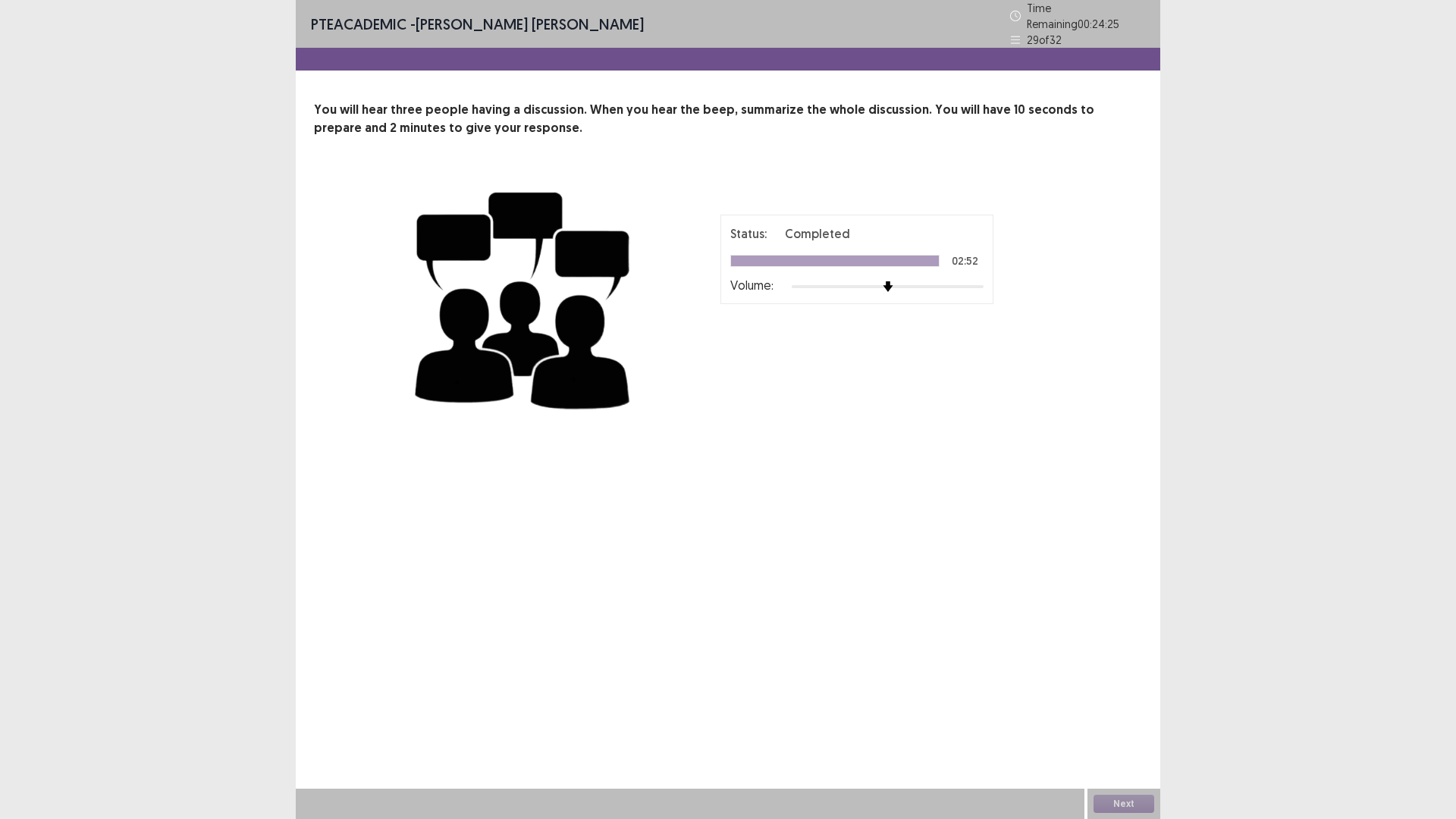
drag, startPoint x: 1080, startPoint y: 654, endPoint x: 694, endPoint y: 580, distance: 393.0
click at [694, 580] on div "PTE academic - [PERSON_NAME] [PERSON_NAME] Time Remaining 00 : 24 : 25 29 of 32…" at bounding box center [728, 410] width 865 height 819
click at [1134, 717] on button "Next" at bounding box center [1124, 805] width 61 height 18
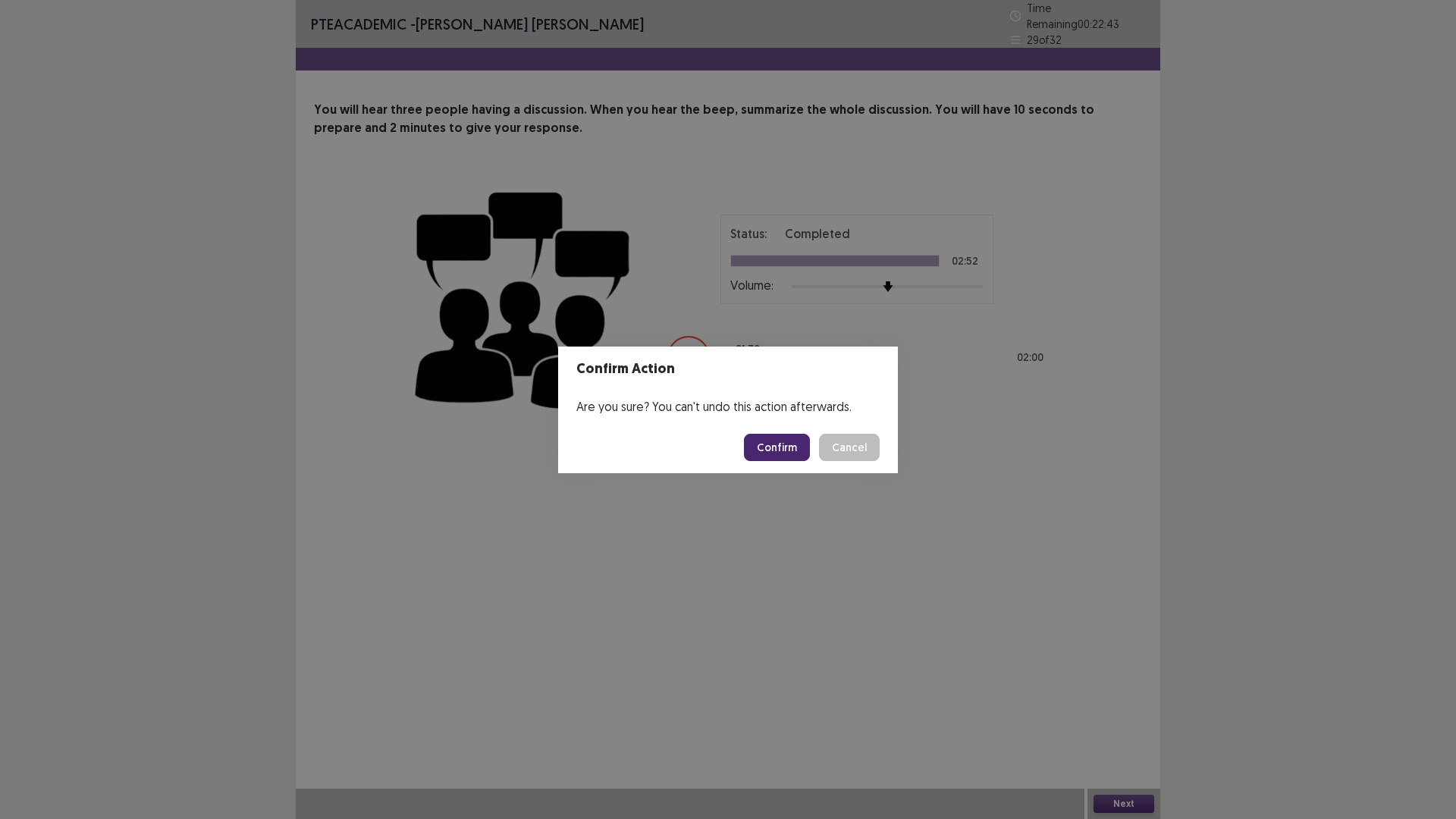
click at [767, 441] on button "Confirm" at bounding box center [777, 448] width 66 height 27
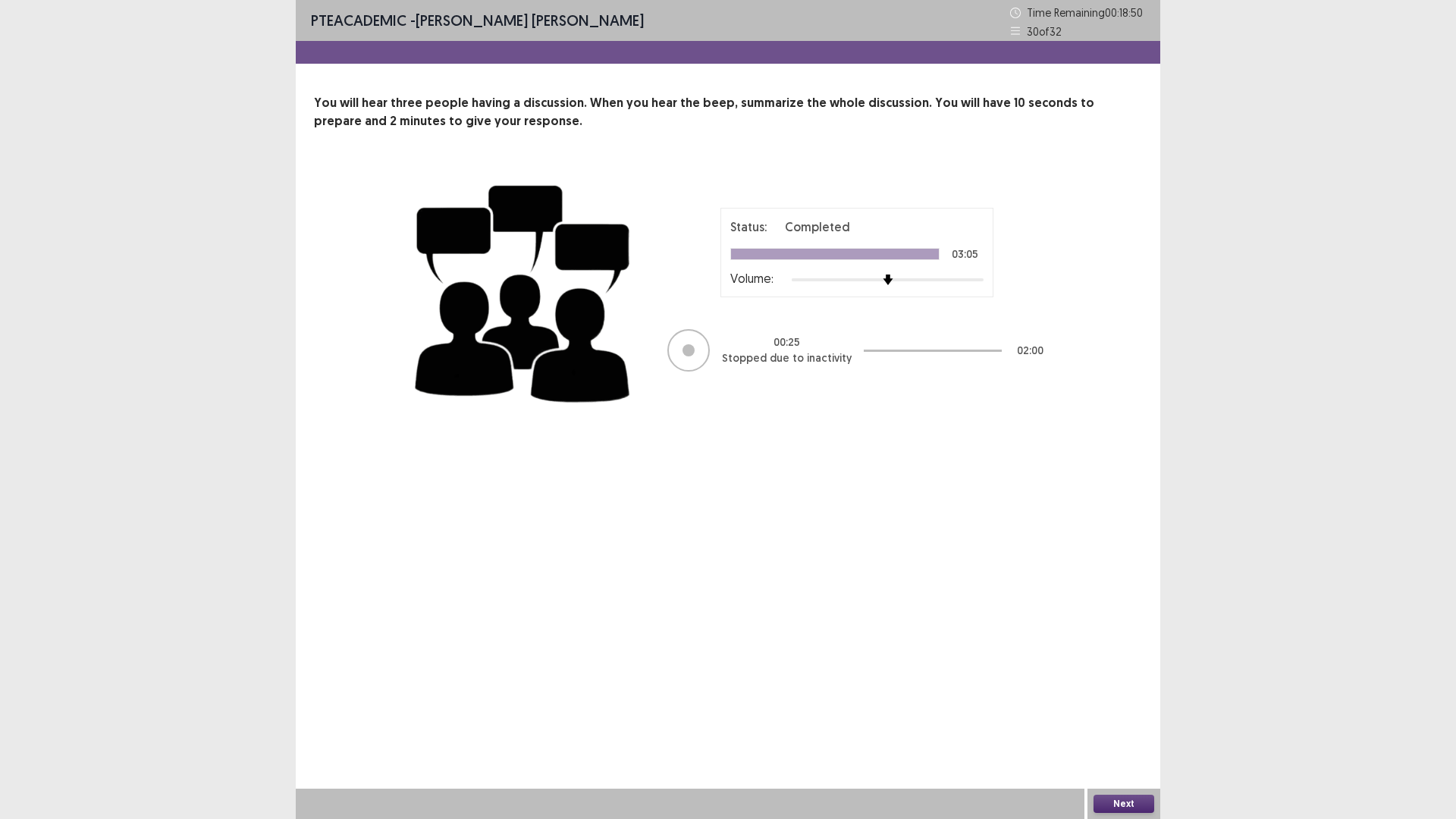
click at [1126, 717] on button "Next" at bounding box center [1124, 805] width 61 height 18
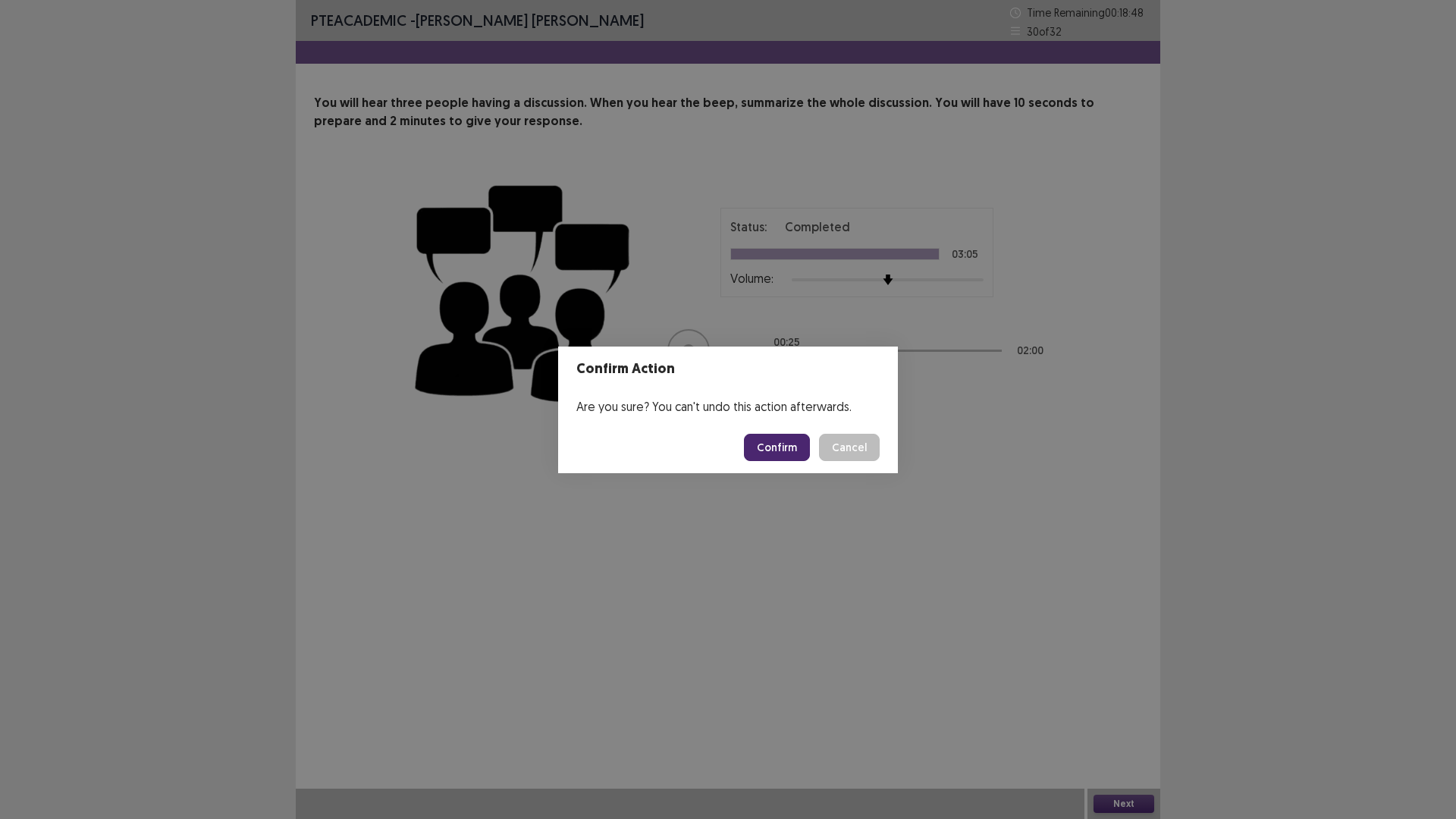
click at [788, 454] on button "Confirm" at bounding box center [777, 448] width 66 height 27
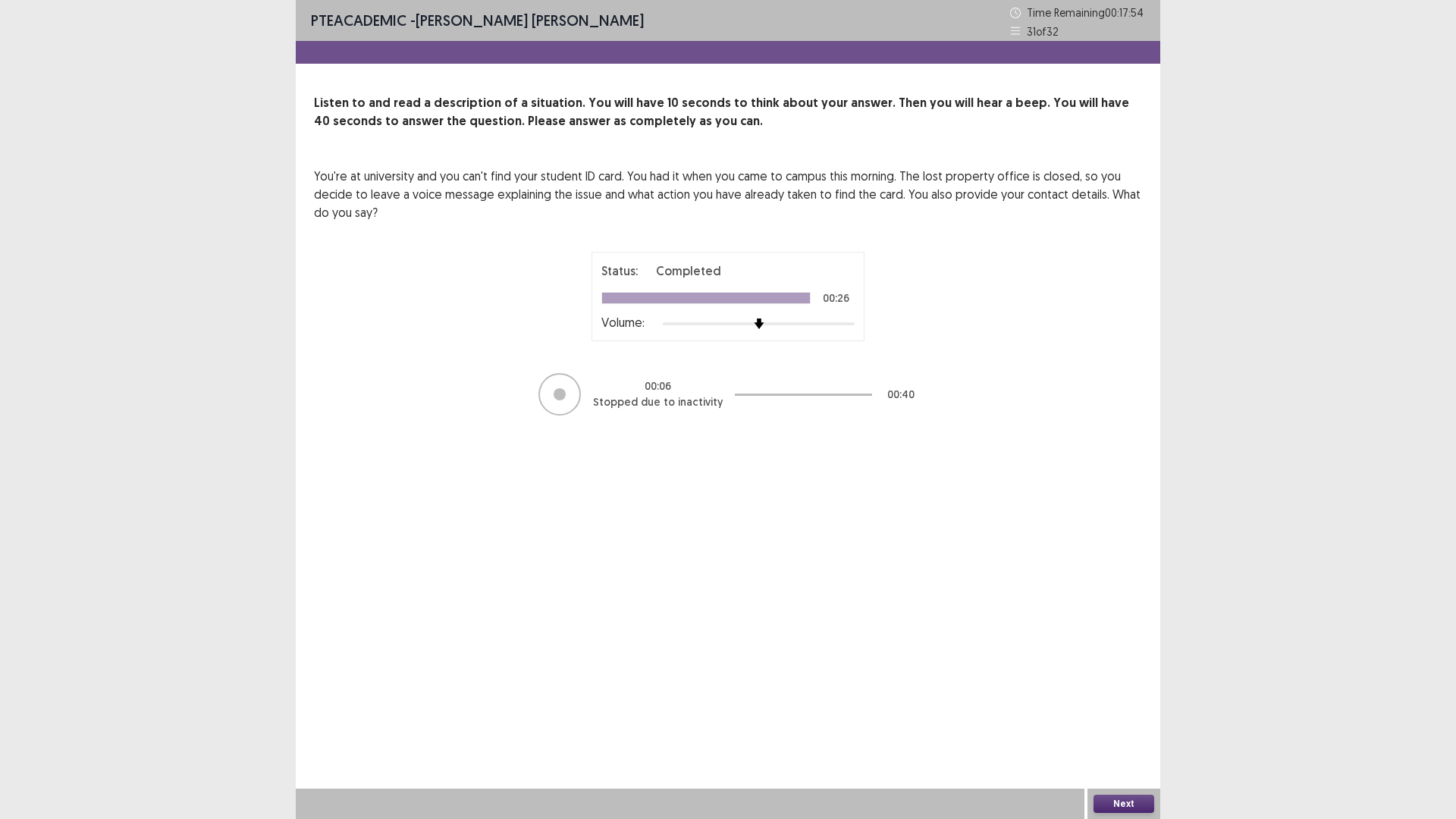
click at [1113, 717] on button "Next" at bounding box center [1124, 805] width 61 height 18
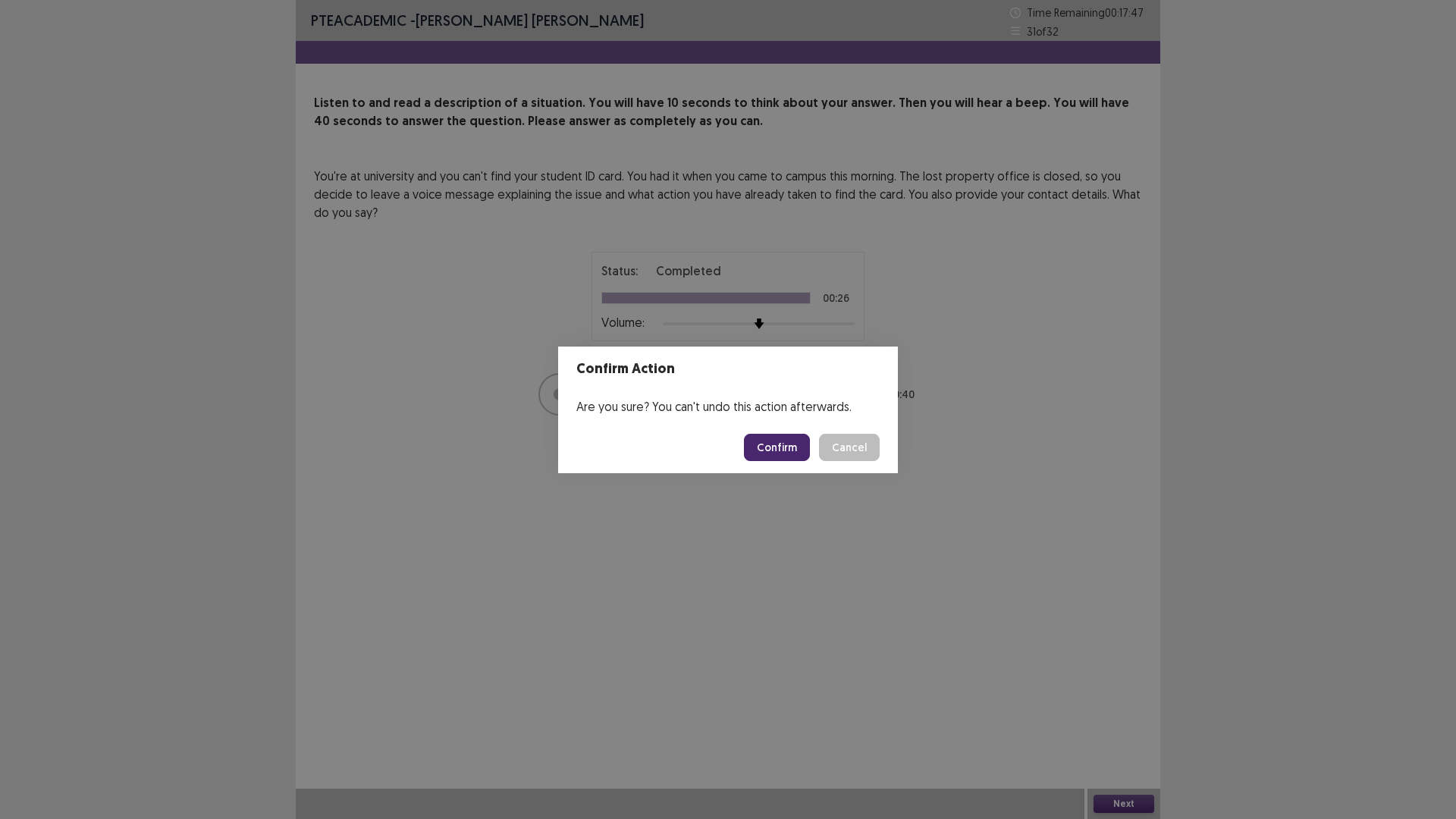
click at [780, 441] on button "Confirm" at bounding box center [777, 448] width 66 height 27
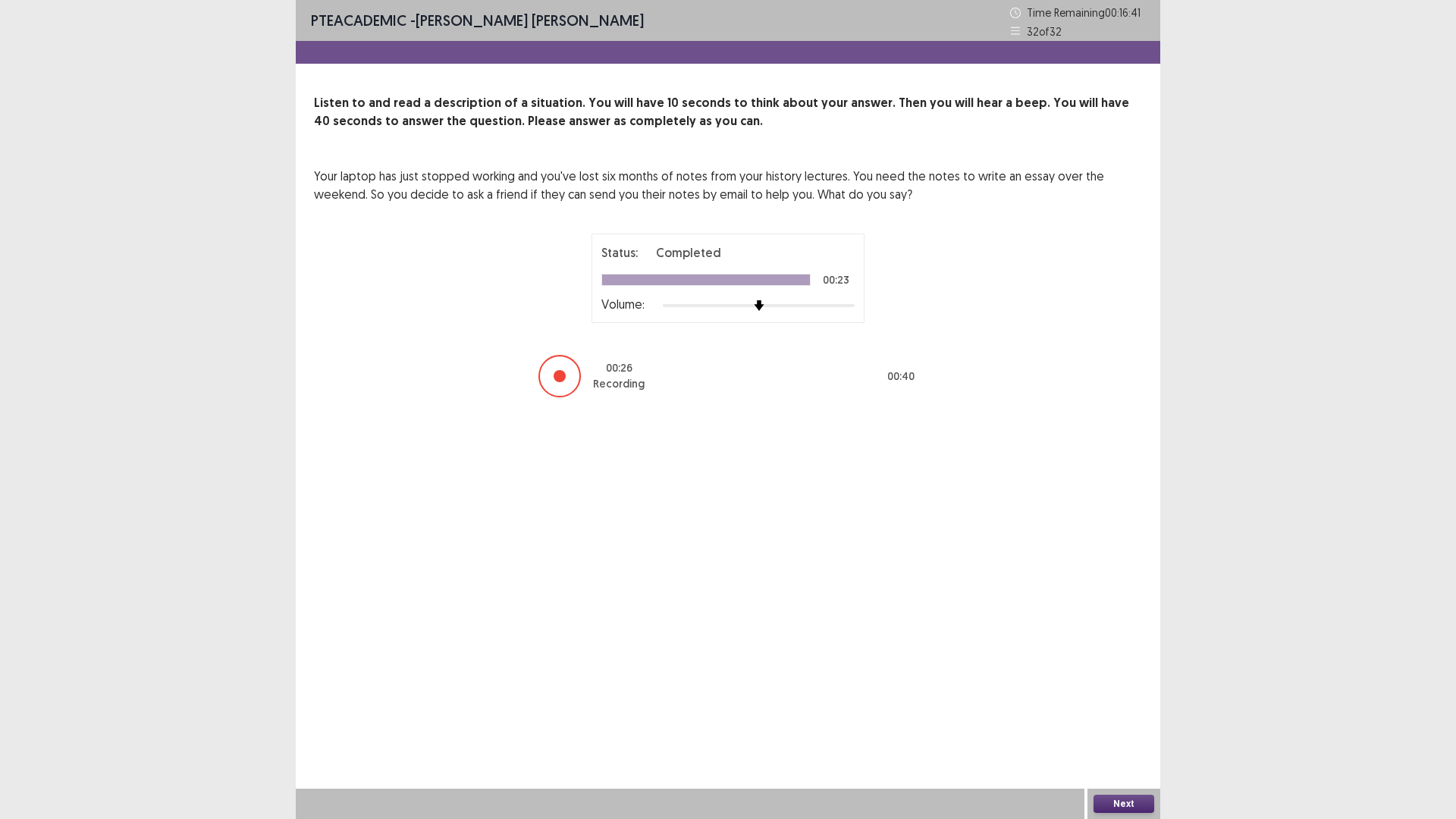
click at [1127, 717] on button "Next" at bounding box center [1124, 805] width 61 height 18
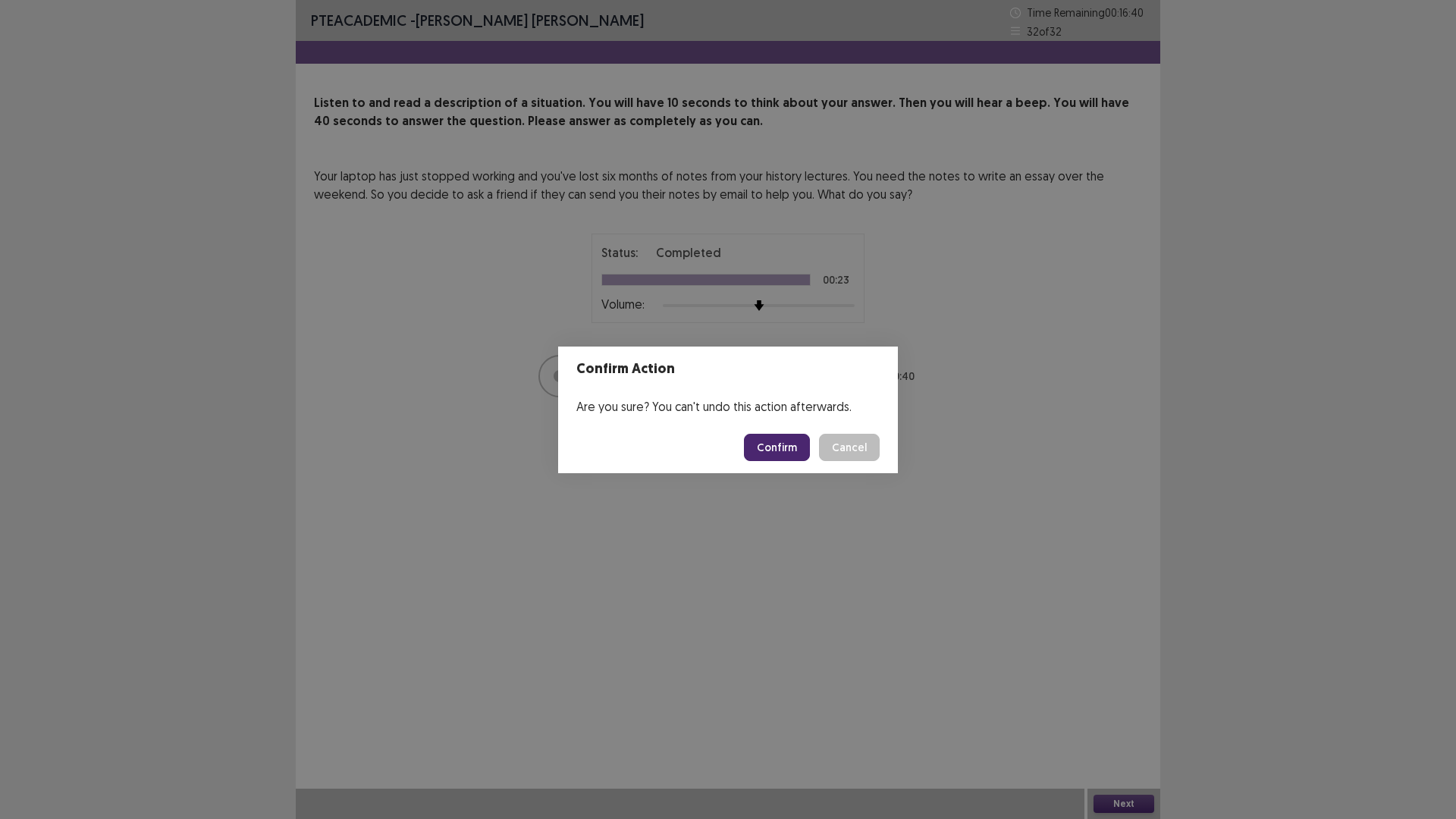
click at [771, 448] on button "Confirm" at bounding box center [777, 448] width 66 height 27
